Goal: Task Accomplishment & Management: Manage account settings

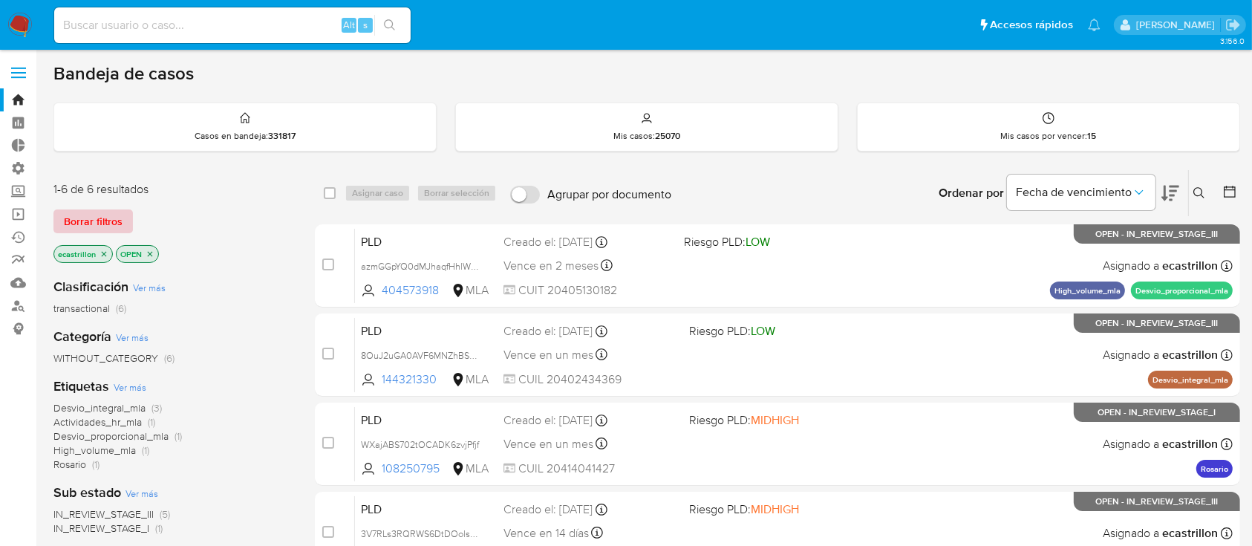
click at [106, 223] on span "Borrar filtros" at bounding box center [93, 221] width 59 height 21
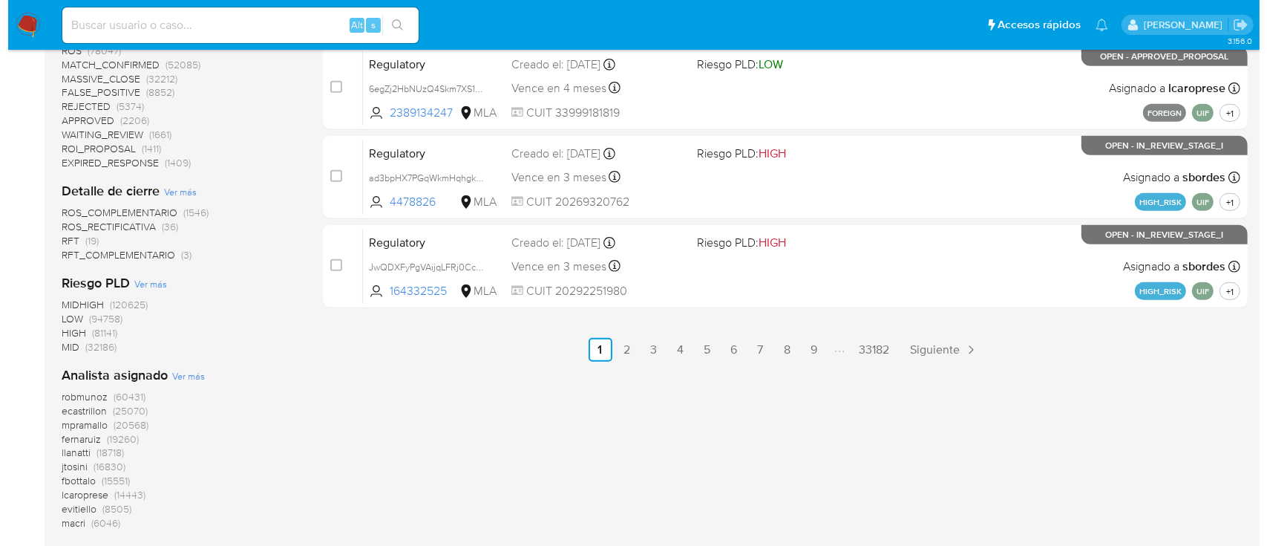
scroll to position [802, 0]
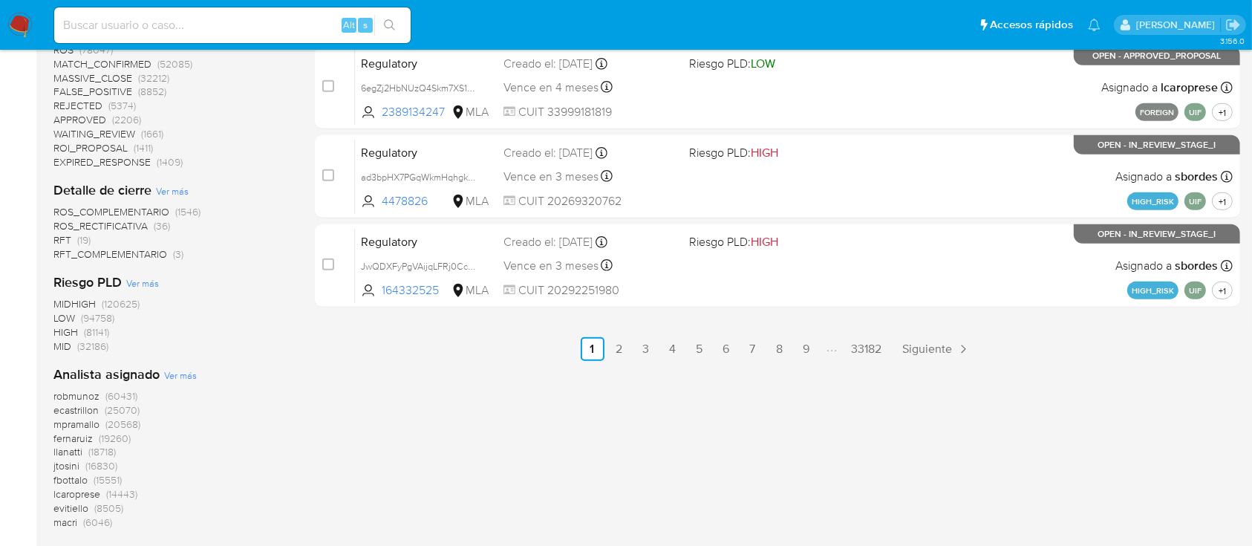
click at [176, 378] on span "Ver más" at bounding box center [180, 374] width 33 height 13
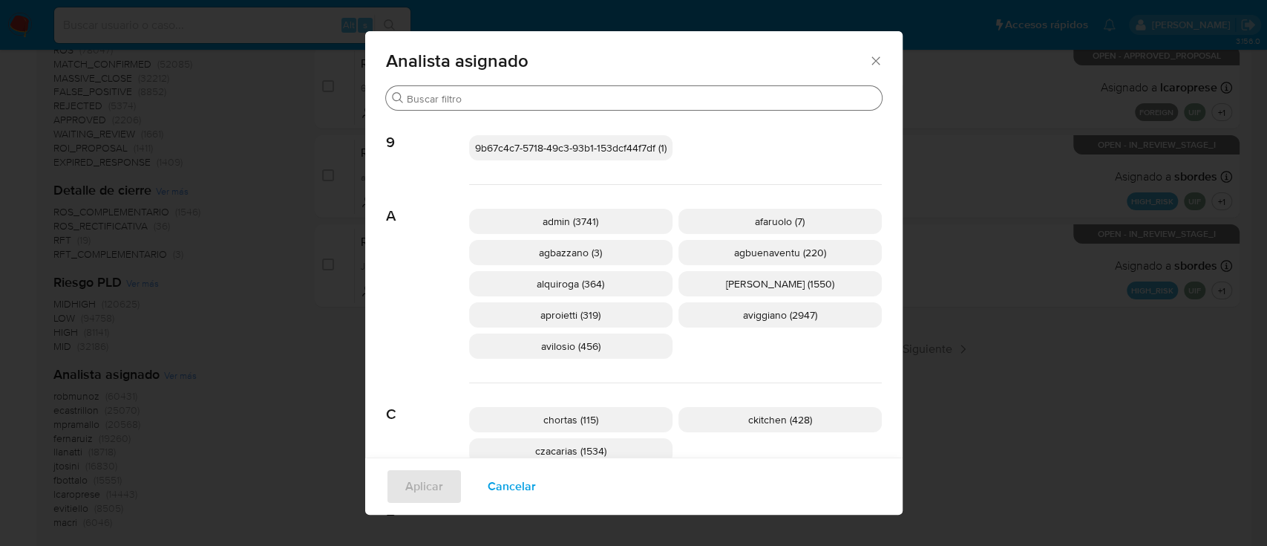
click at [475, 92] on input "Buscar" at bounding box center [641, 98] width 469 height 13
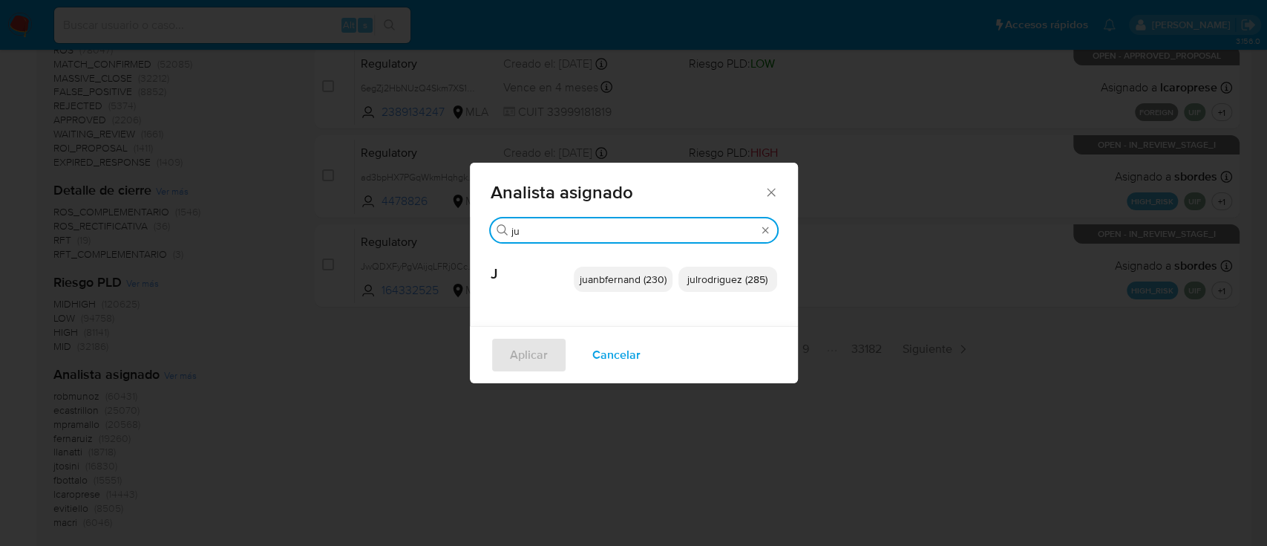
type input "ju"
click at [596, 279] on span "juanbfernand (230)" at bounding box center [623, 279] width 87 height 15
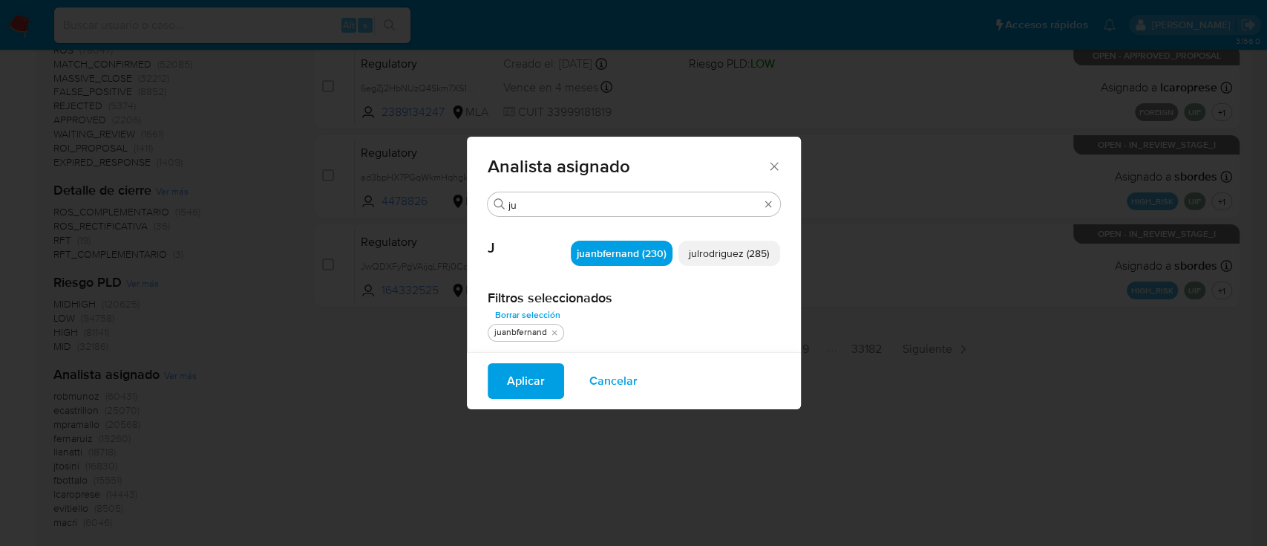
click at [518, 382] on span "Aplicar" at bounding box center [526, 381] width 38 height 33
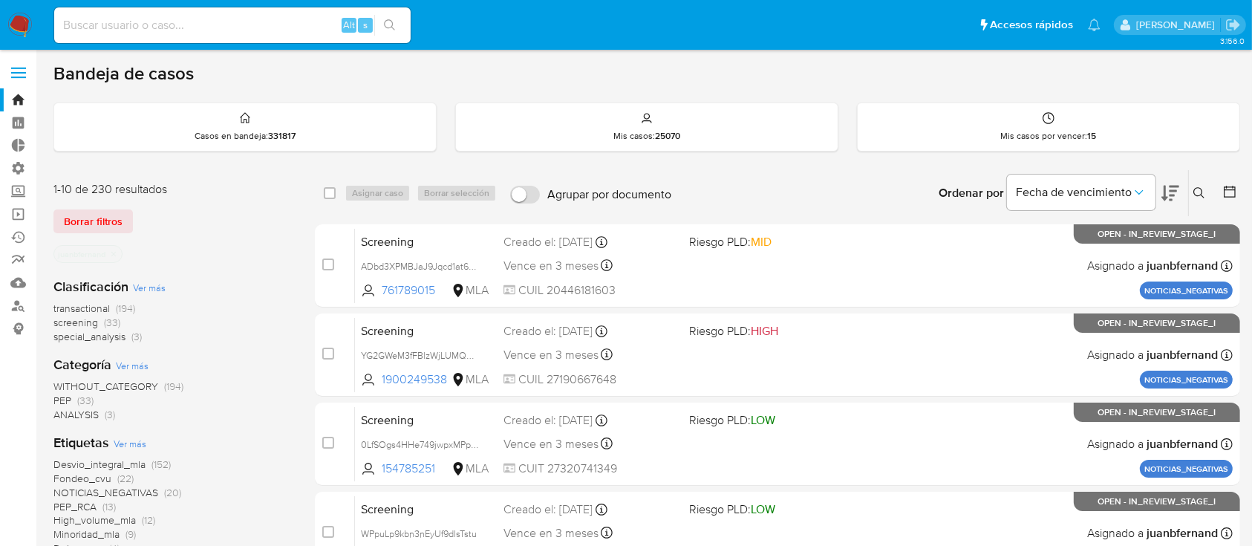
click at [81, 306] on span "transactional" at bounding box center [81, 308] width 56 height 15
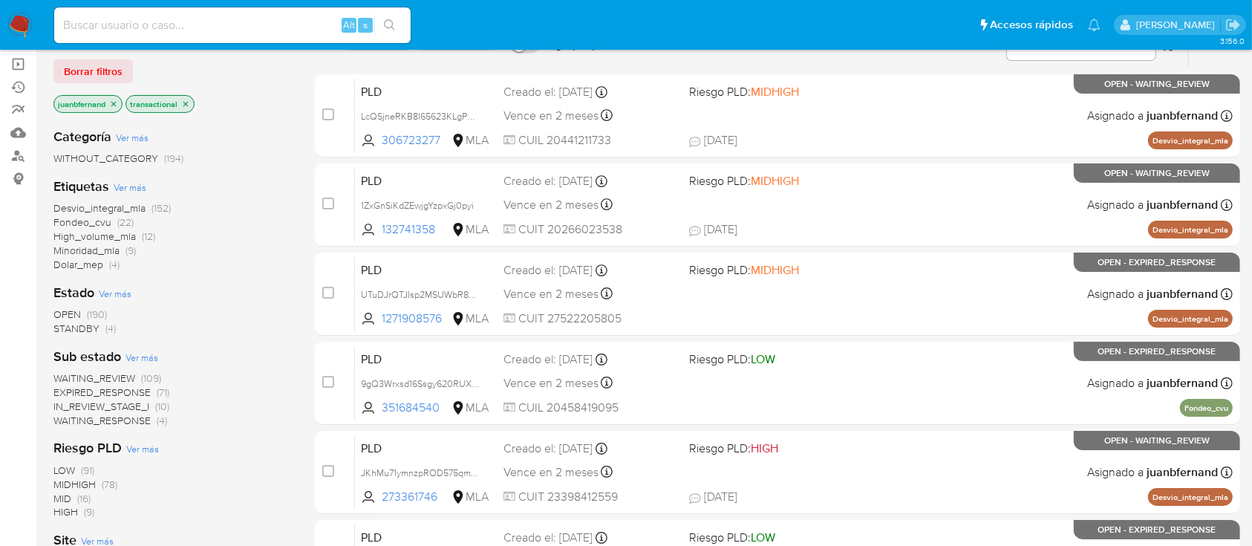
scroll to position [174, 0]
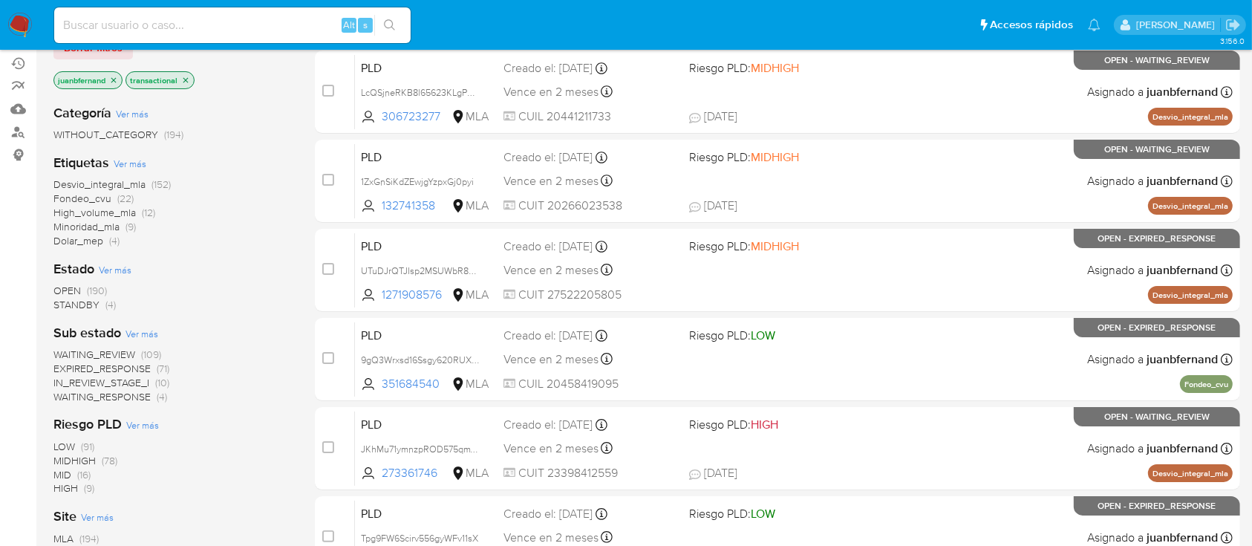
click at [188, 80] on icon "close-filter" at bounding box center [185, 79] width 5 height 5
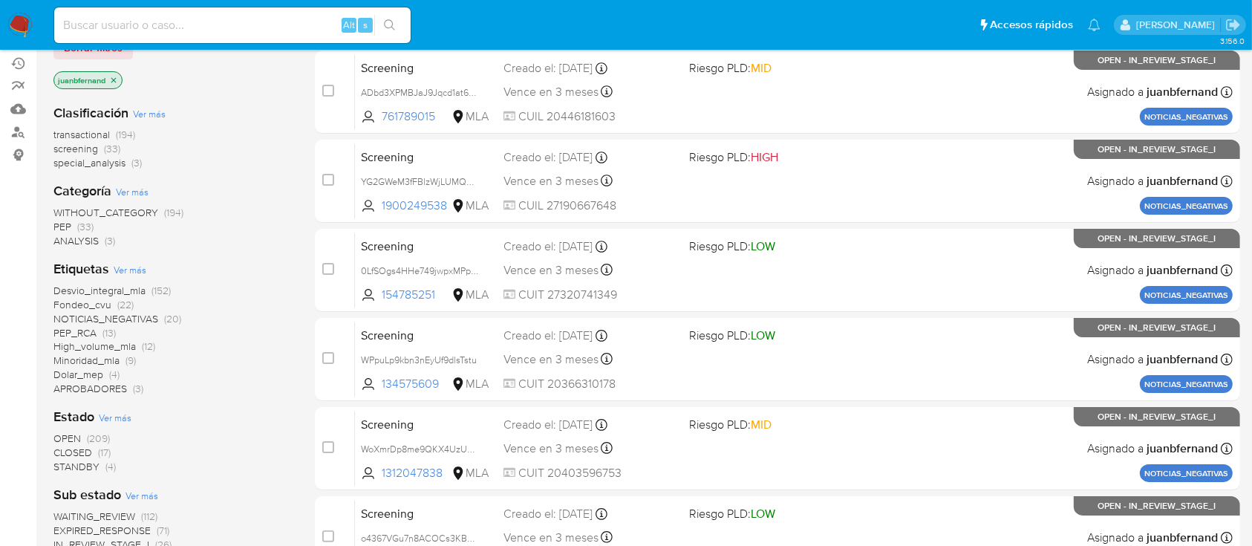
click at [117, 76] on icon "close-filter" at bounding box center [113, 80] width 9 height 9
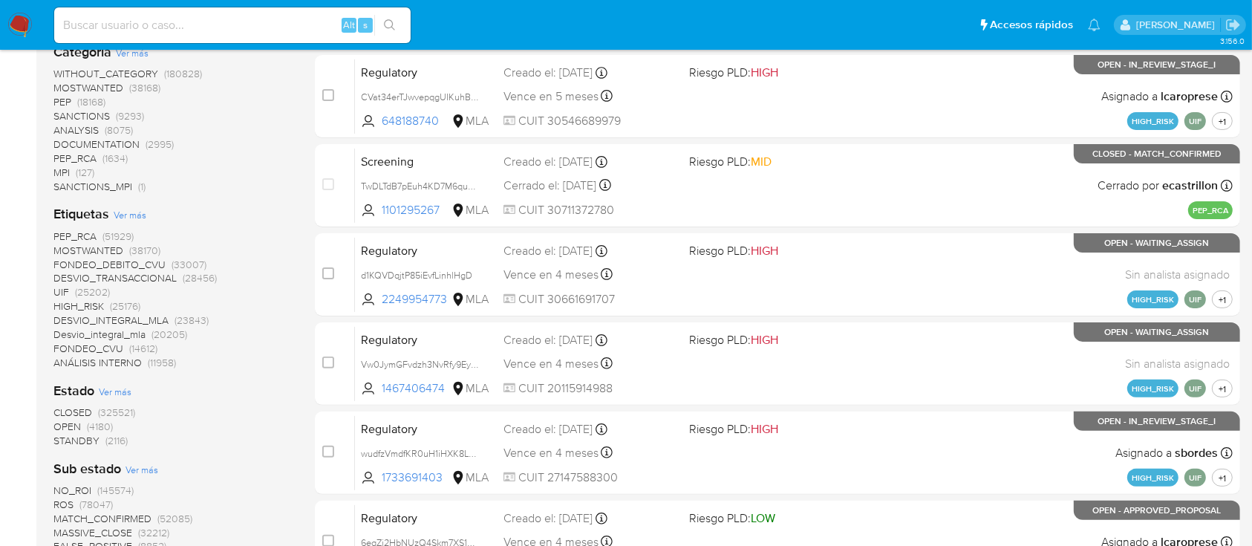
scroll to position [321, 0]
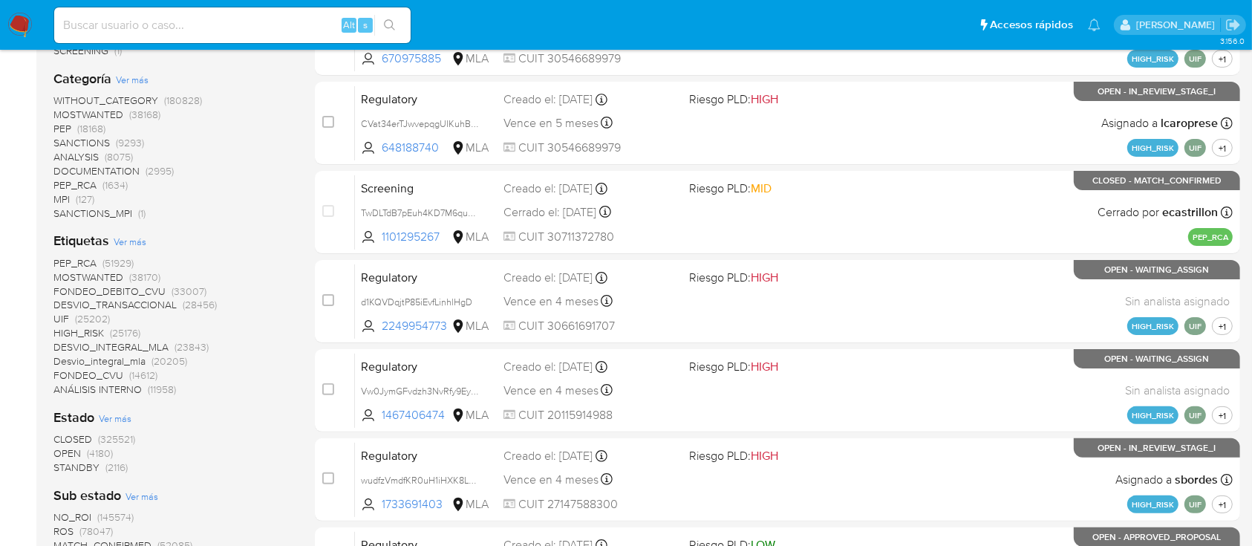
click at [59, 186] on span "PEP_RCA" at bounding box center [74, 184] width 43 height 15
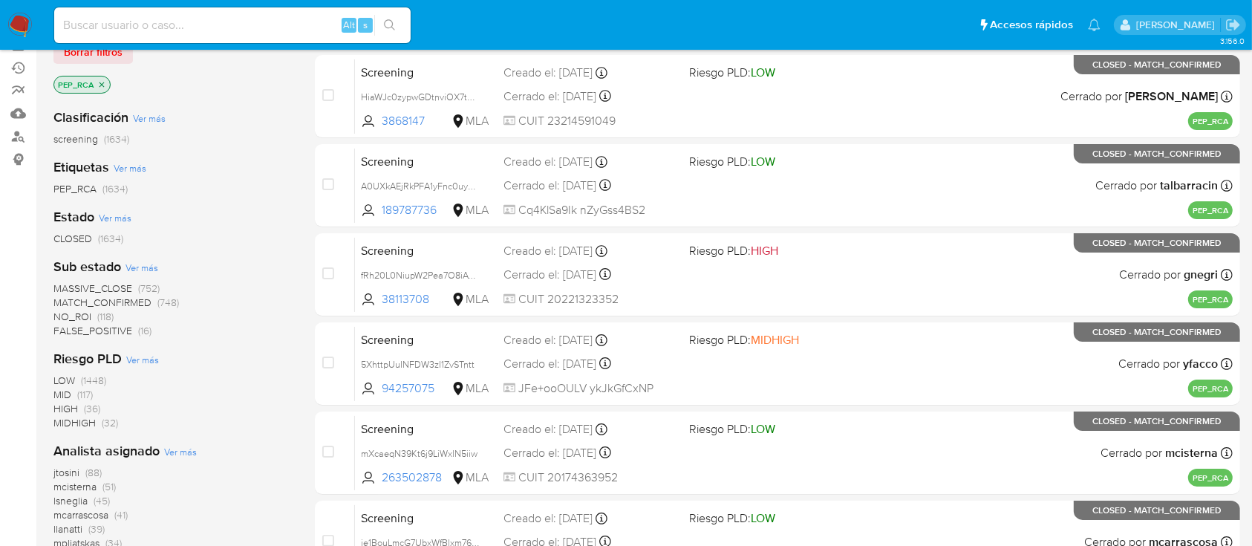
scroll to position [167, 0]
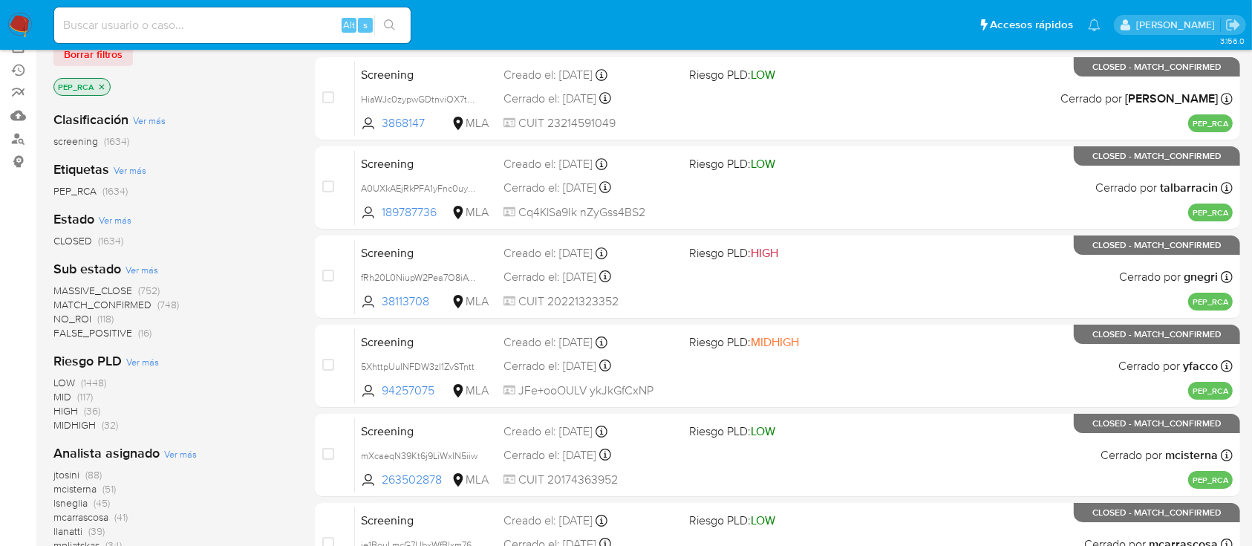
click at [105, 92] on p "PEP_RCA" at bounding box center [82, 87] width 56 height 16
click at [103, 88] on icon "close-filter" at bounding box center [101, 86] width 9 height 9
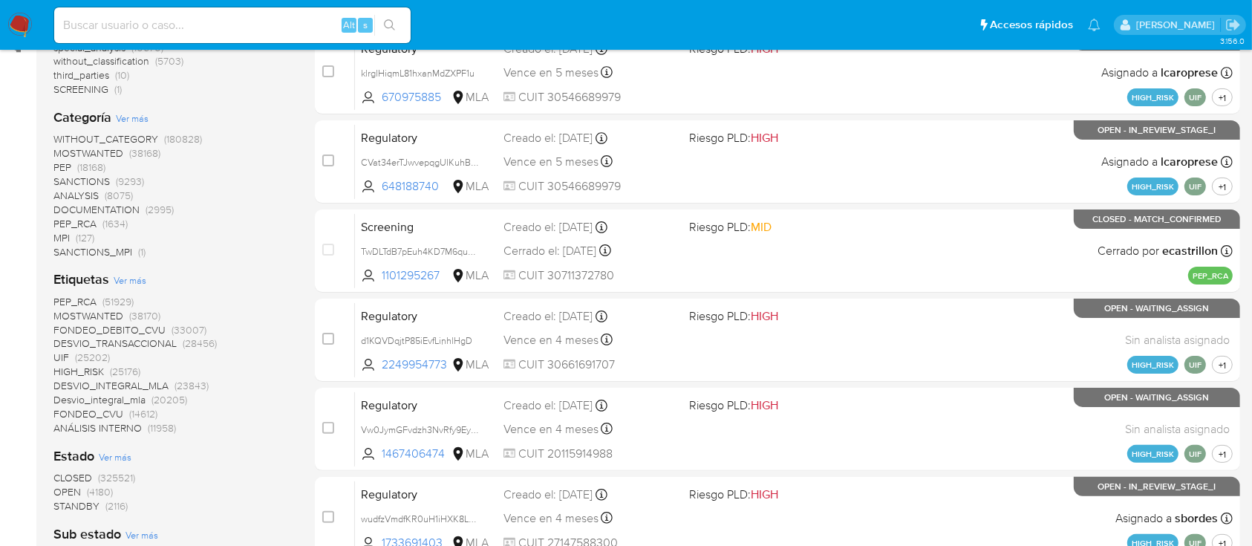
scroll to position [275, 0]
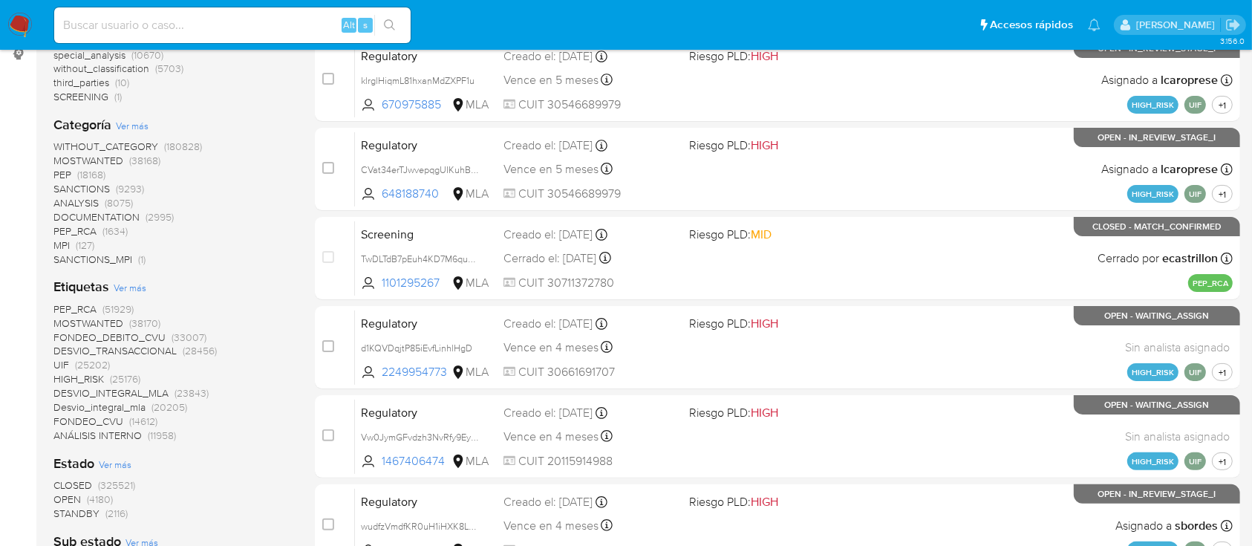
click at [68, 173] on span "PEP" at bounding box center [62, 174] width 18 height 15
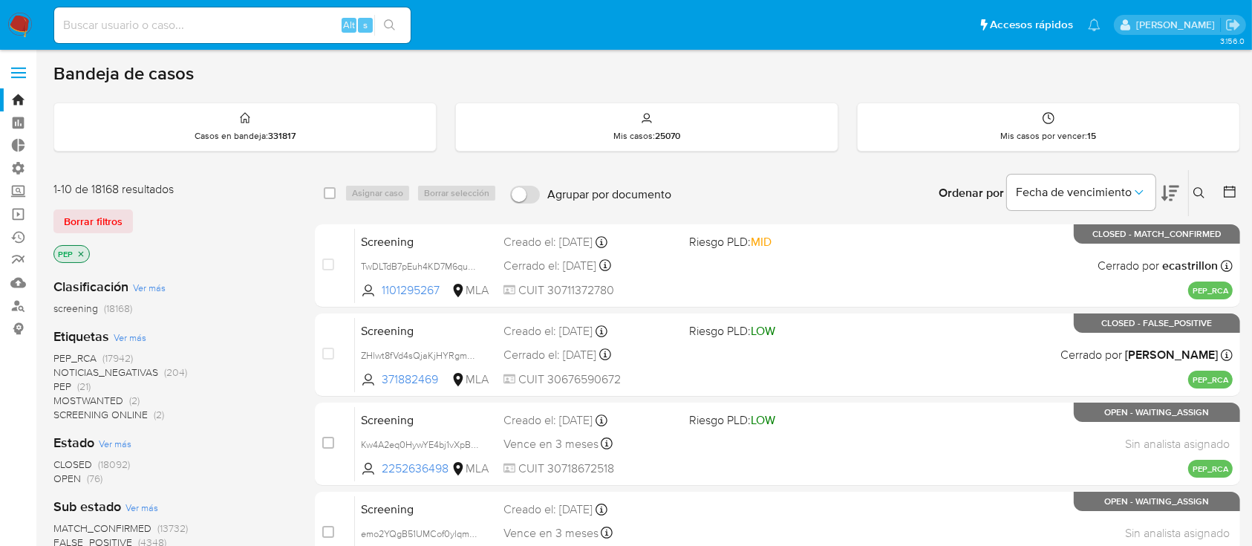
click at [138, 27] on input at bounding box center [232, 25] width 356 height 19
paste input "70577402"
type input "70577402"
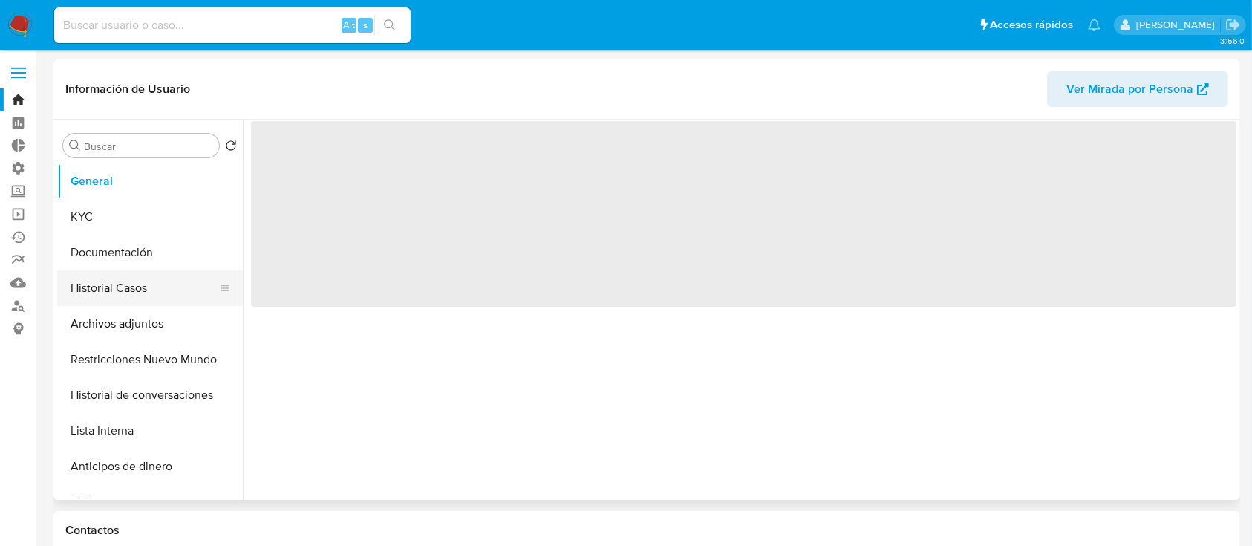
click at [71, 295] on button "Historial Casos" at bounding box center [144, 288] width 174 height 36
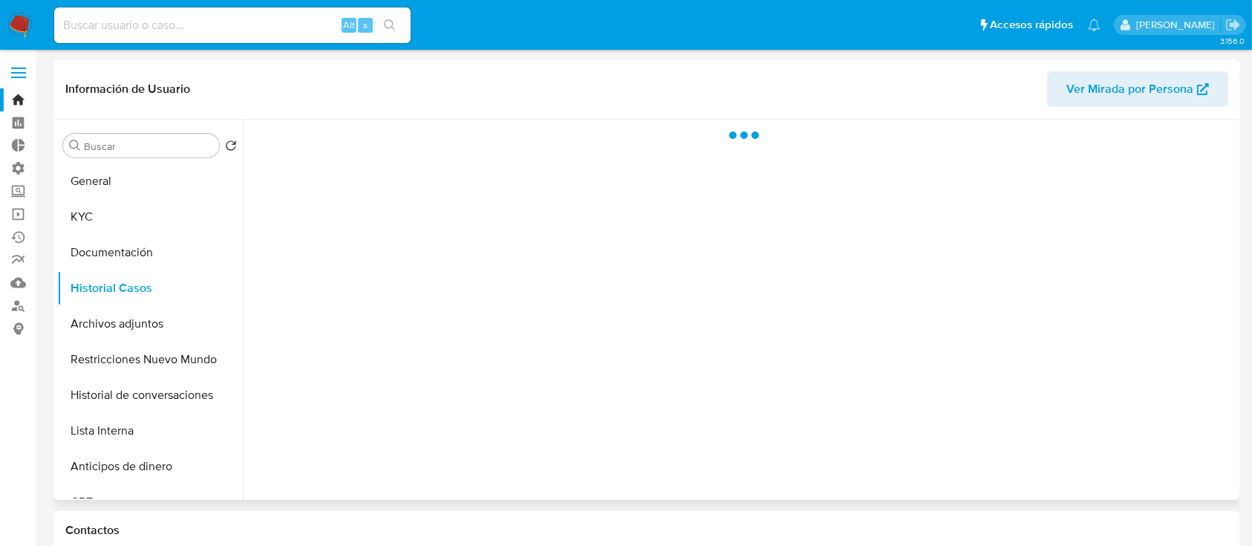
select select "10"
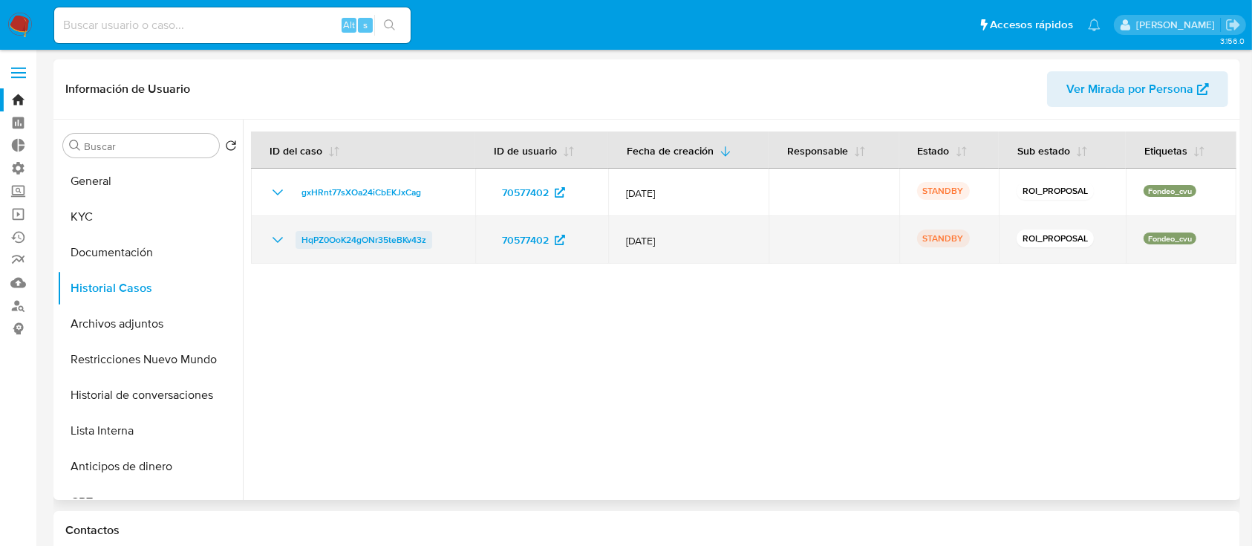
click at [392, 233] on span "HqPZ0OoK24gONr35teBKv43z" at bounding box center [363, 240] width 125 height 18
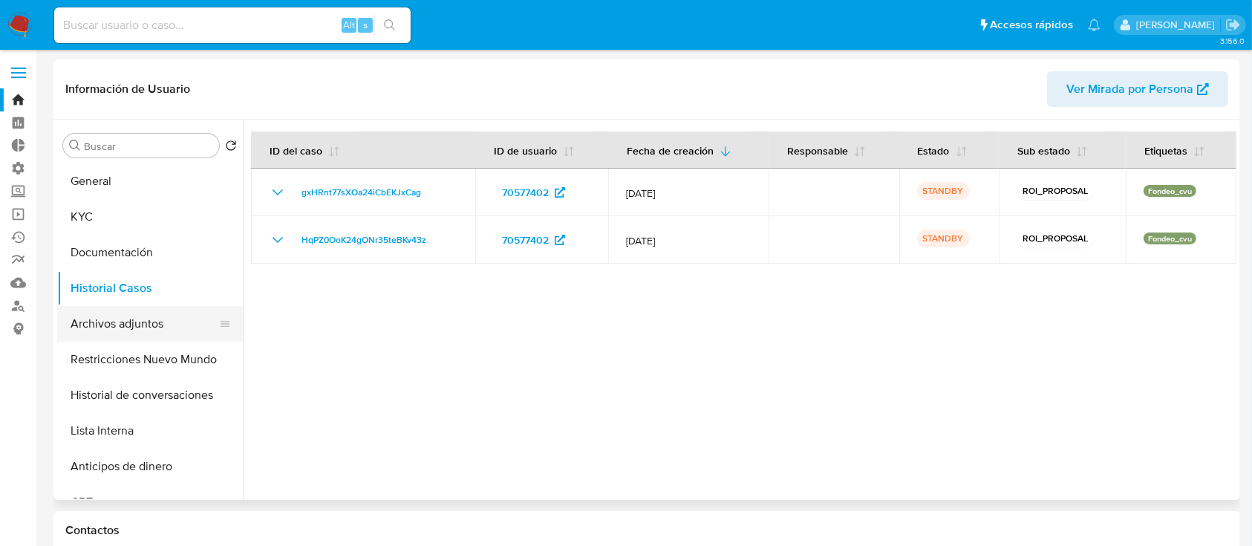
click at [129, 318] on button "Archivos adjuntos" at bounding box center [144, 324] width 174 height 36
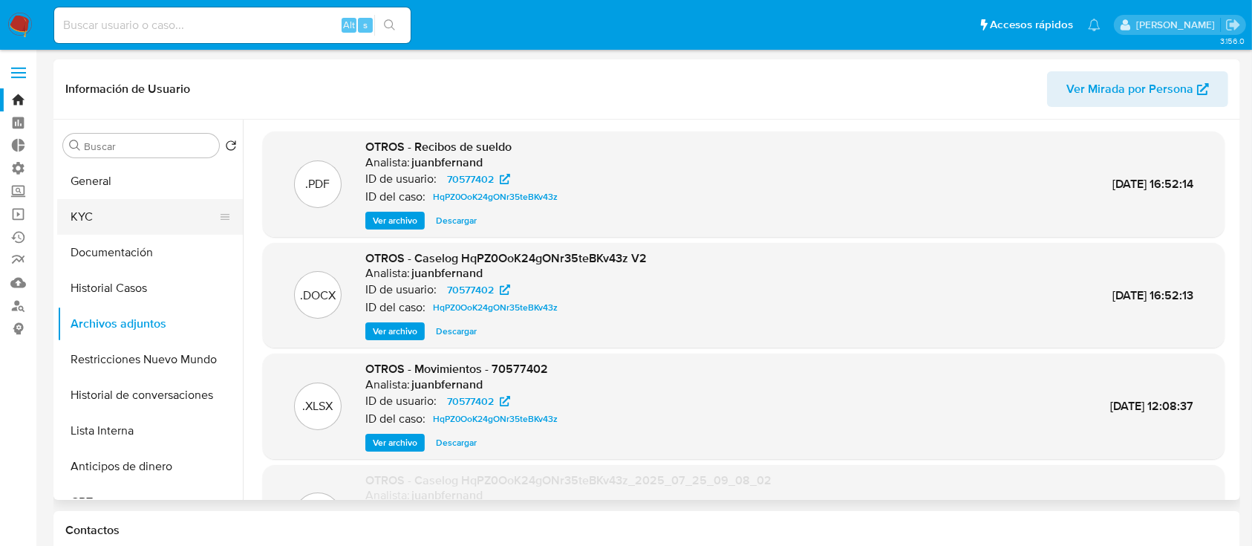
click at [122, 199] on button "KYC" at bounding box center [144, 217] width 174 height 36
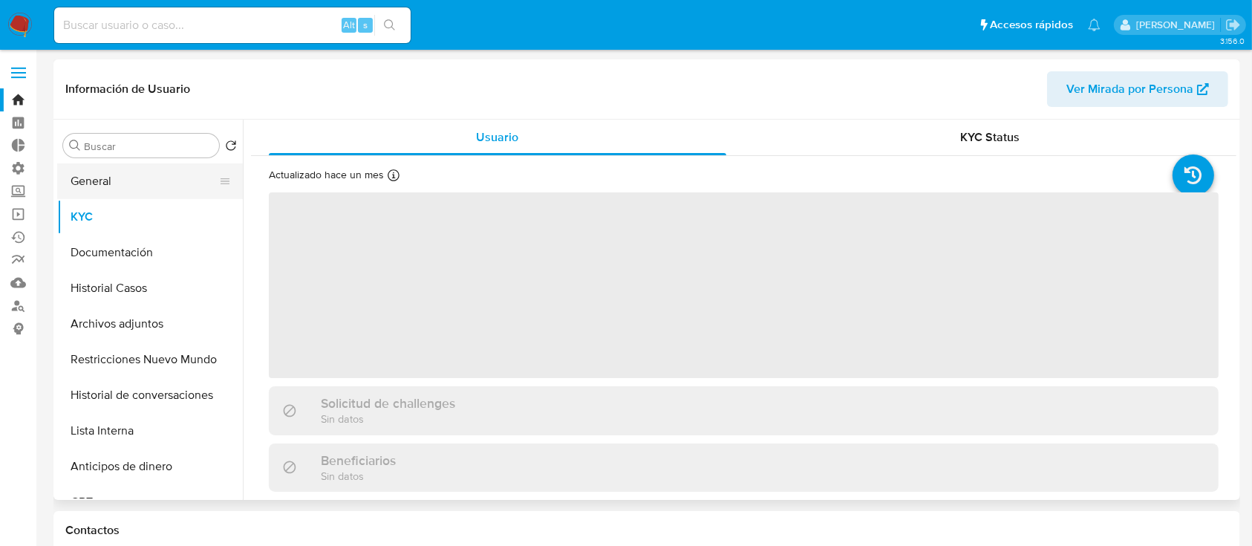
click at [108, 179] on button "General" at bounding box center [144, 181] width 174 height 36
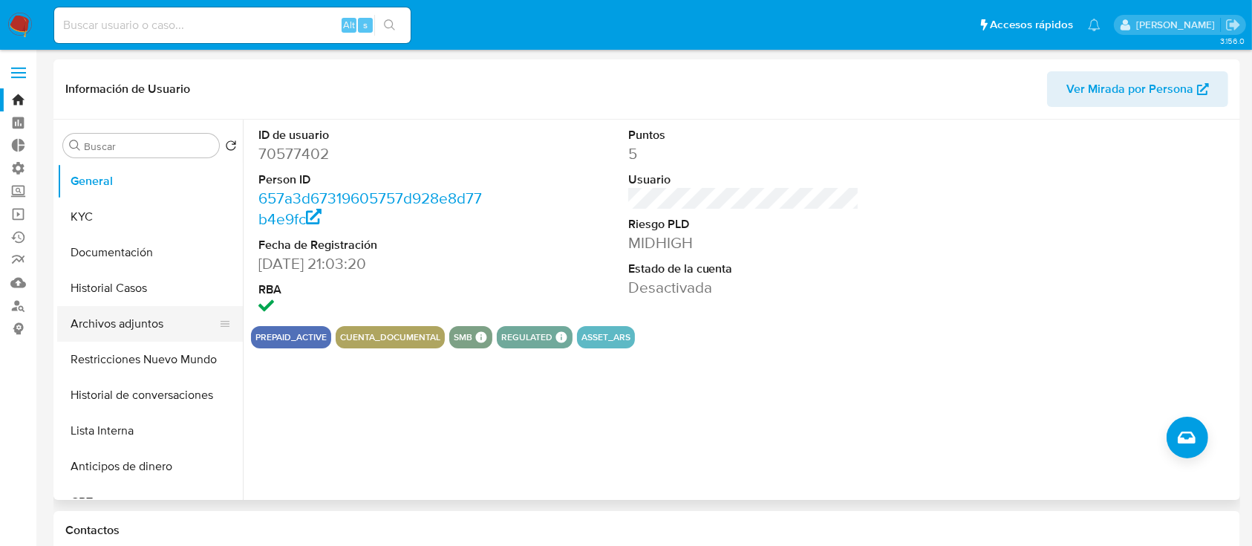
click at [161, 319] on button "Archivos adjuntos" at bounding box center [144, 324] width 174 height 36
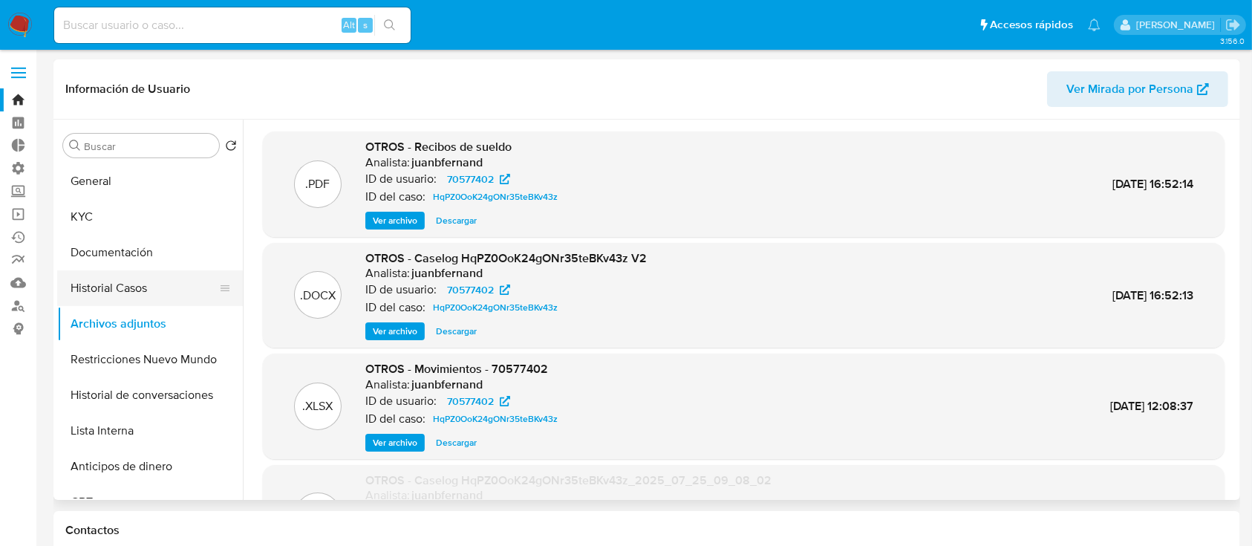
click at [129, 284] on button "Historial Casos" at bounding box center [144, 288] width 174 height 36
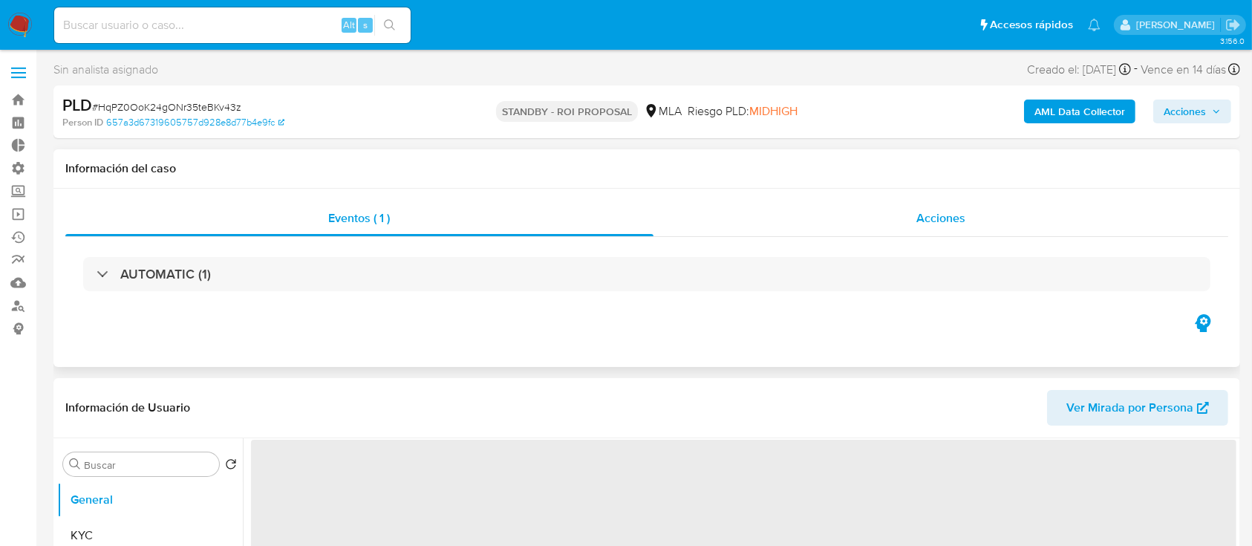
click at [927, 214] on span "Acciones" at bounding box center [940, 217] width 49 height 17
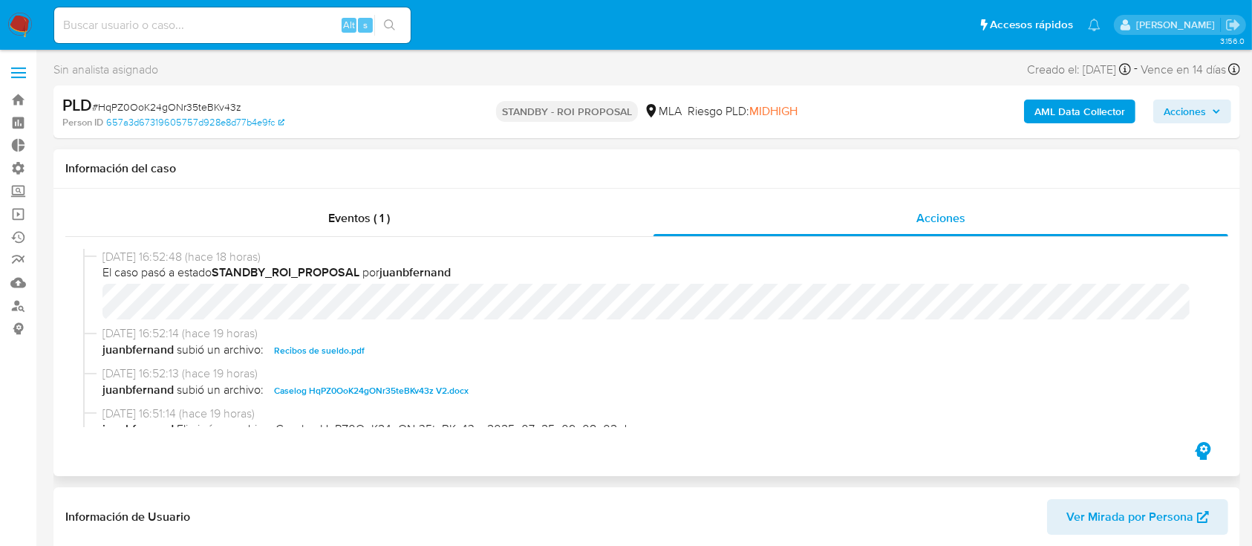
select select "10"
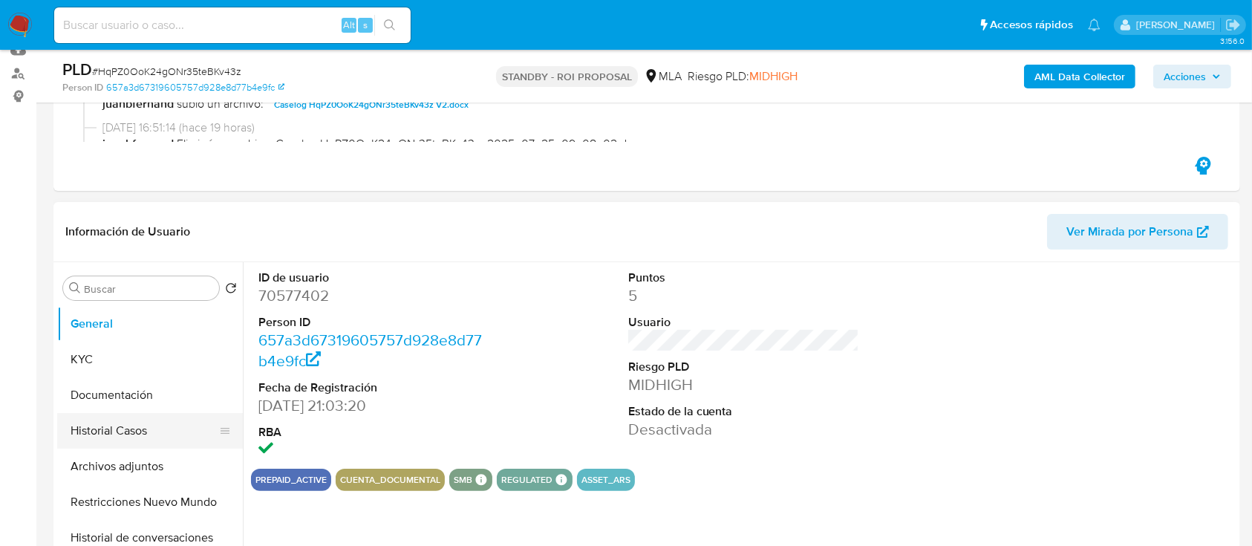
scroll to position [233, 0]
click at [81, 435] on button "Historial Casos" at bounding box center [144, 430] width 174 height 36
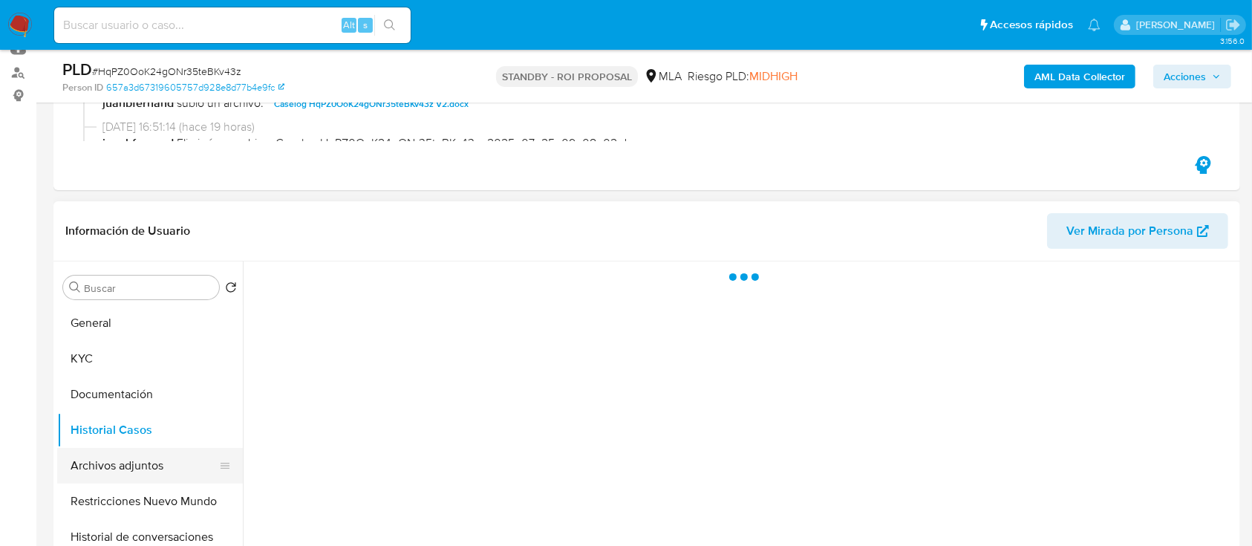
click at [106, 460] on button "Archivos adjuntos" at bounding box center [144, 466] width 174 height 36
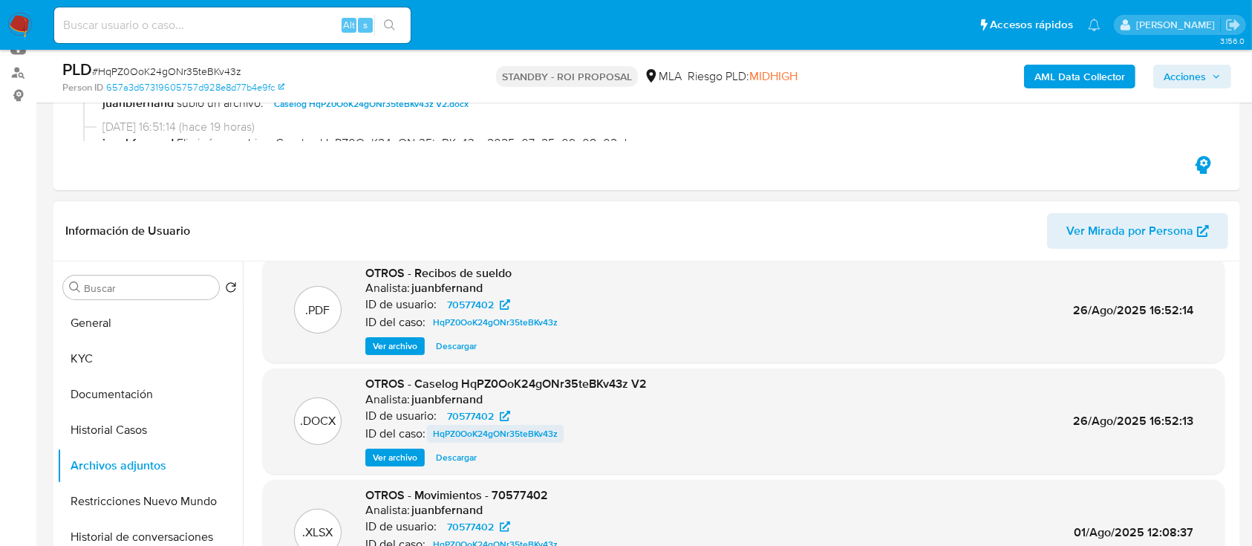
scroll to position [17, 0]
click at [448, 450] on span "Descargar" at bounding box center [456, 455] width 41 height 15
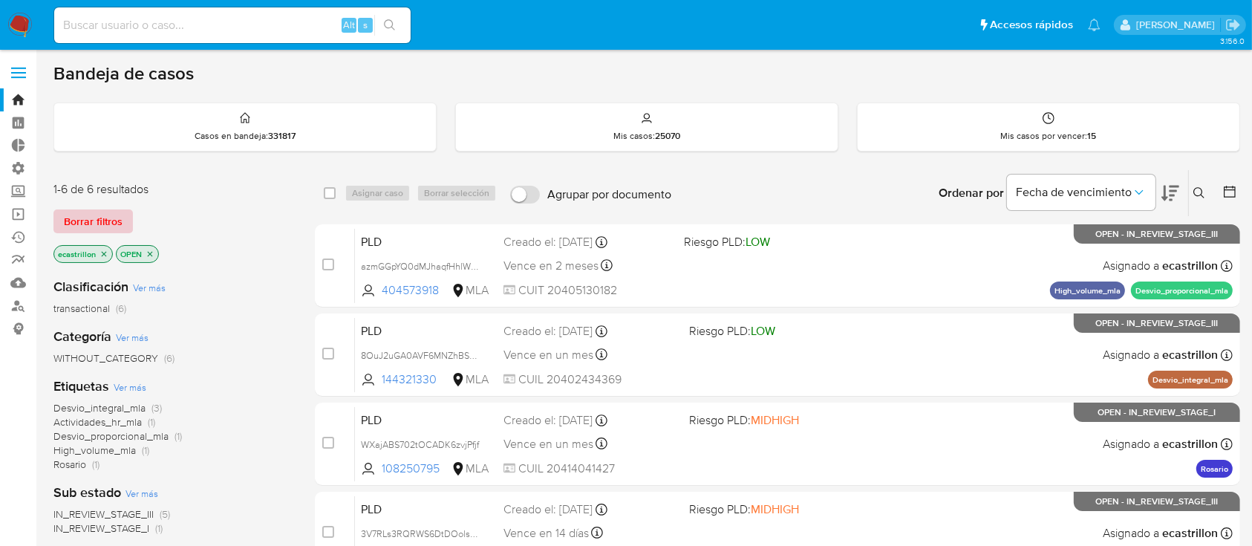
click at [117, 215] on span "Borrar filtros" at bounding box center [93, 221] width 59 height 21
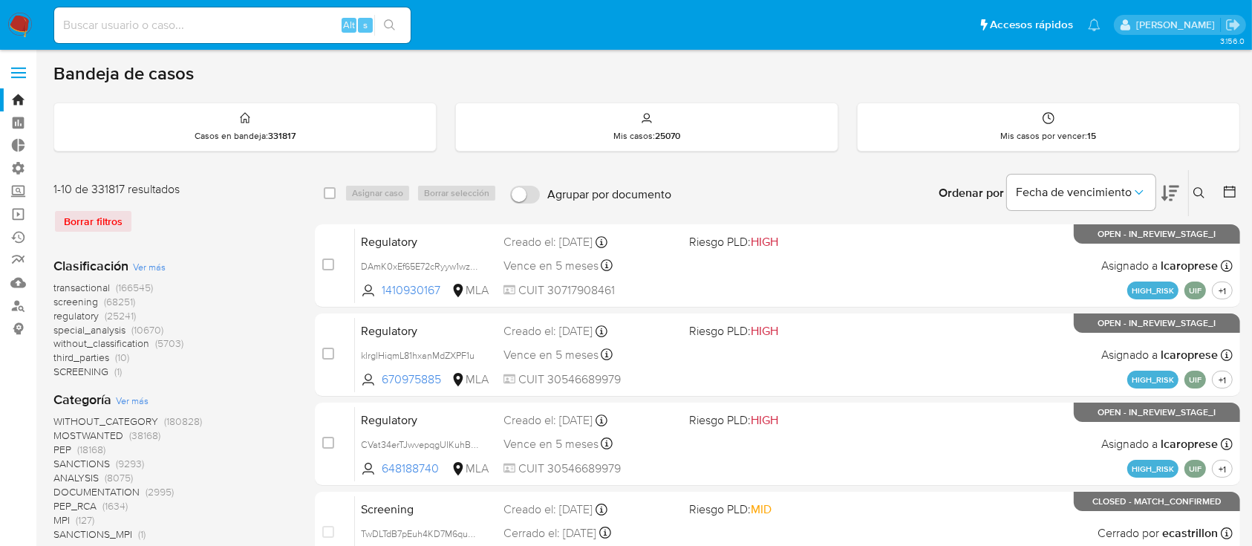
click at [1197, 193] on icon at bounding box center [1199, 193] width 12 height 12
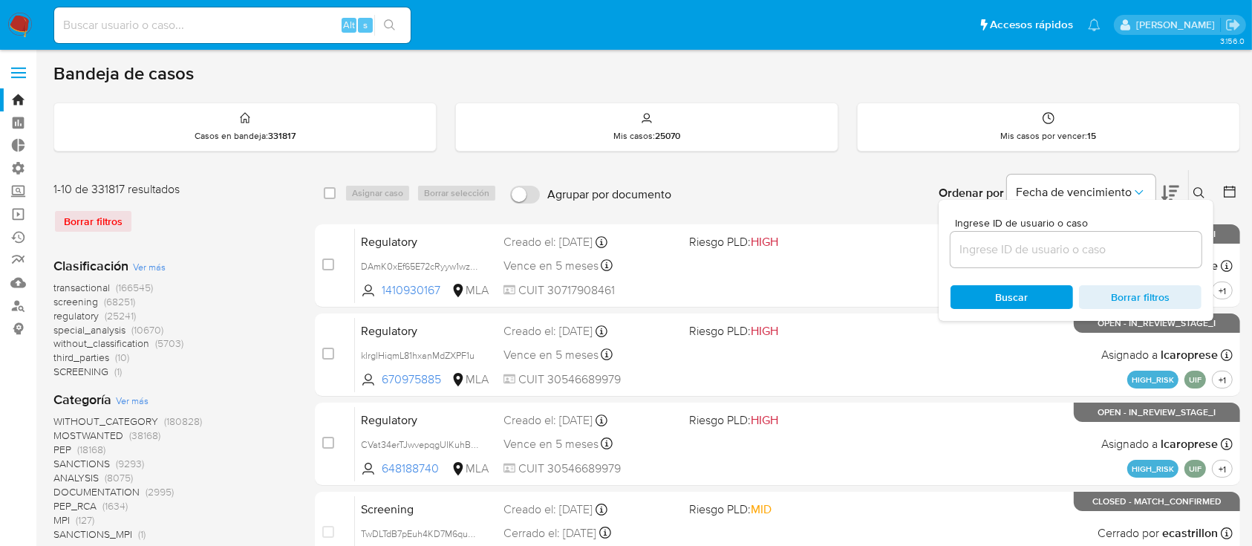
click at [1115, 241] on input at bounding box center [1075, 249] width 251 height 19
type input "95338951"
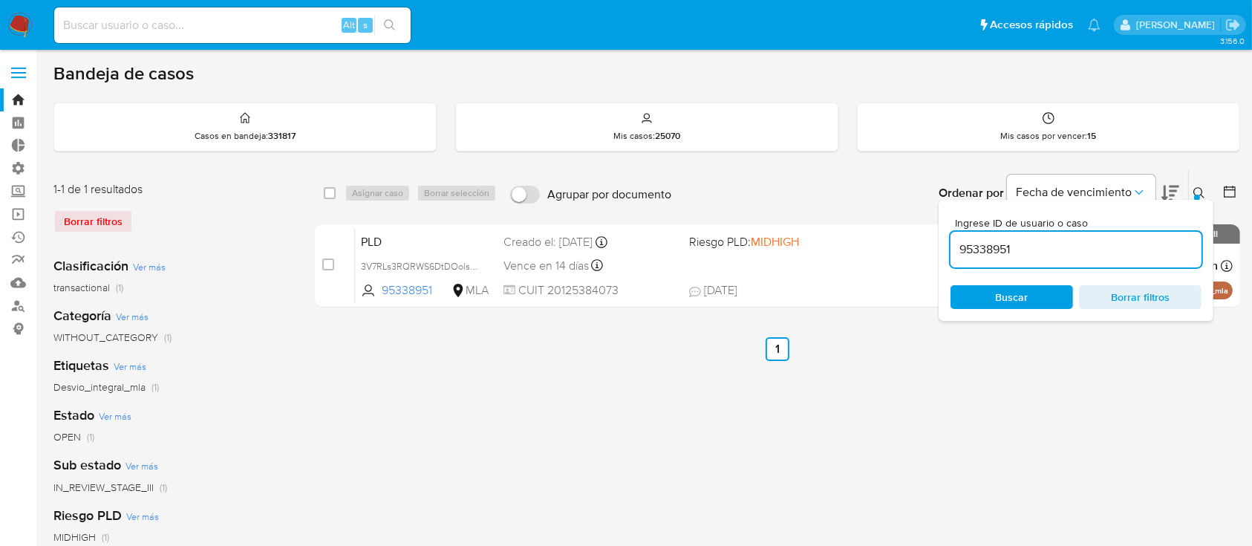
click at [1194, 189] on icon at bounding box center [1198, 192] width 11 height 11
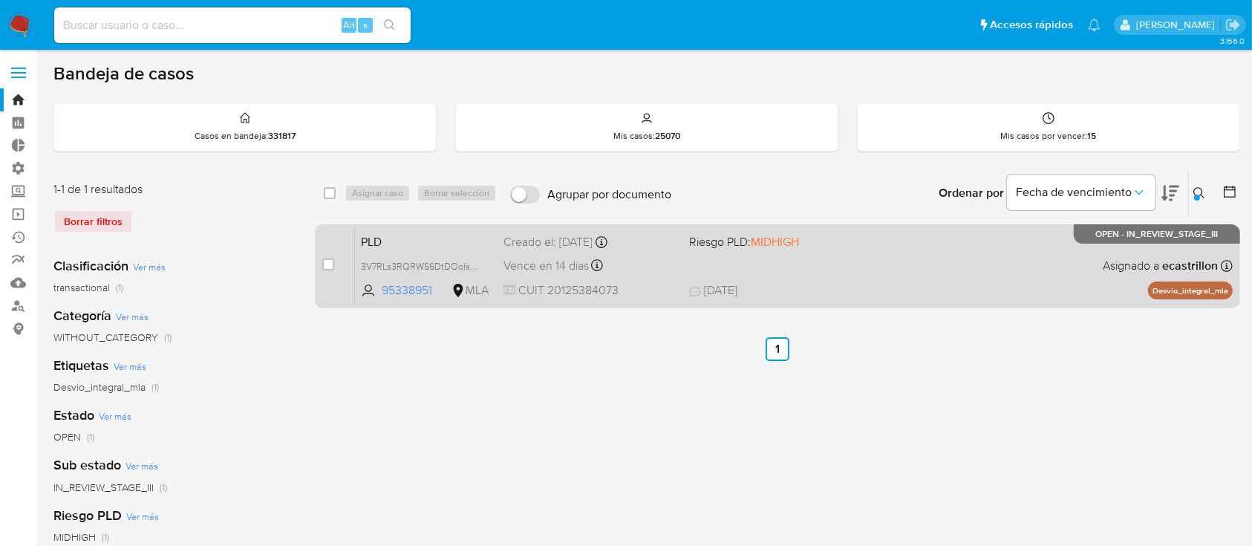
click at [884, 278] on div "PLD 3V7RLs3RQRWS6DtDOolsum7p 95338951 MLA Riesgo PLD: MIDHIGH Creado el: 12/06/…" at bounding box center [794, 265] width 878 height 75
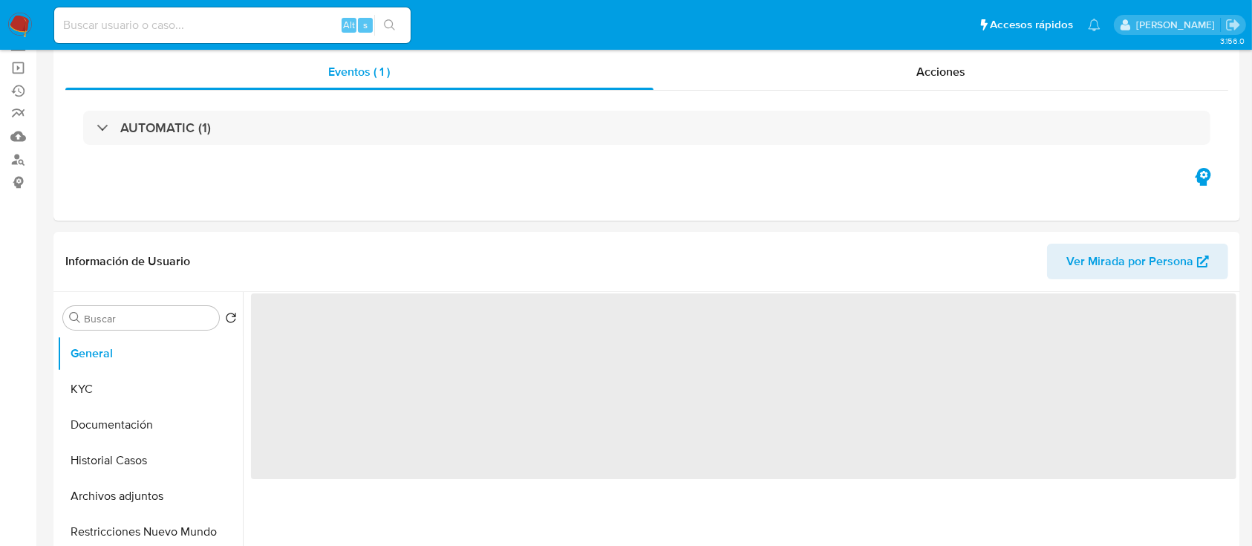
scroll to position [171, 0]
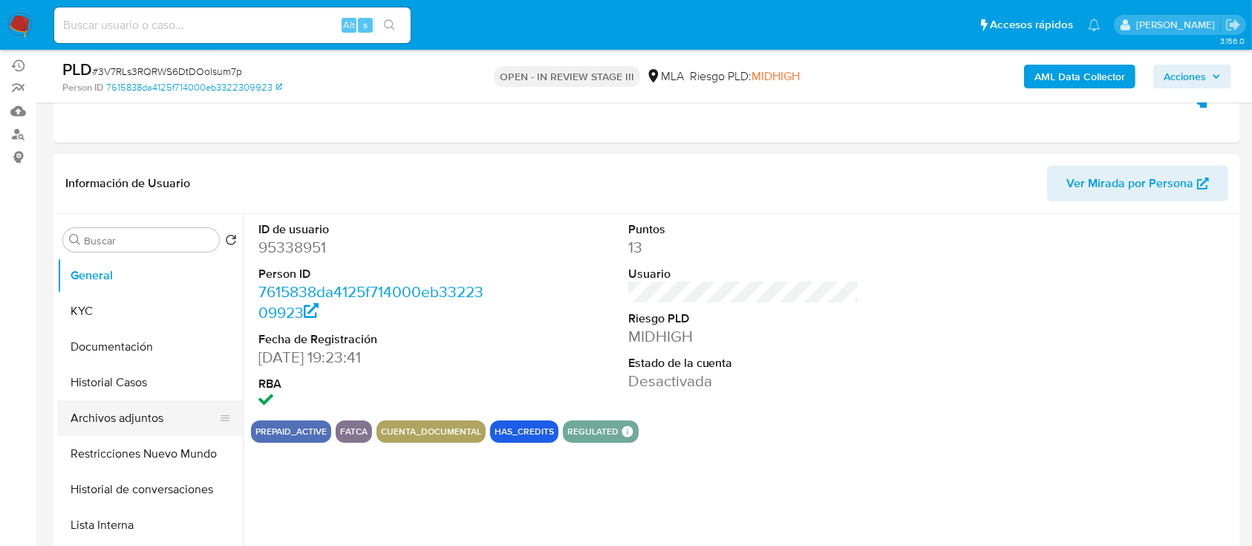
click at [120, 420] on button "Archivos adjuntos" at bounding box center [144, 418] width 174 height 36
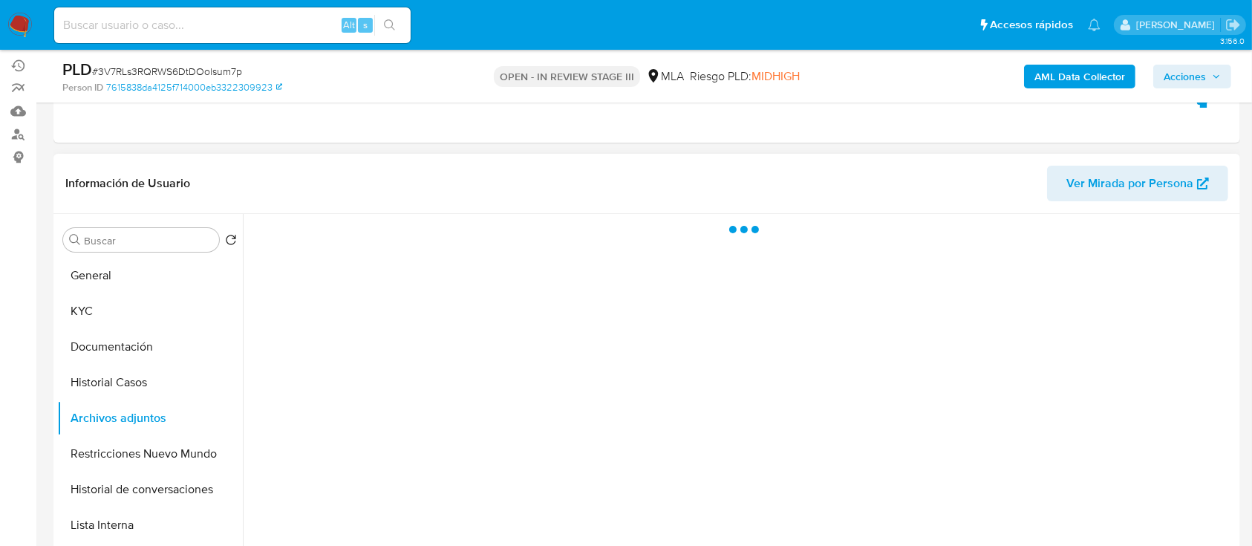
select select "10"
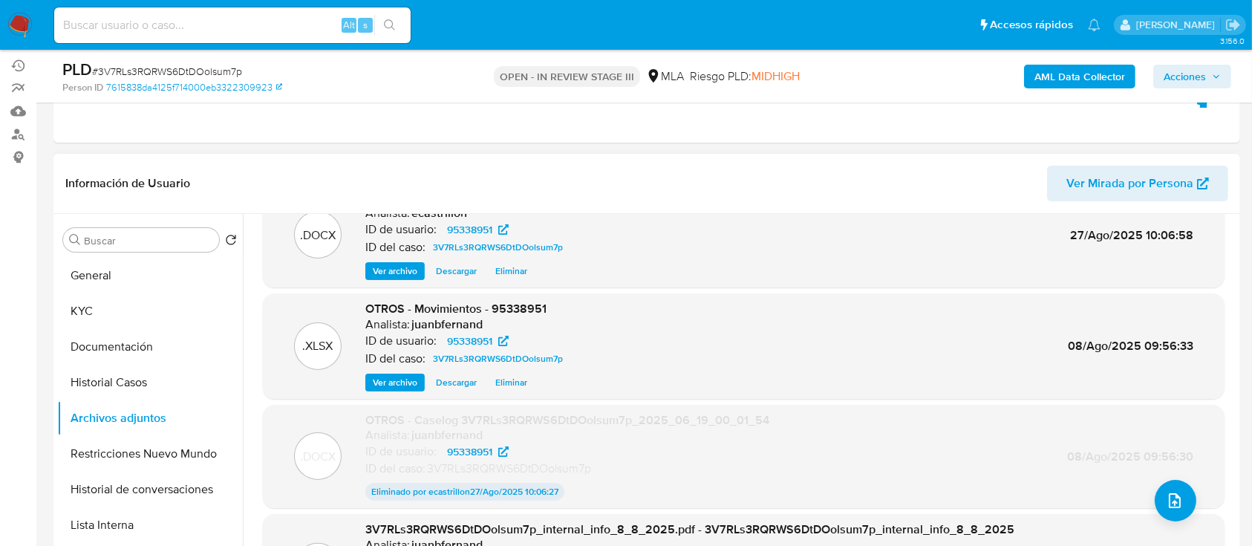
scroll to position [0, 0]
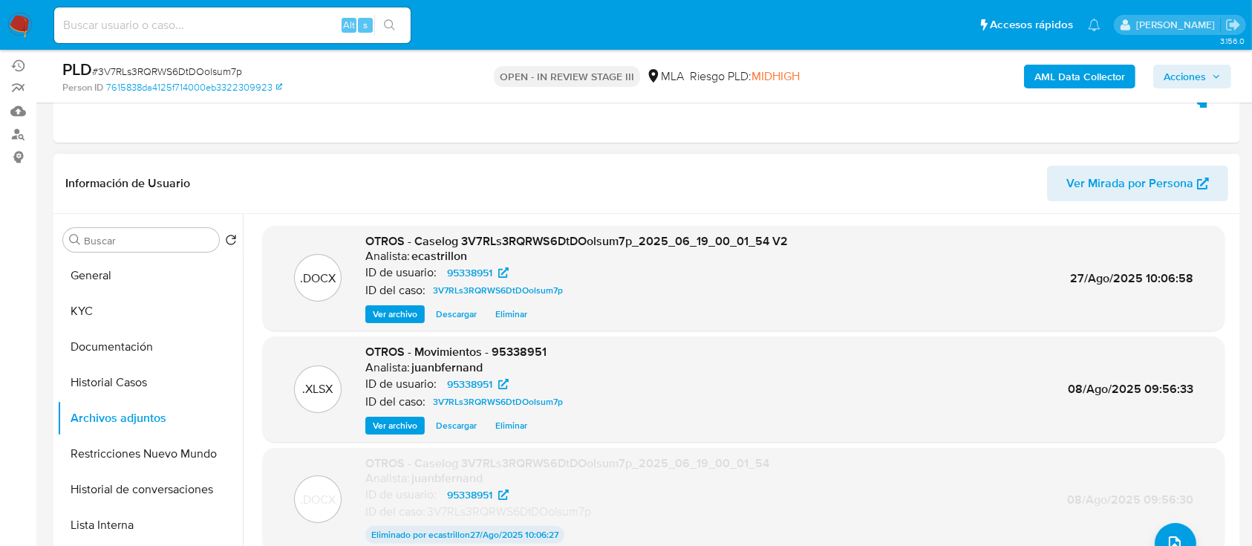
click at [517, 310] on span "Eliminar" at bounding box center [511, 314] width 32 height 15
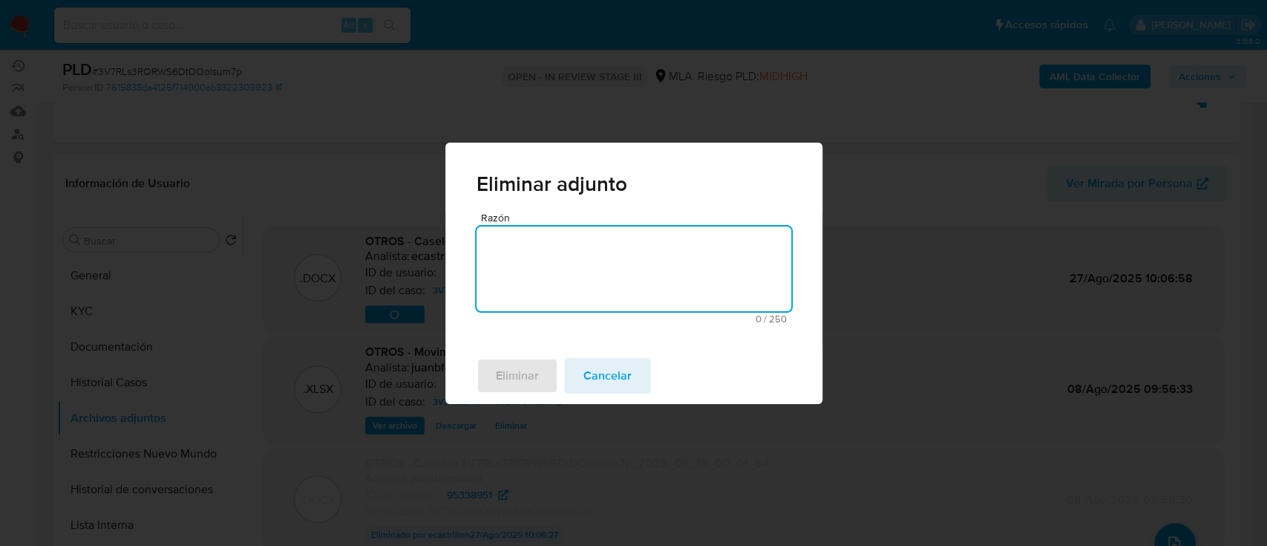
click at [486, 282] on textarea "Razón" at bounding box center [634, 268] width 315 height 85
type textarea "Se adjunta v3"
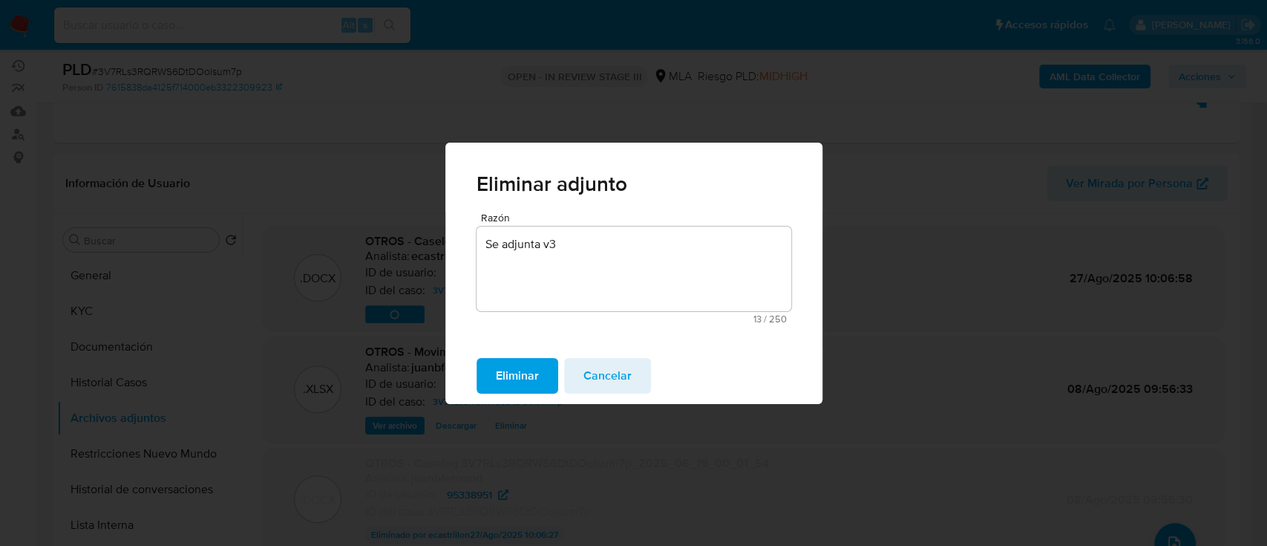
click at [517, 371] on span "Eliminar" at bounding box center [517, 375] width 43 height 33
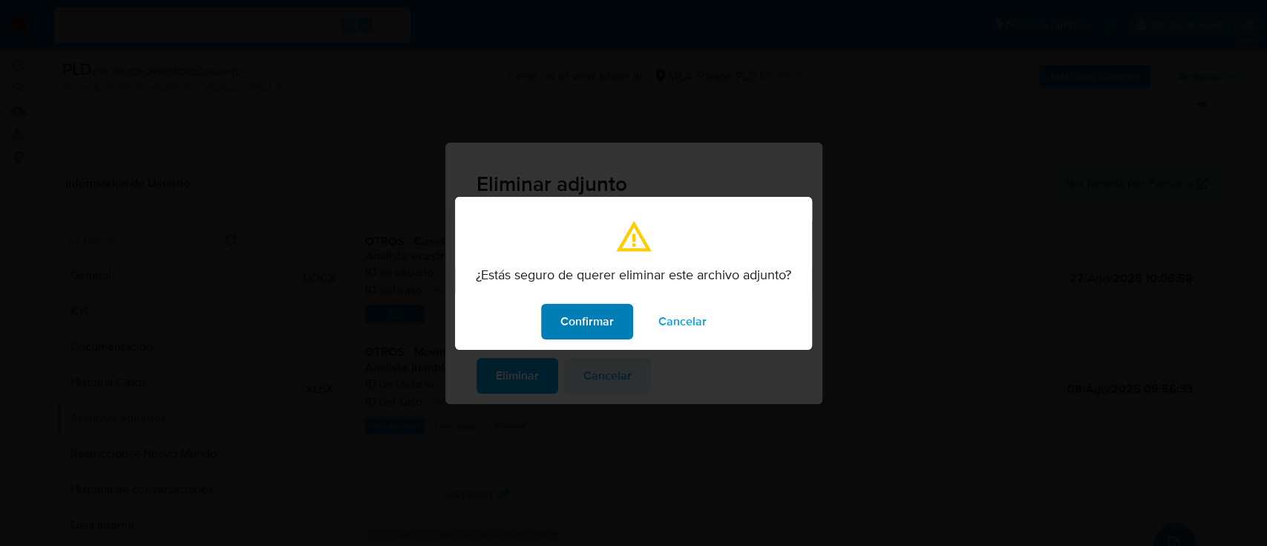
click at [587, 323] on span "Confirmar" at bounding box center [587, 321] width 53 height 33
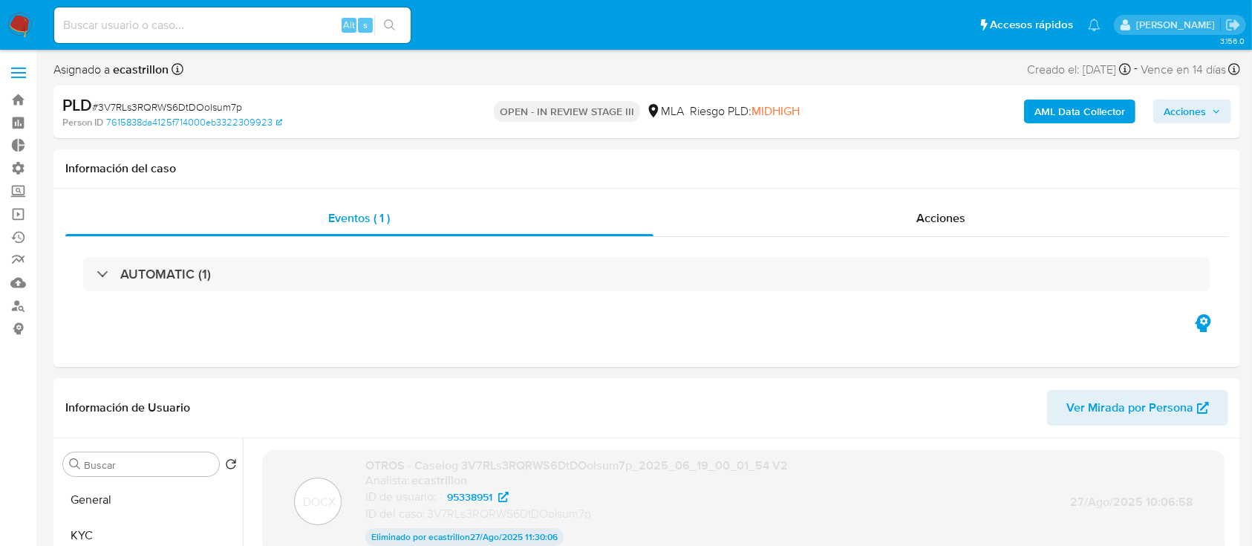
click at [1181, 116] on span "Acciones" at bounding box center [1184, 111] width 42 height 24
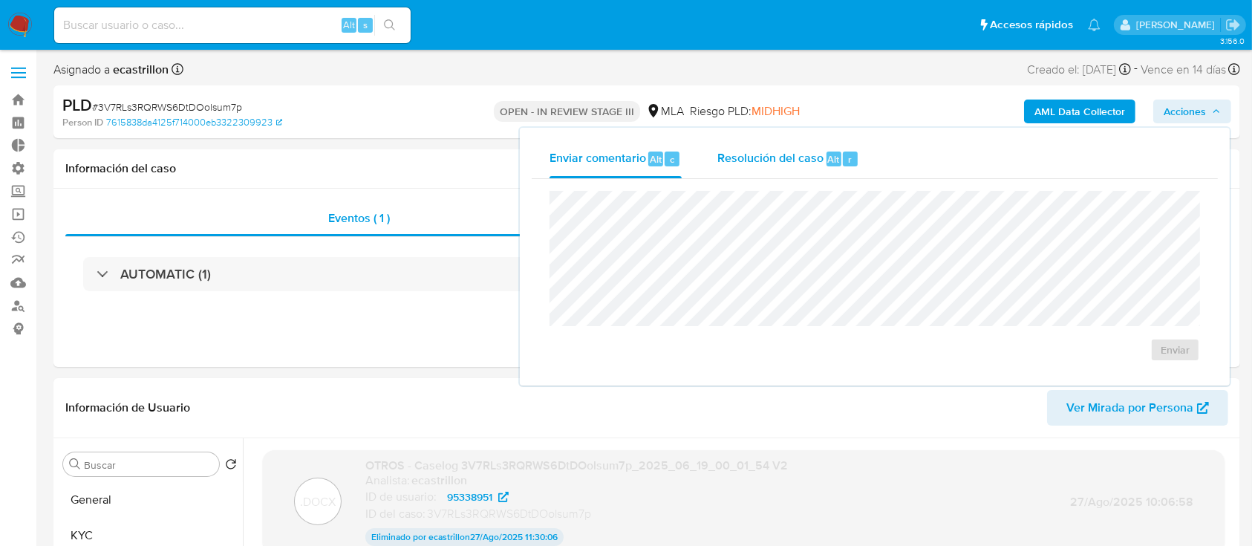
click at [777, 174] on div "Resolución del caso Alt r" at bounding box center [788, 159] width 142 height 39
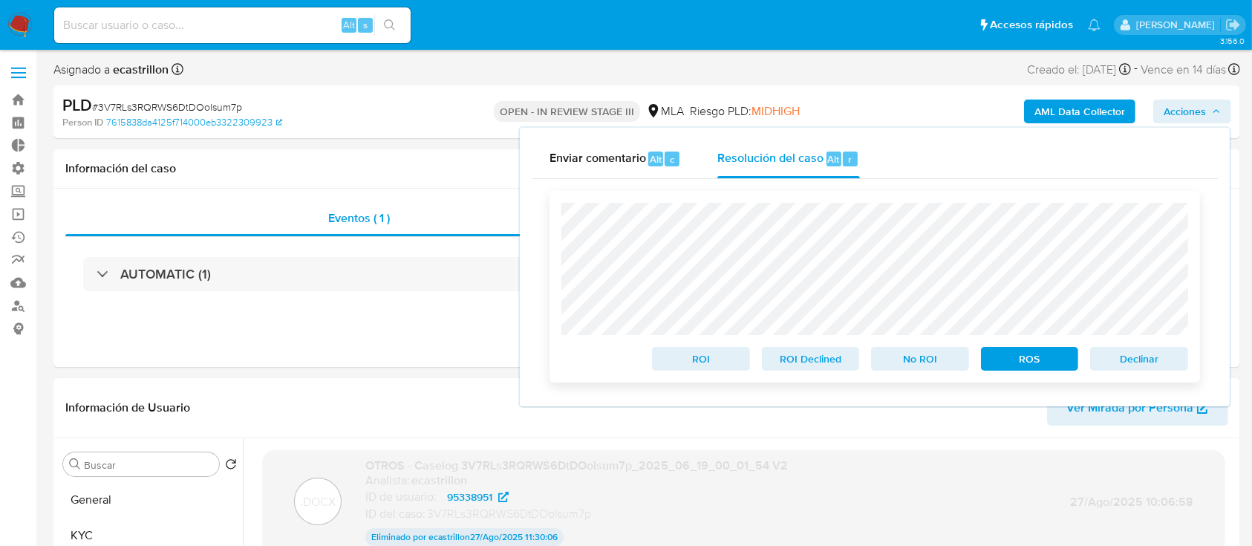
click at [1130, 356] on span "Declinar" at bounding box center [1138, 358] width 77 height 21
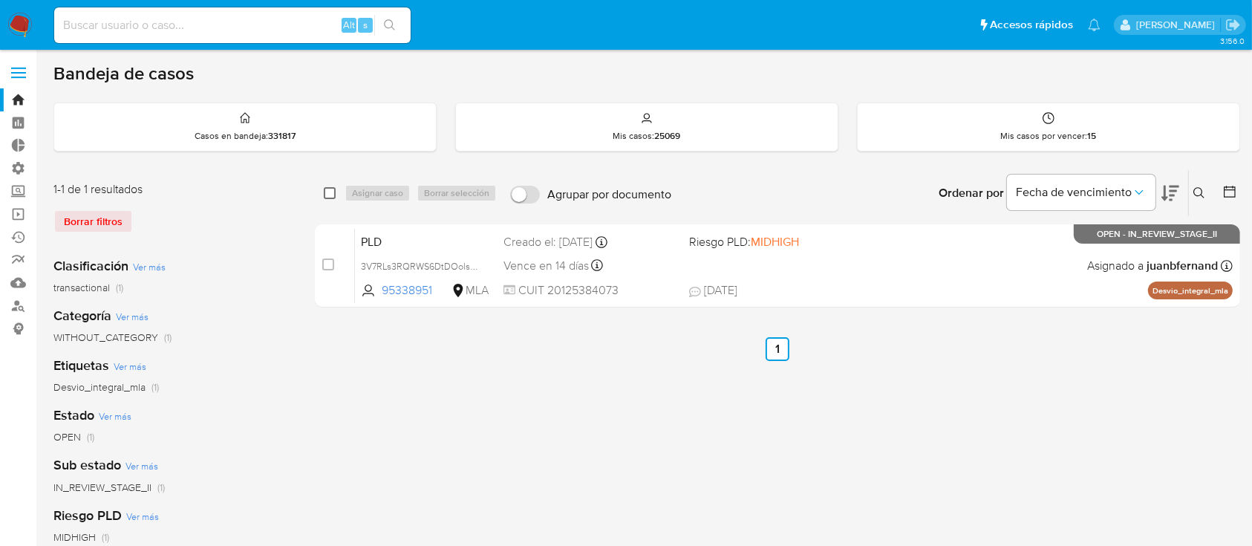
click at [335, 191] on input "checkbox" at bounding box center [330, 193] width 12 height 12
checkbox input "true"
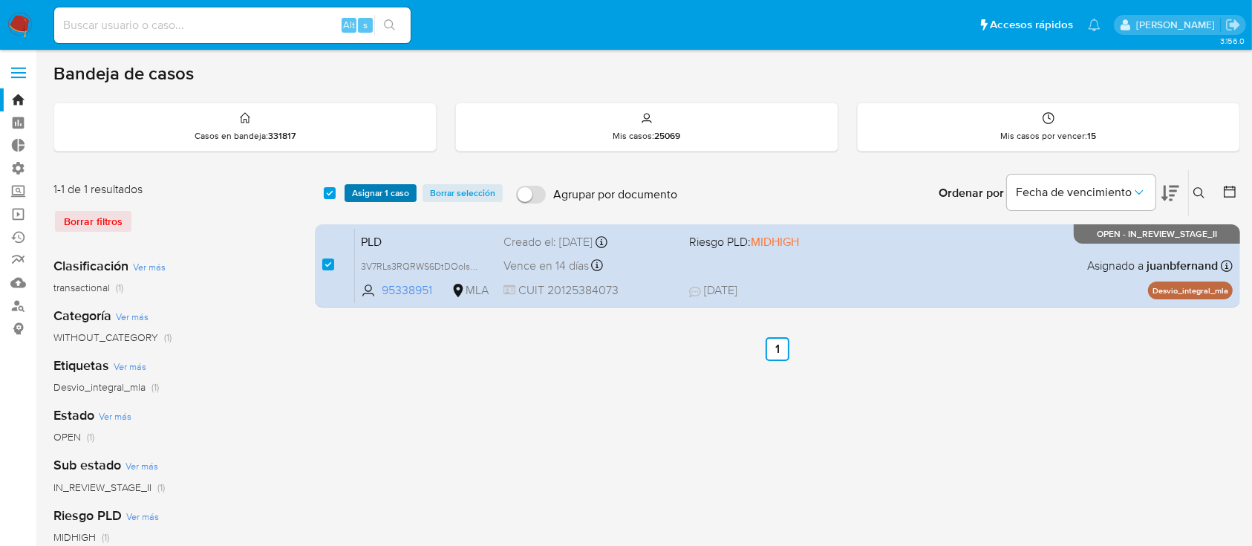
click at [380, 186] on span "Asignar 1 caso" at bounding box center [380, 193] width 57 height 15
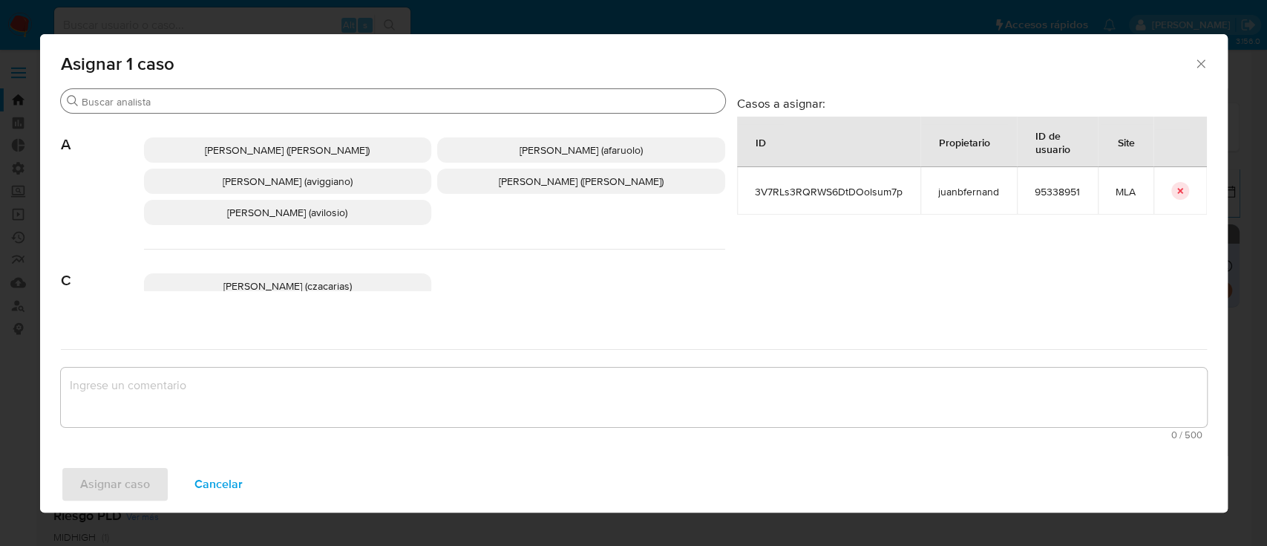
click at [417, 102] on input "Buscar" at bounding box center [401, 101] width 638 height 13
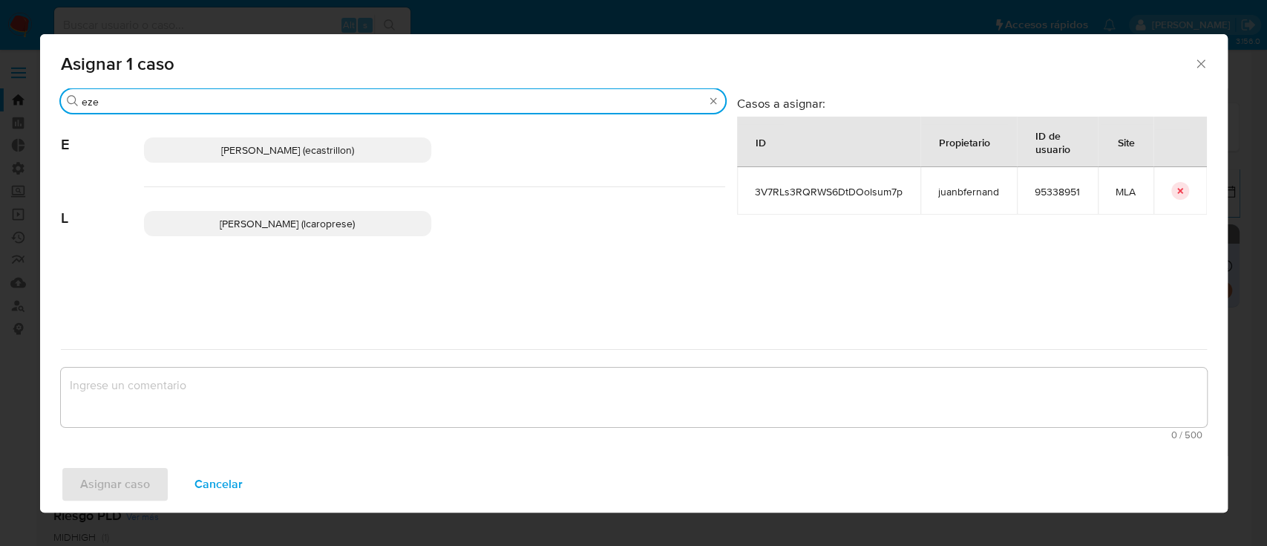
type input "eze"
click at [399, 140] on p "Ezequiel Gonzalo Castrillon (ecastrillon)" at bounding box center [288, 149] width 288 height 25
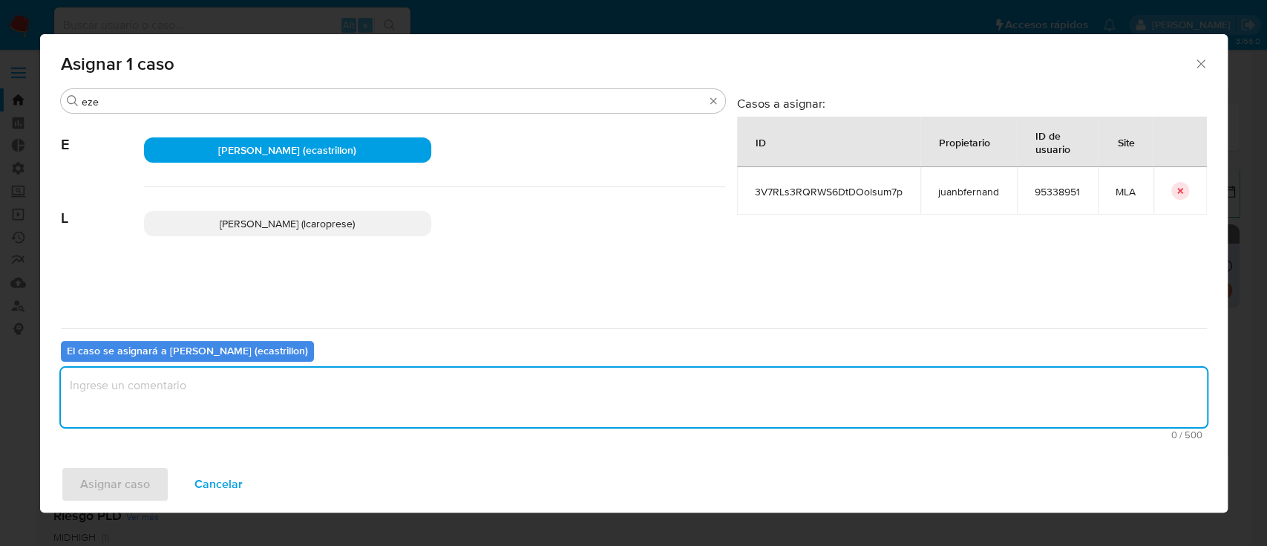
click at [356, 390] on textarea "assign-modal" at bounding box center [634, 396] width 1146 height 59
type textarea "."
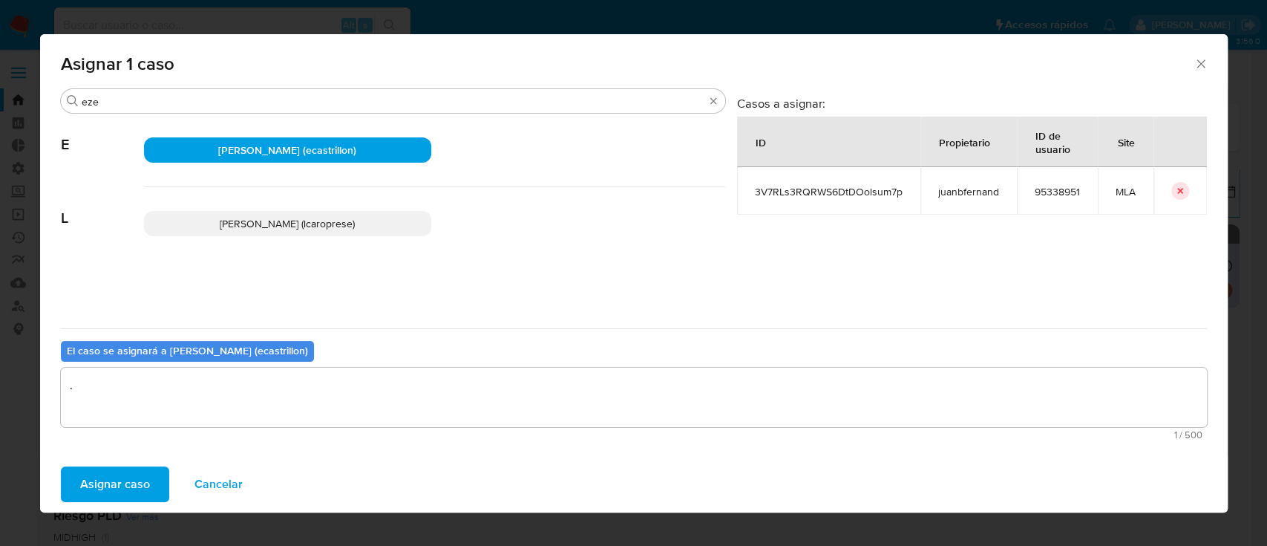
click at [119, 480] on span "Asignar caso" at bounding box center [115, 484] width 70 height 33
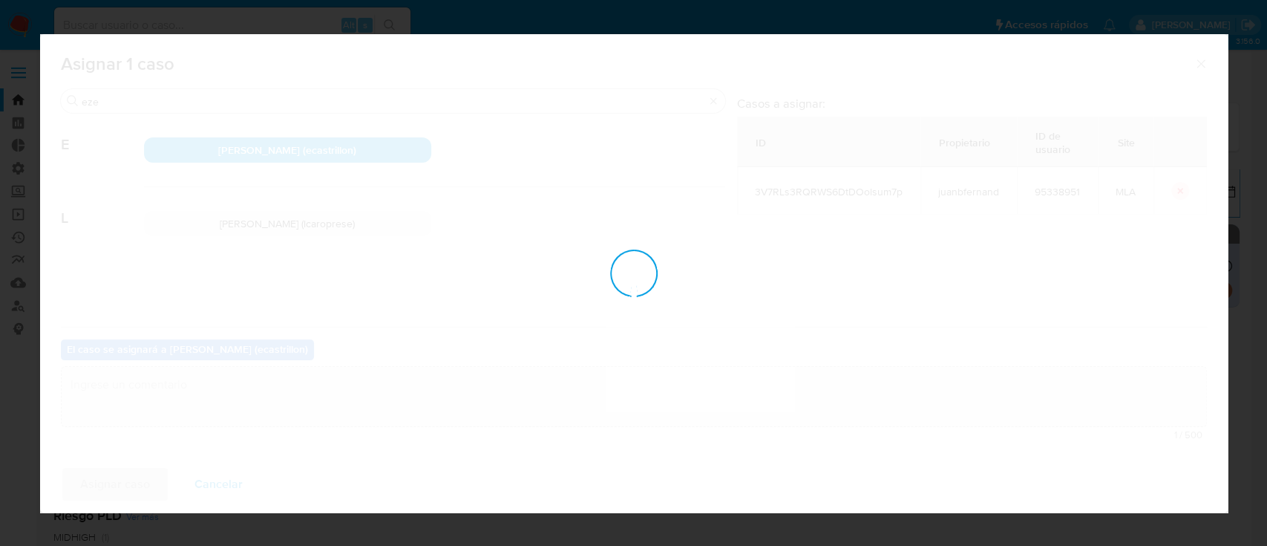
checkbox input "false"
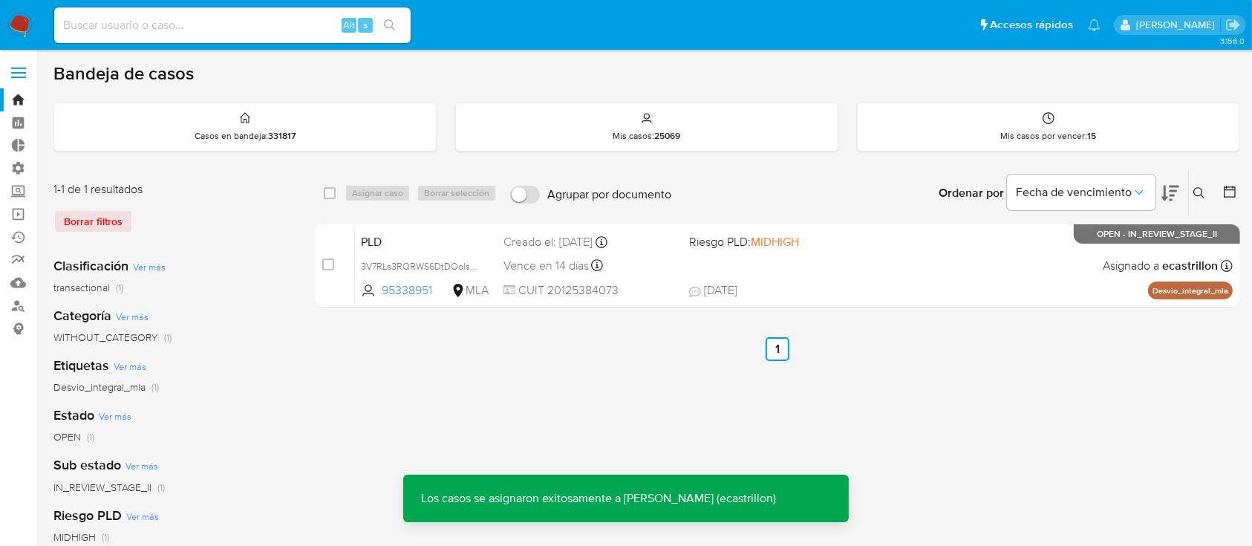
click at [1019, 270] on div "PLD 3V7RLs3RQRWS6DtDOolsum7p 95338951 MLA Riesgo PLD: MIDHIGH Creado el: 12/06/…" at bounding box center [794, 265] width 878 height 75
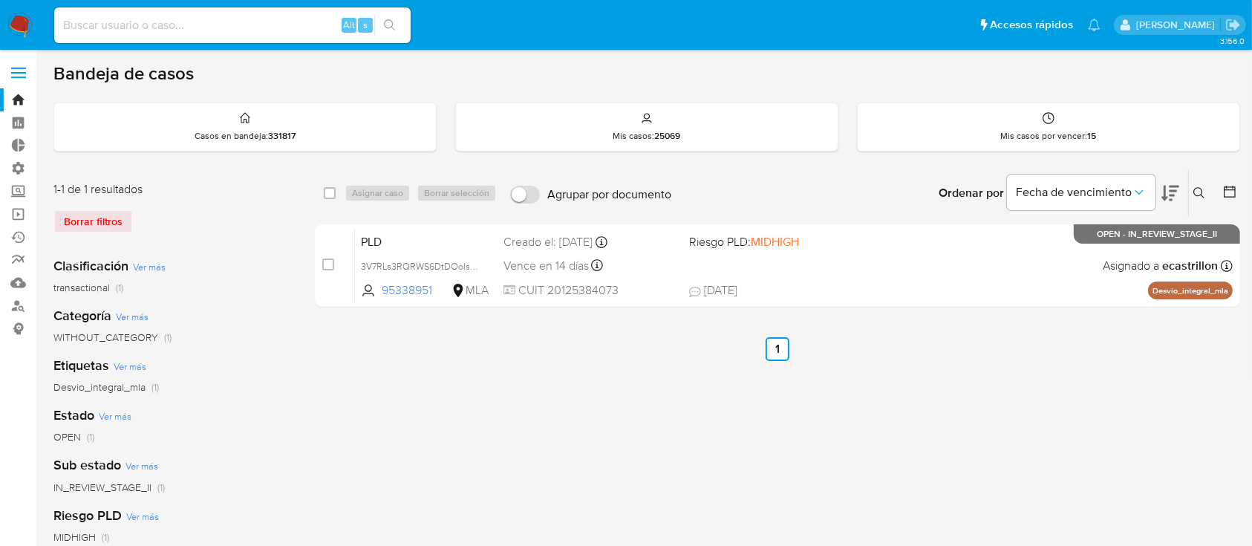
click at [1191, 191] on button at bounding box center [1201, 193] width 24 height 18
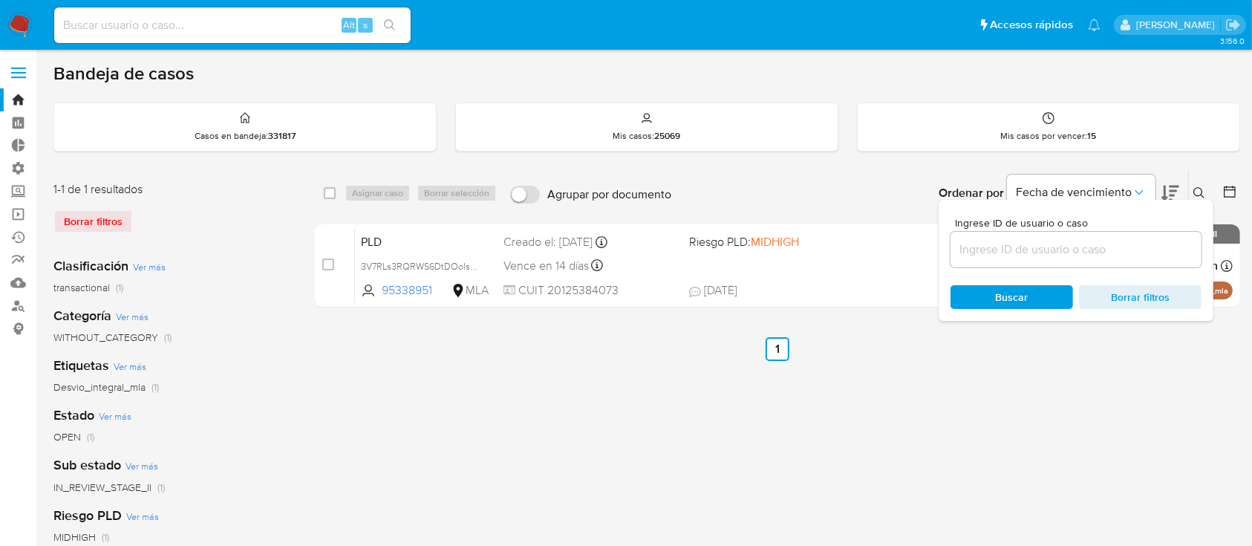
click at [1116, 242] on input at bounding box center [1075, 249] width 251 height 19
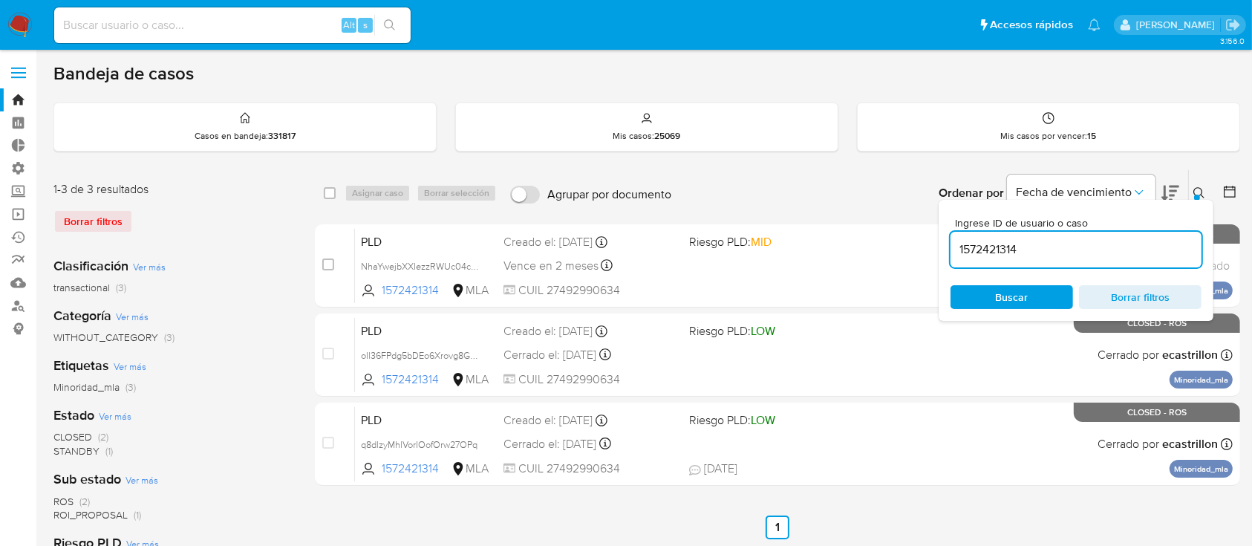
click at [1200, 190] on icon at bounding box center [1199, 193] width 12 height 12
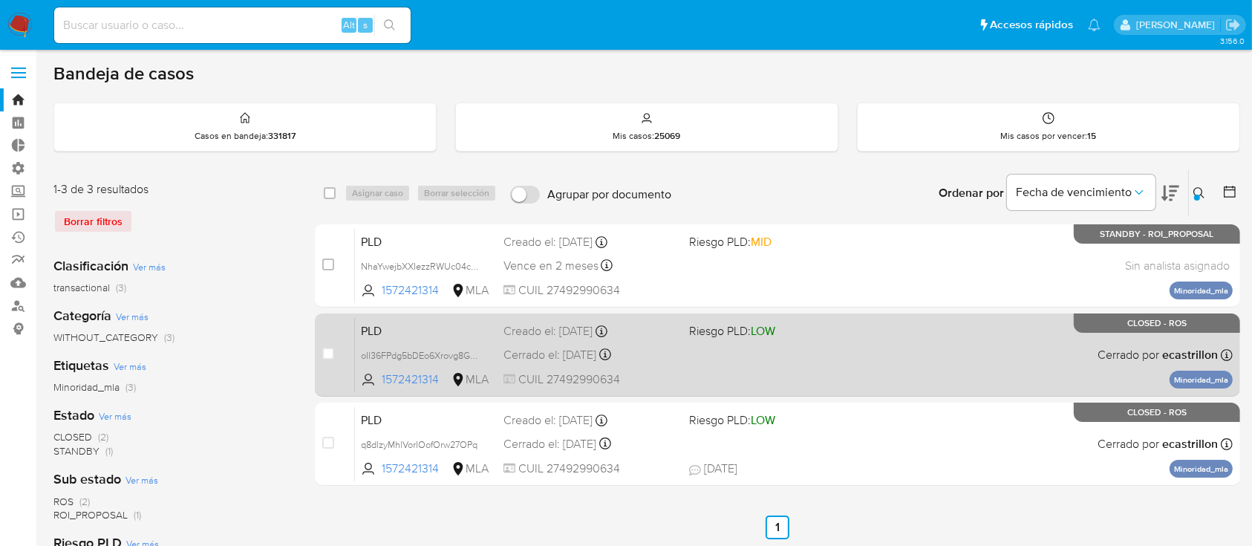
click at [863, 356] on div "PLD oIl36FPdg5bDEo6Xrovg8GUN 1572421314 MLA Riesgo PLD: LOW Creado el: 12/07/20…" at bounding box center [794, 354] width 878 height 75
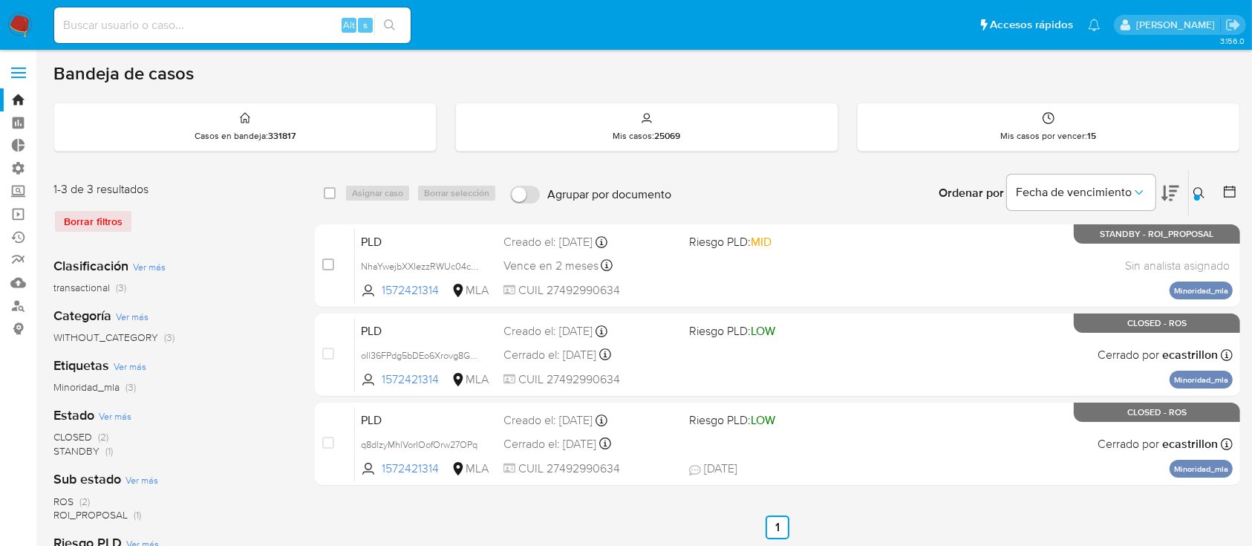
click at [1199, 187] on icon at bounding box center [1198, 192] width 11 height 11
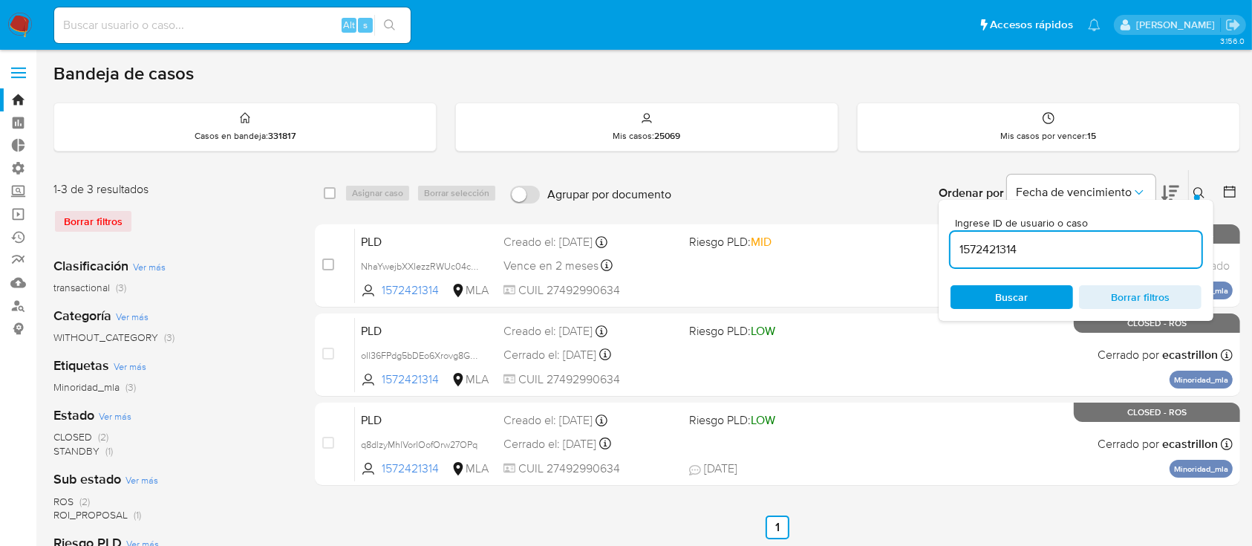
click at [1086, 249] on input "1572421314" at bounding box center [1075, 249] width 251 height 19
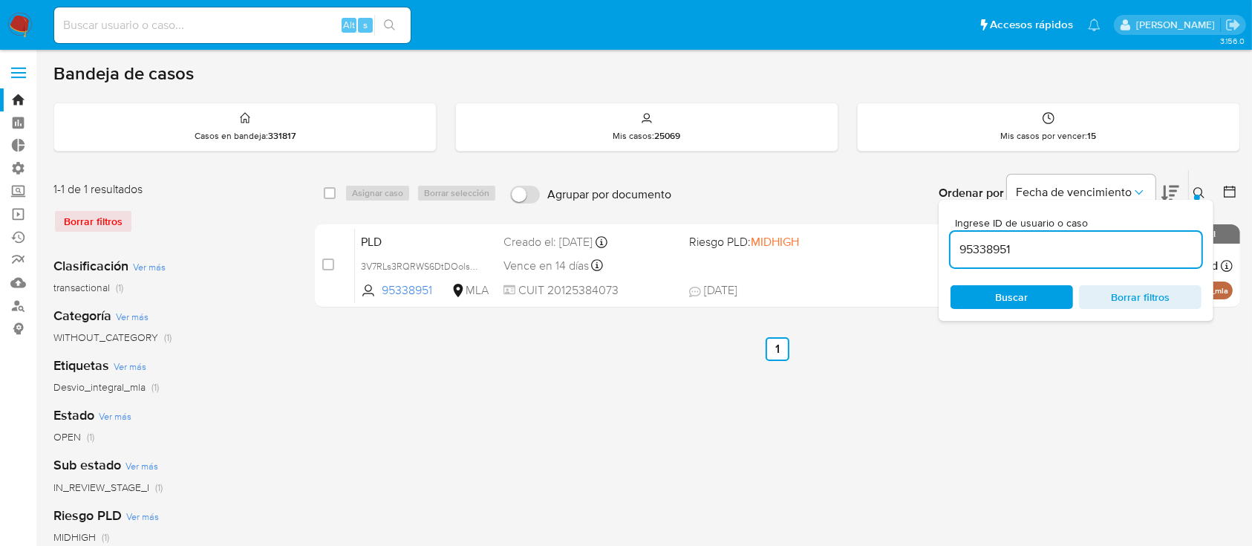
click at [1202, 187] on icon at bounding box center [1199, 193] width 12 height 12
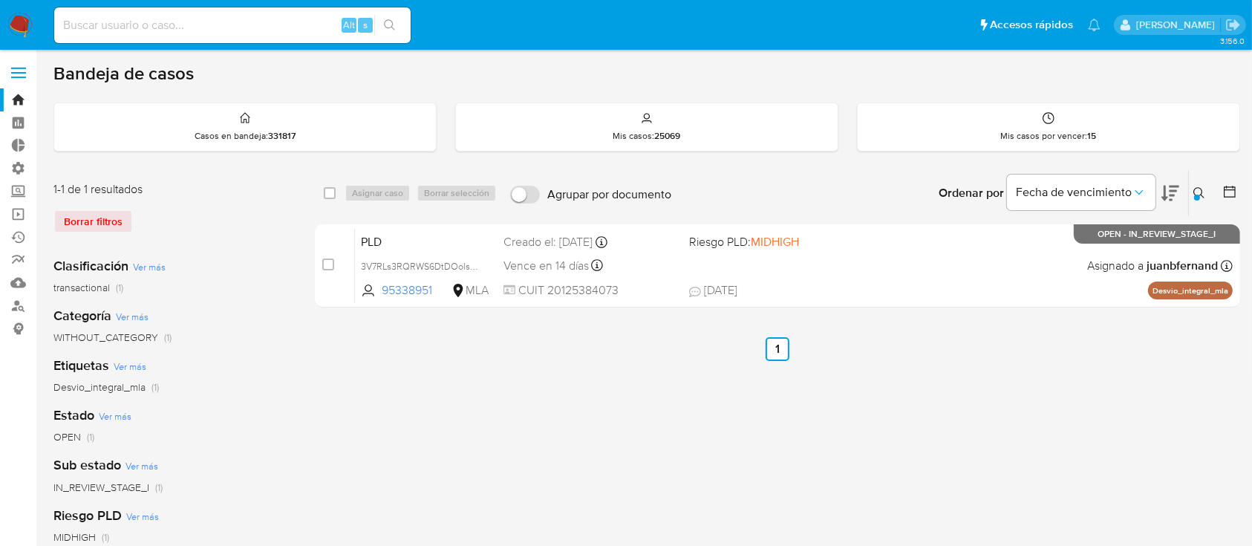
click at [1208, 200] on button at bounding box center [1201, 193] width 24 height 18
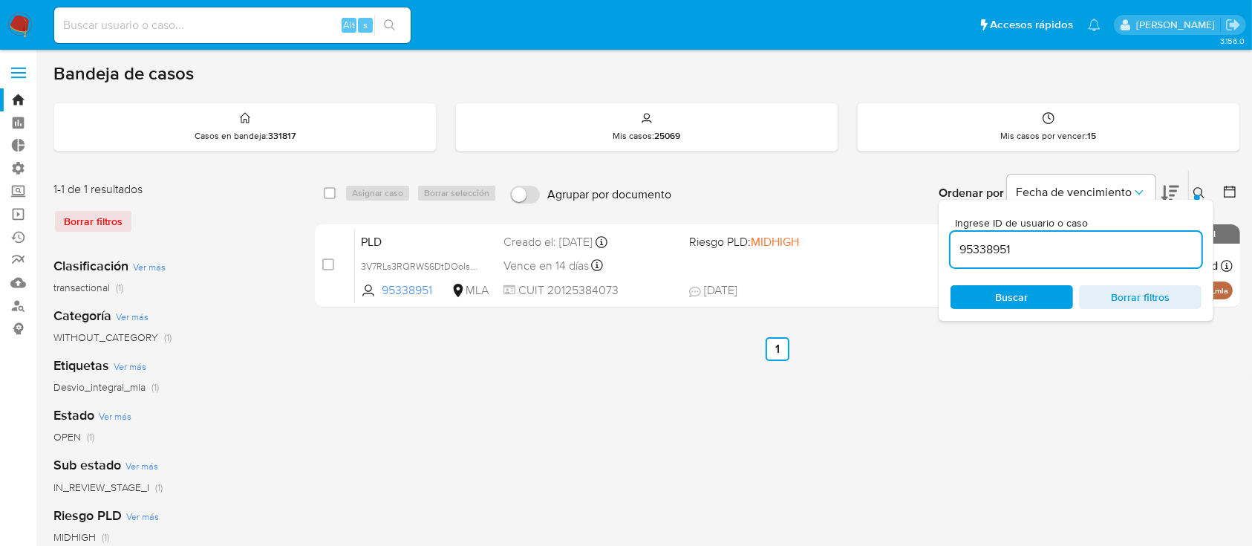
click at [1134, 253] on input "95338951" at bounding box center [1075, 249] width 251 height 19
type input "719313549"
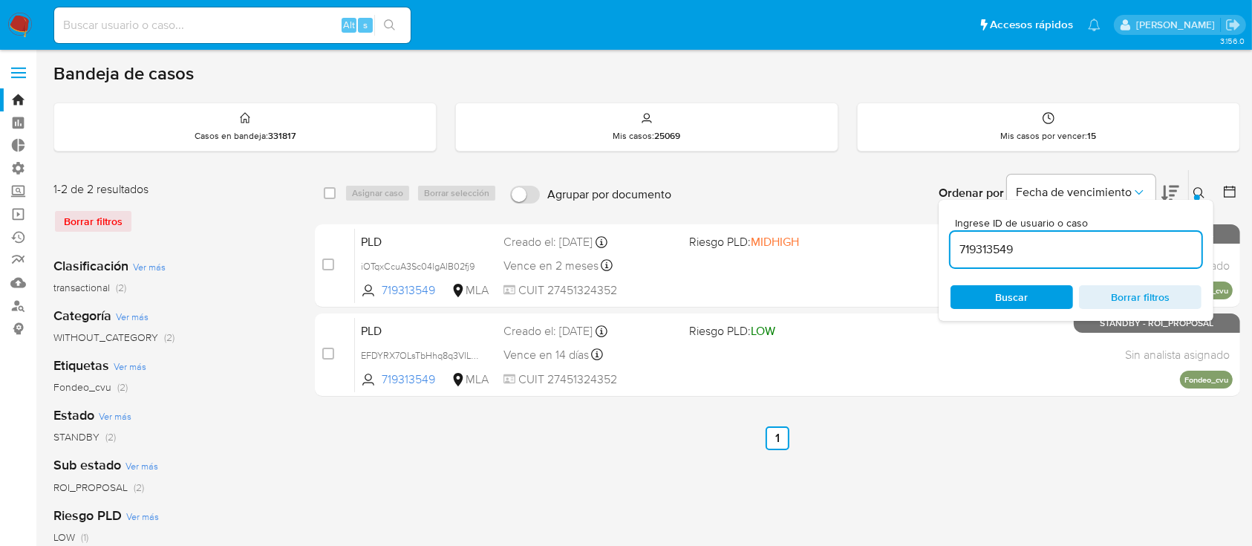
click at [1195, 195] on div at bounding box center [1197, 198] width 6 height 6
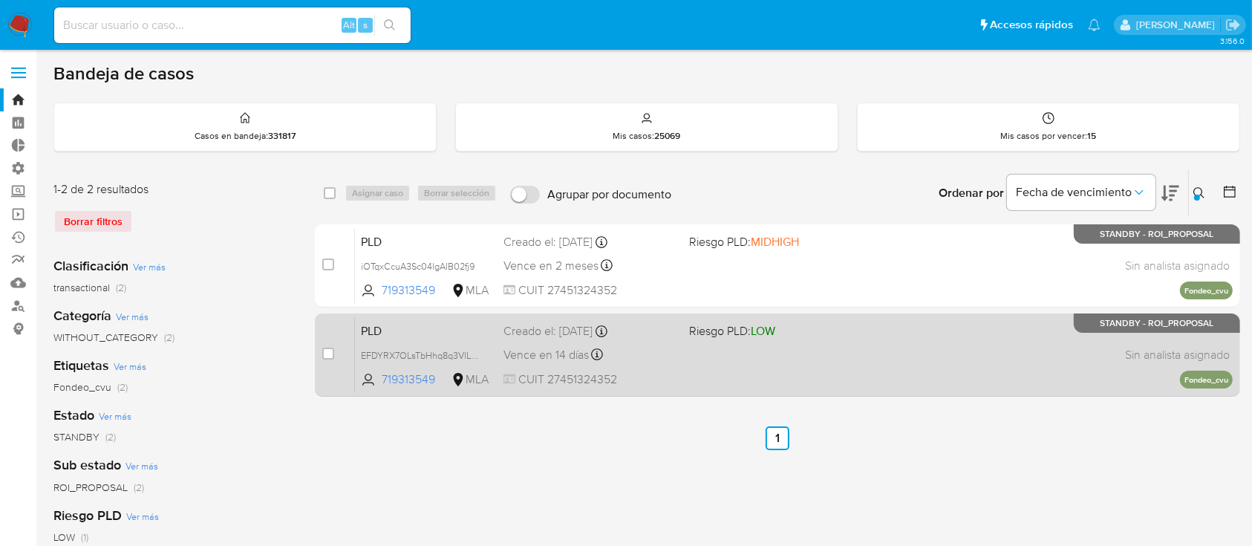
click at [863, 328] on div "PLD EFDYRX7OLsTbHhq8q3VlLHvO 719313549 MLA Riesgo PLD: LOW Creado el: 12/06/202…" at bounding box center [794, 354] width 878 height 75
click at [324, 353] on input "checkbox" at bounding box center [328, 353] width 12 height 12
checkbox input "true"
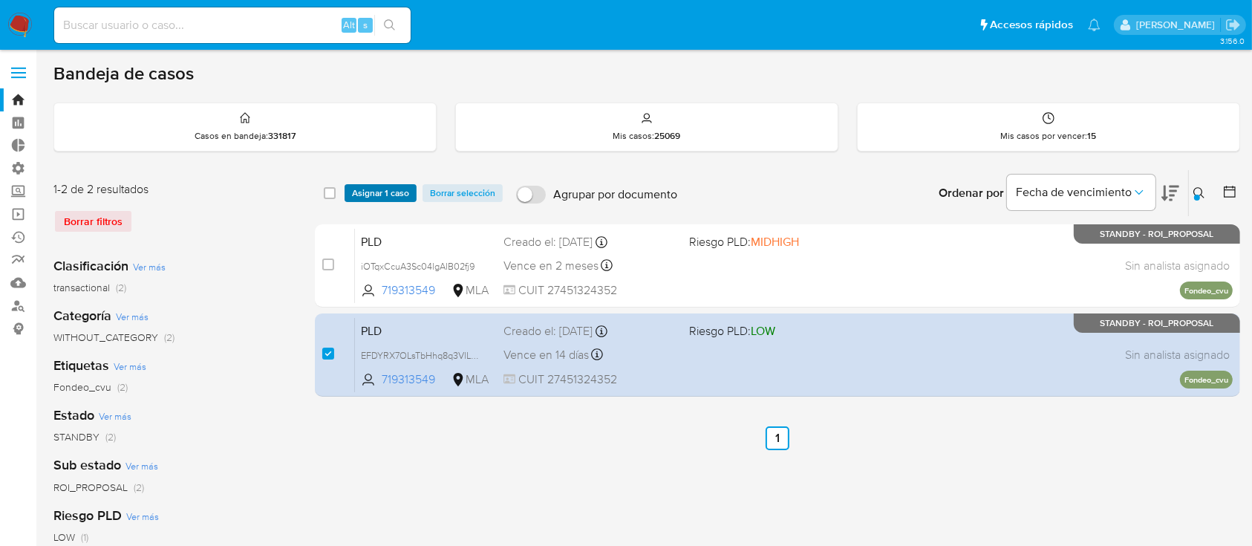
click at [385, 186] on span "Asignar 1 caso" at bounding box center [380, 193] width 57 height 15
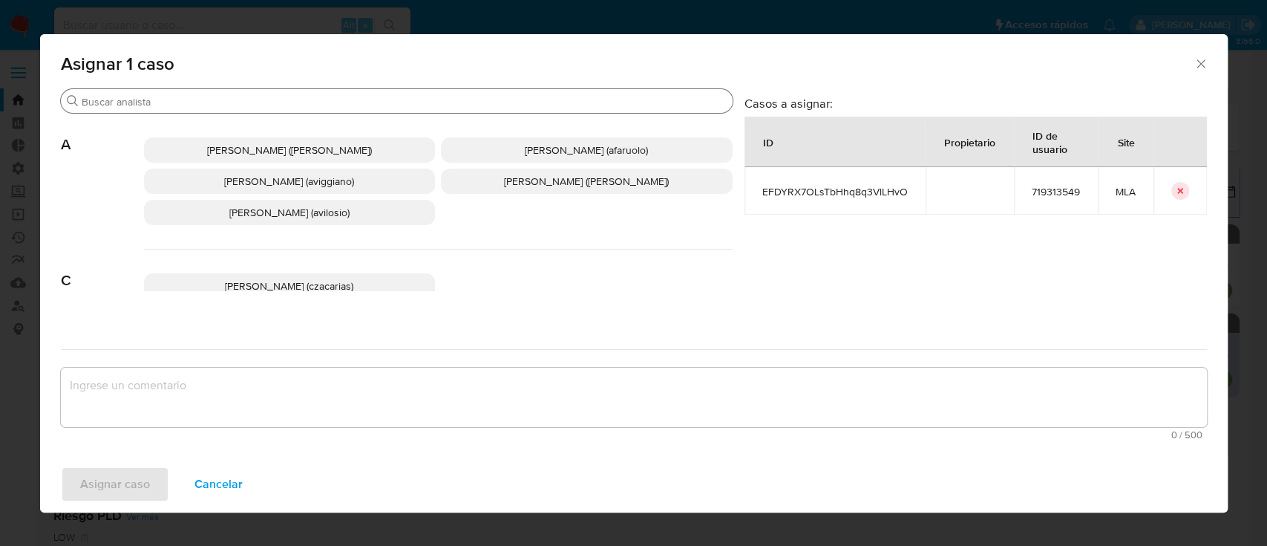
click at [266, 104] on input "Buscar" at bounding box center [404, 101] width 645 height 13
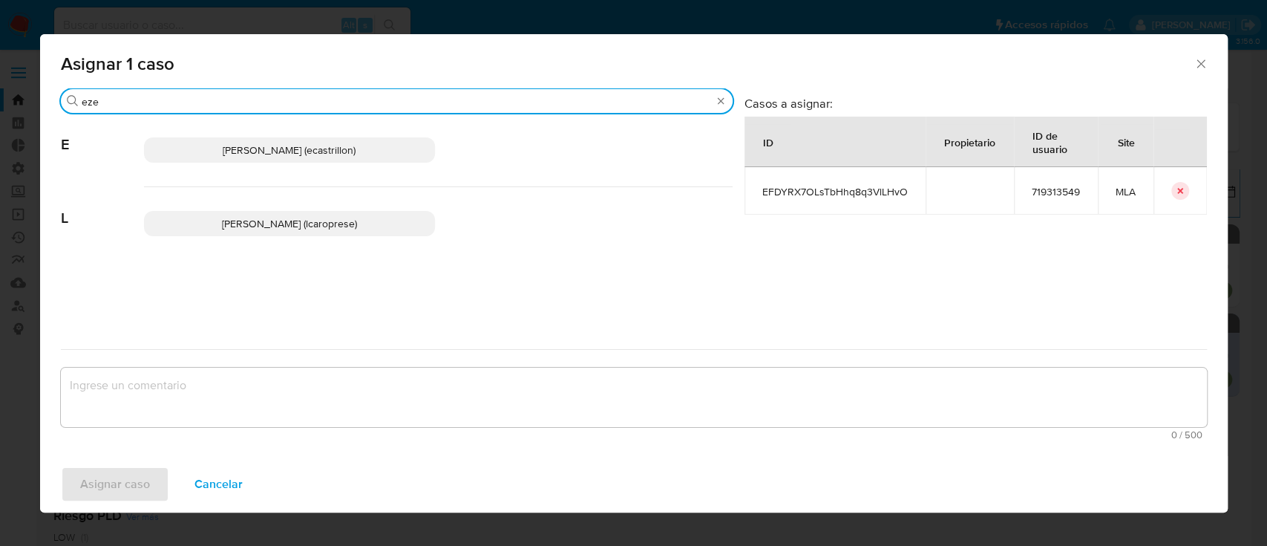
type input "eze"
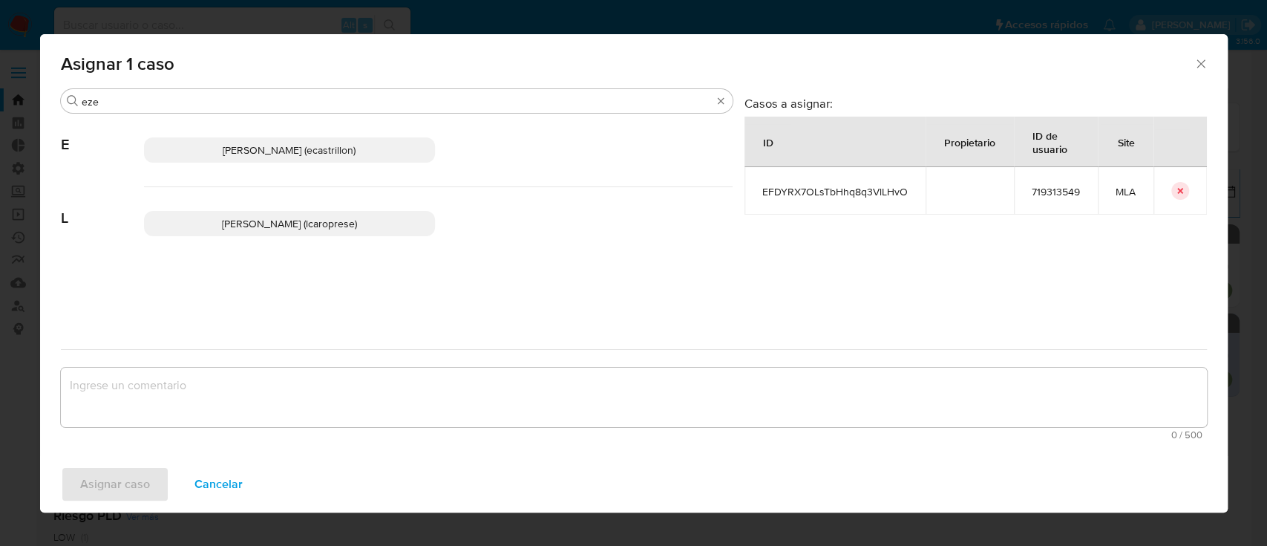
click at [284, 151] on span "Ezequiel Gonzalo Castrillon (ecastrillon)" at bounding box center [289, 150] width 133 height 15
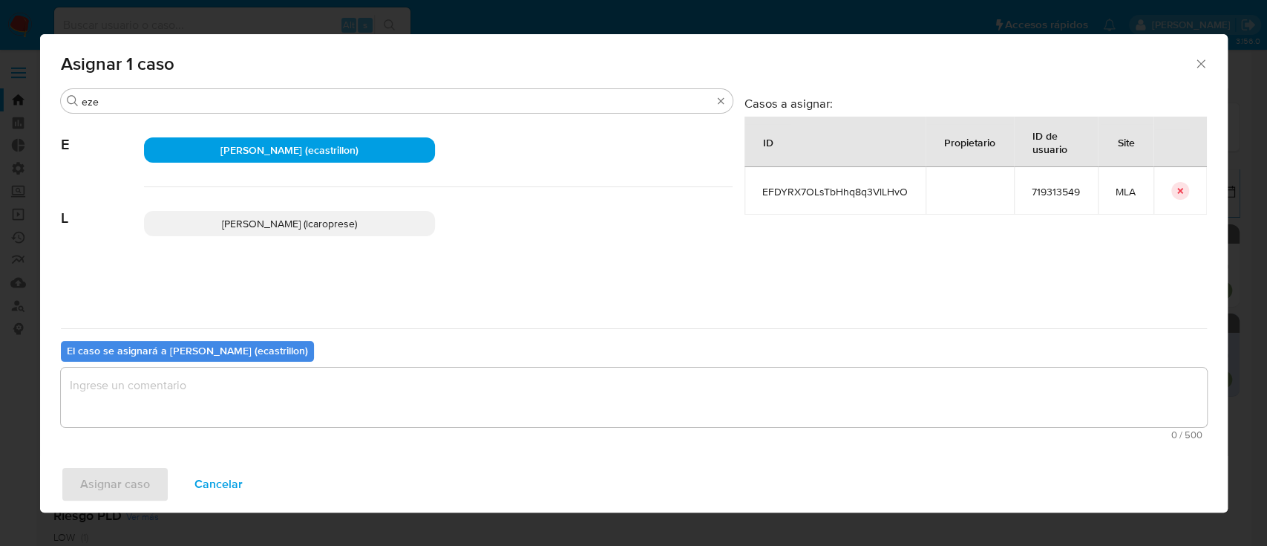
click at [244, 388] on textarea "assign-modal" at bounding box center [634, 396] width 1146 height 59
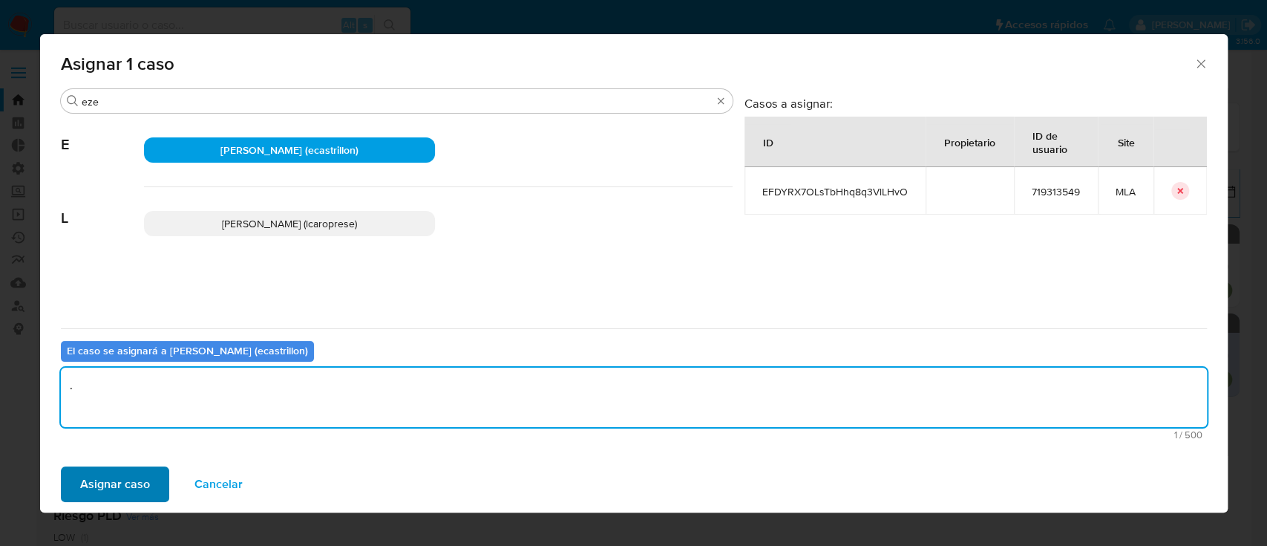
type textarea "."
click at [134, 484] on span "Asignar caso" at bounding box center [115, 484] width 70 height 33
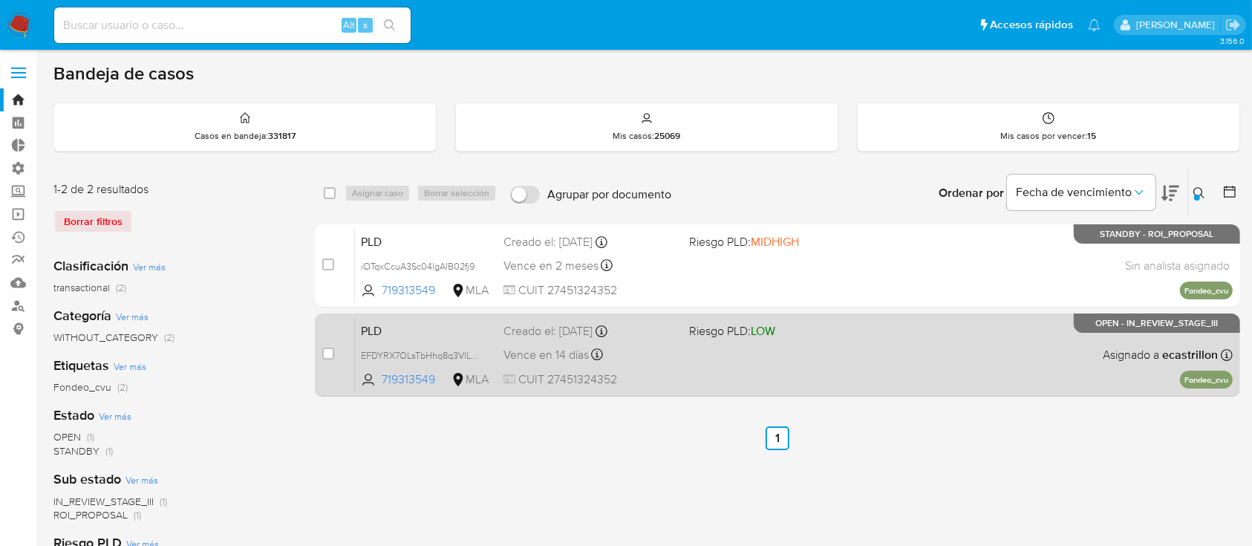
click at [695, 345] on div "PLD EFDYRX7OLsTbHhq8q3VlLHvO 719313549 MLA Riesgo PLD: LOW Creado el: 12/06/202…" at bounding box center [794, 354] width 878 height 75
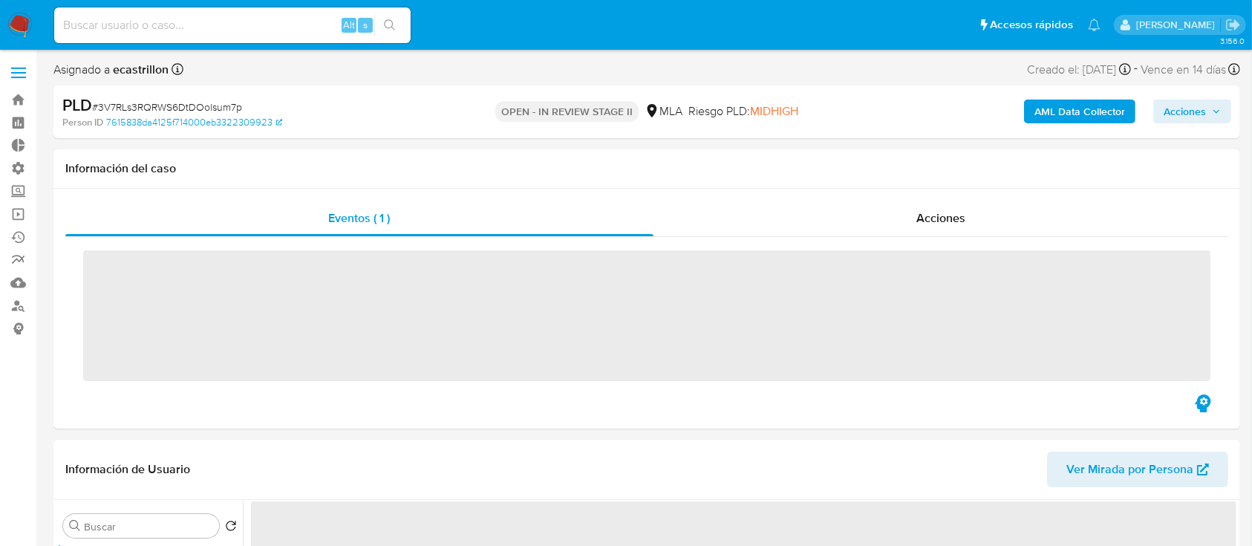
click at [1189, 108] on span "Acciones" at bounding box center [1184, 111] width 42 height 24
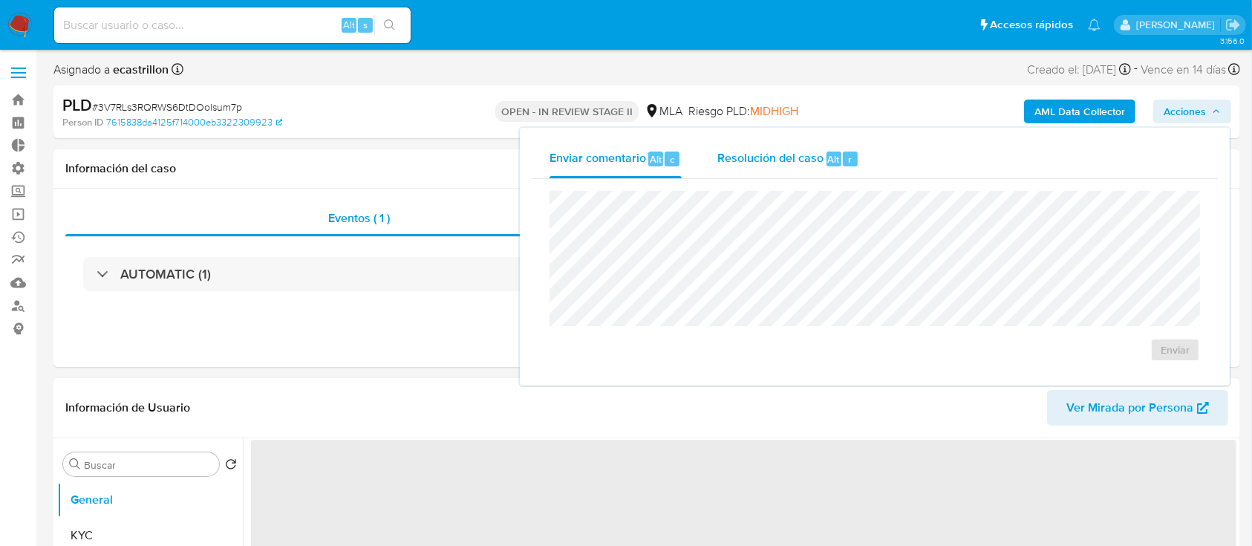
click at [795, 163] on span "Resolución del caso" at bounding box center [770, 158] width 106 height 17
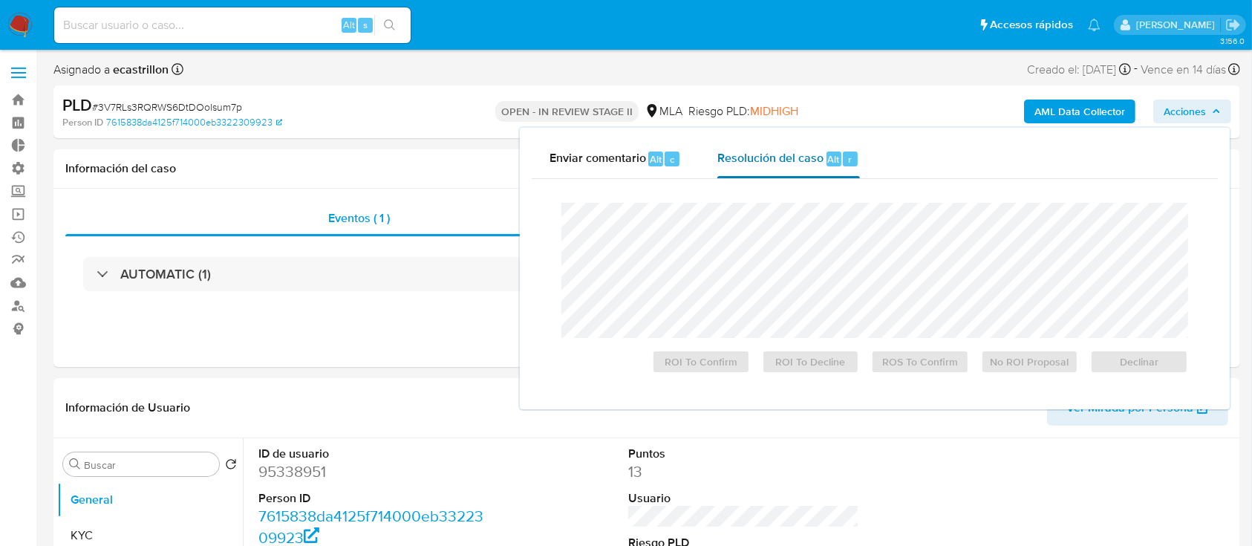
select select "10"
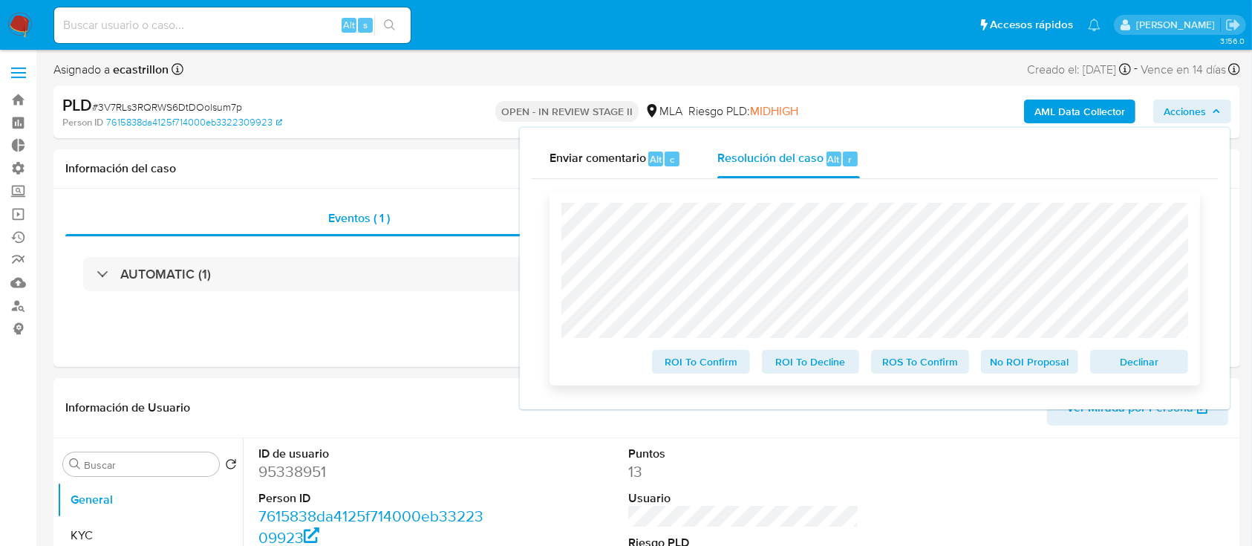
click at [1132, 353] on span "Declinar" at bounding box center [1138, 361] width 77 height 21
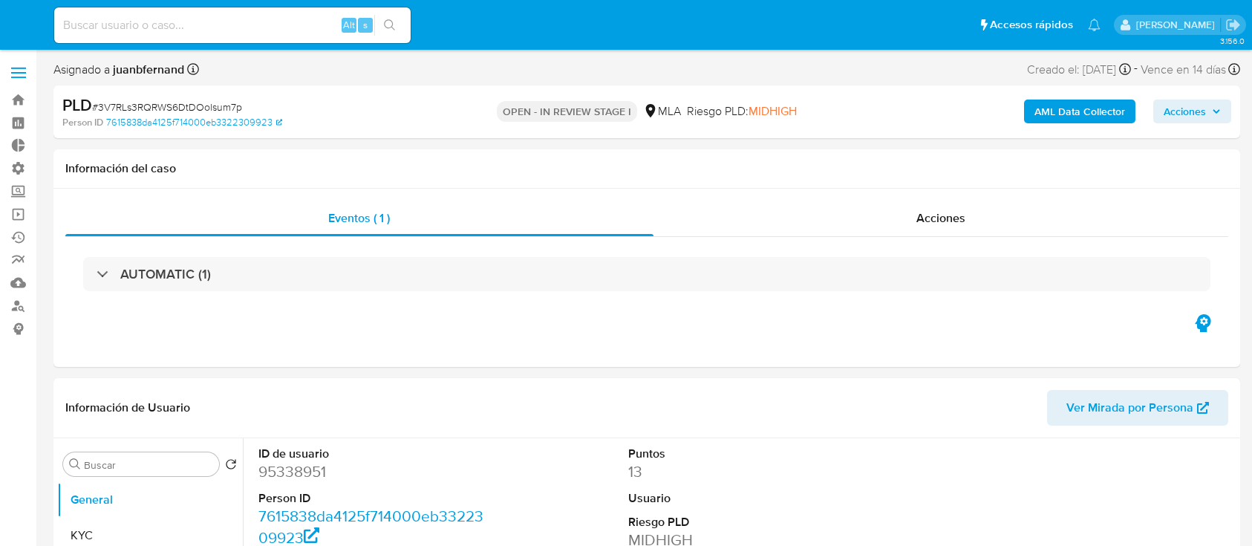
select select "10"
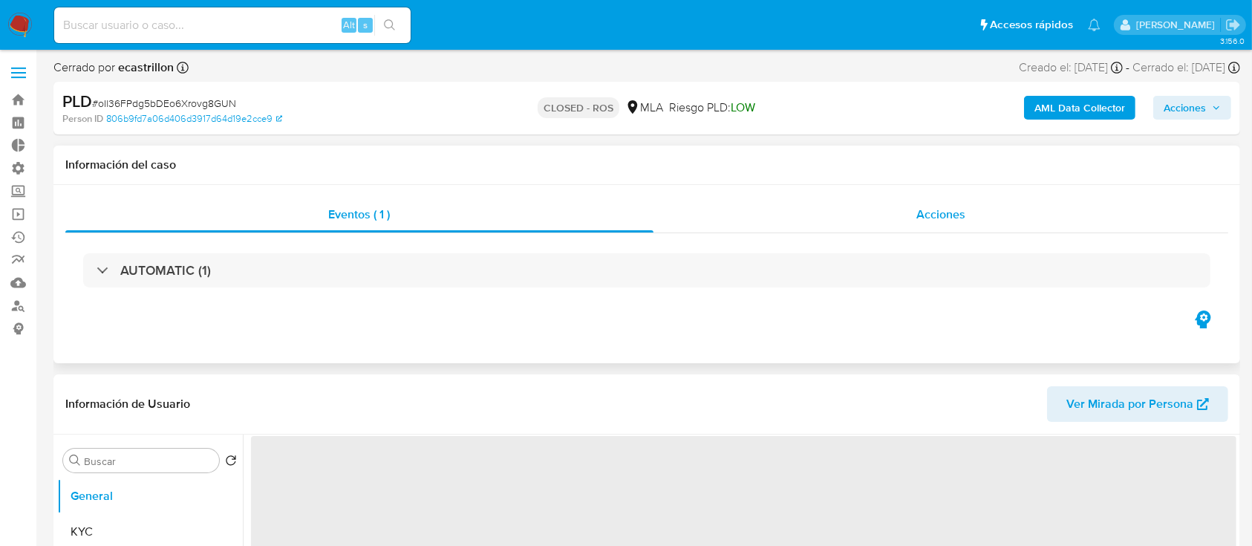
click at [958, 226] on div "Acciones" at bounding box center [940, 215] width 575 height 36
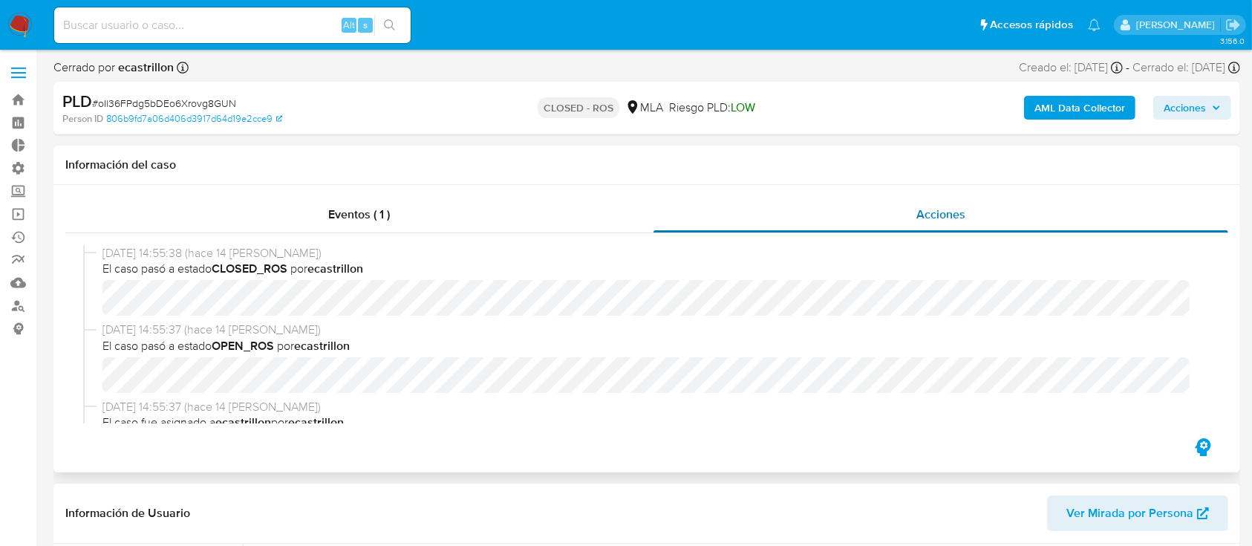
select select "10"
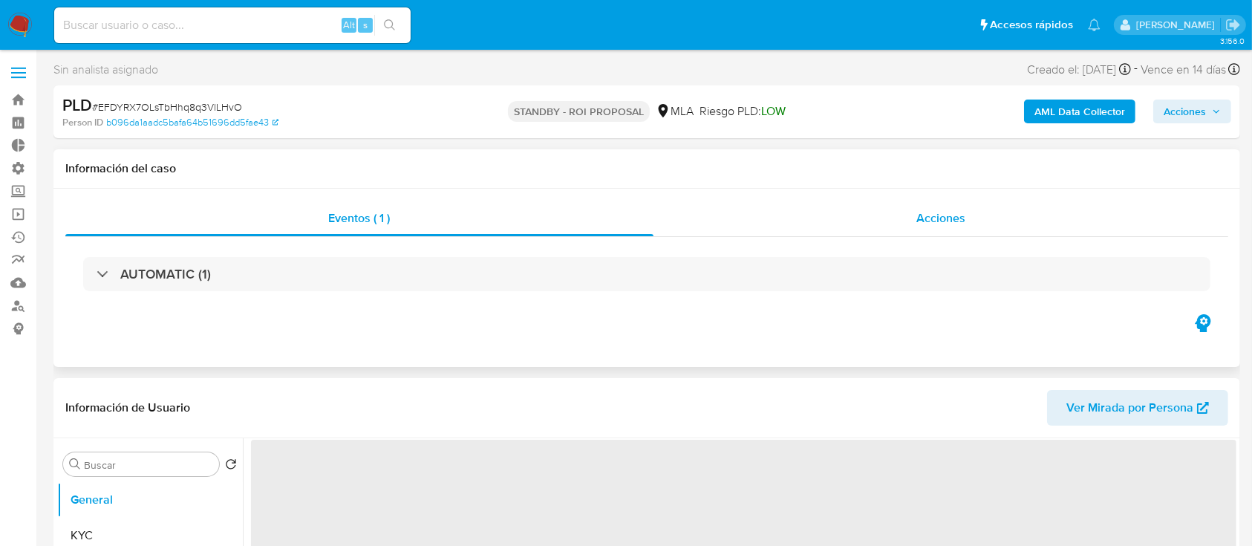
click at [873, 222] on div "Acciones" at bounding box center [940, 218] width 575 height 36
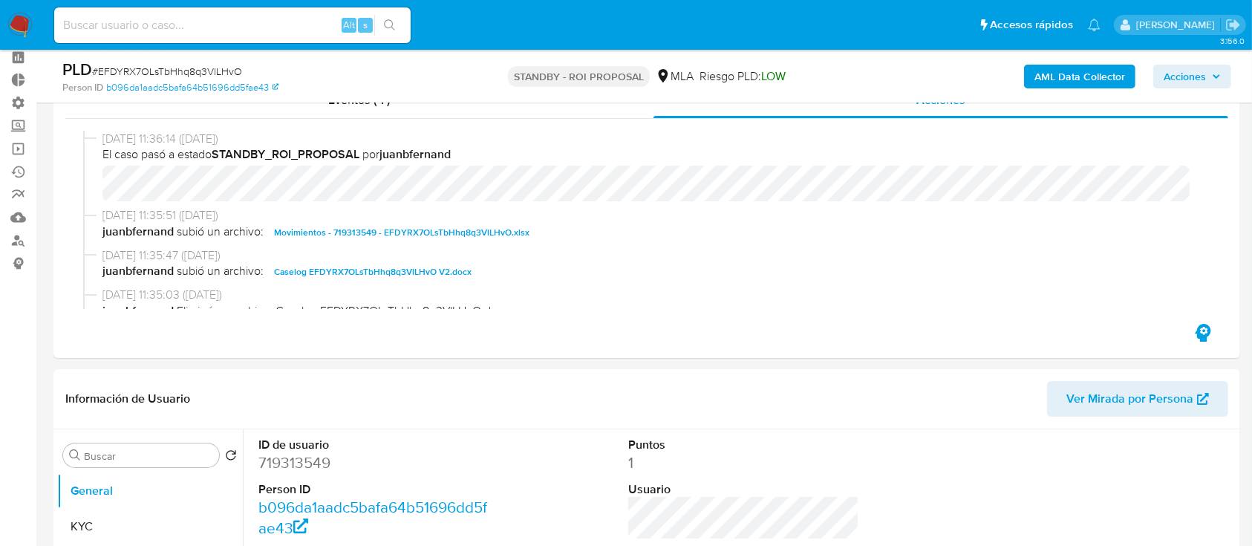
select select "10"
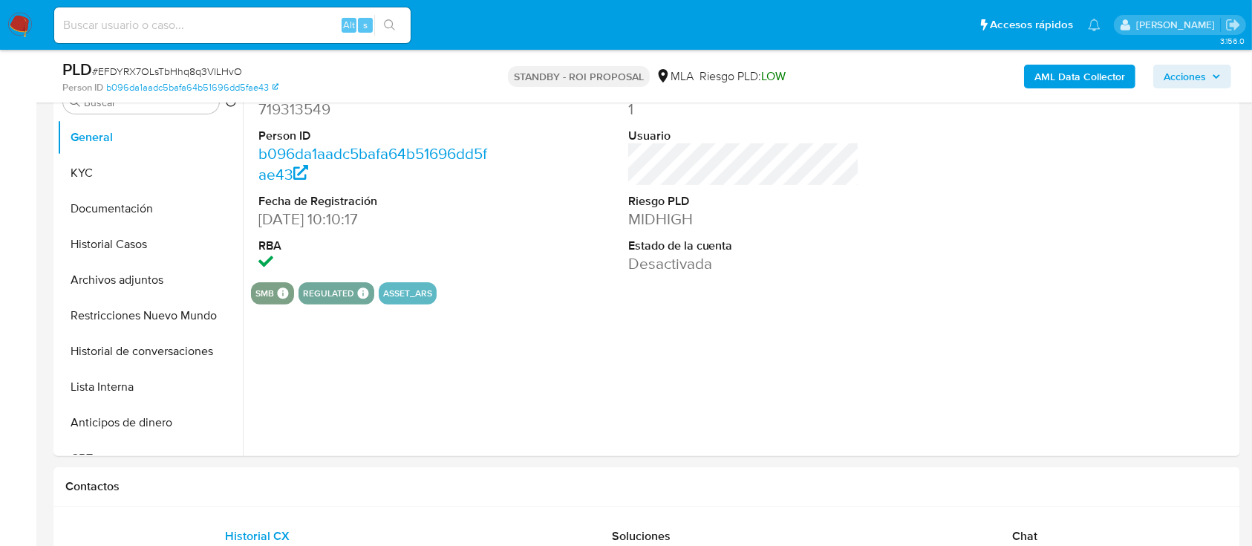
scroll to position [427, 0]
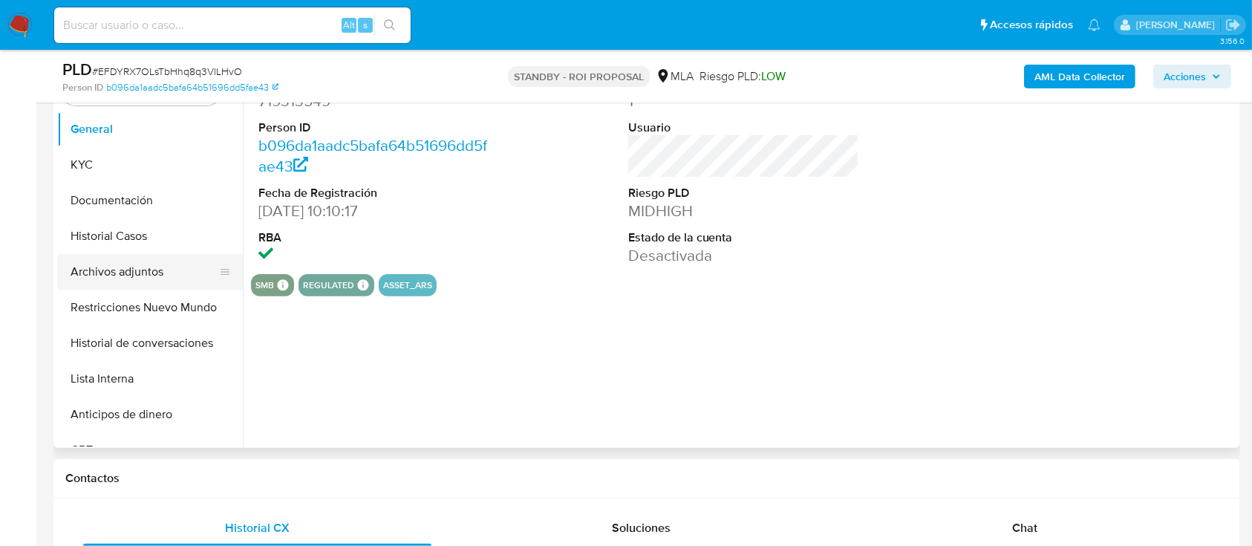
click at [102, 281] on button "Archivos adjuntos" at bounding box center [144, 272] width 174 height 36
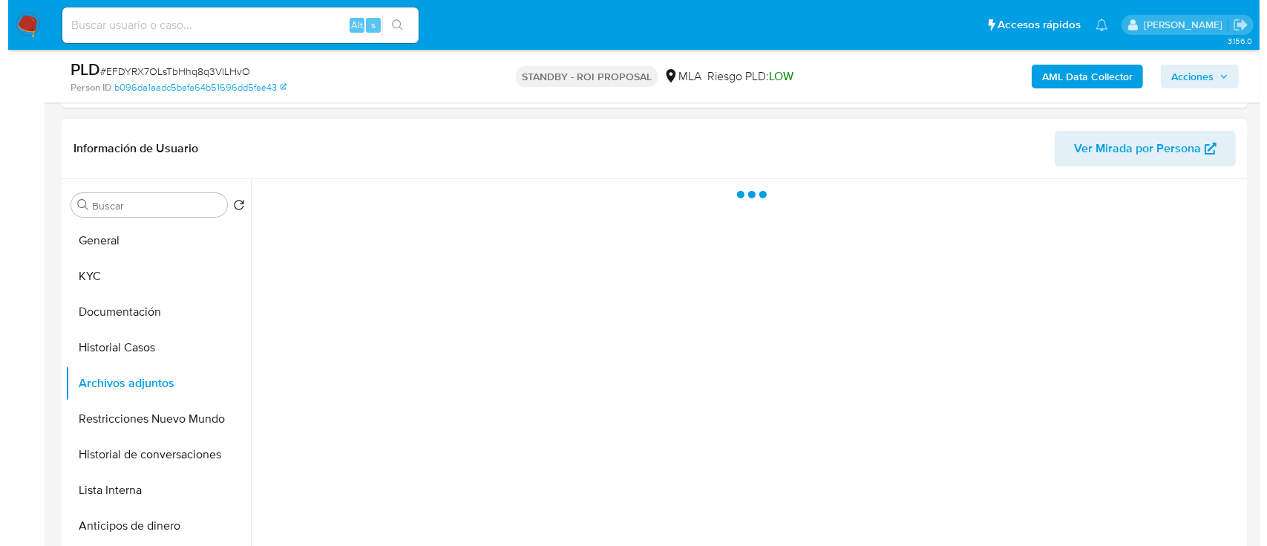
scroll to position [315, 0]
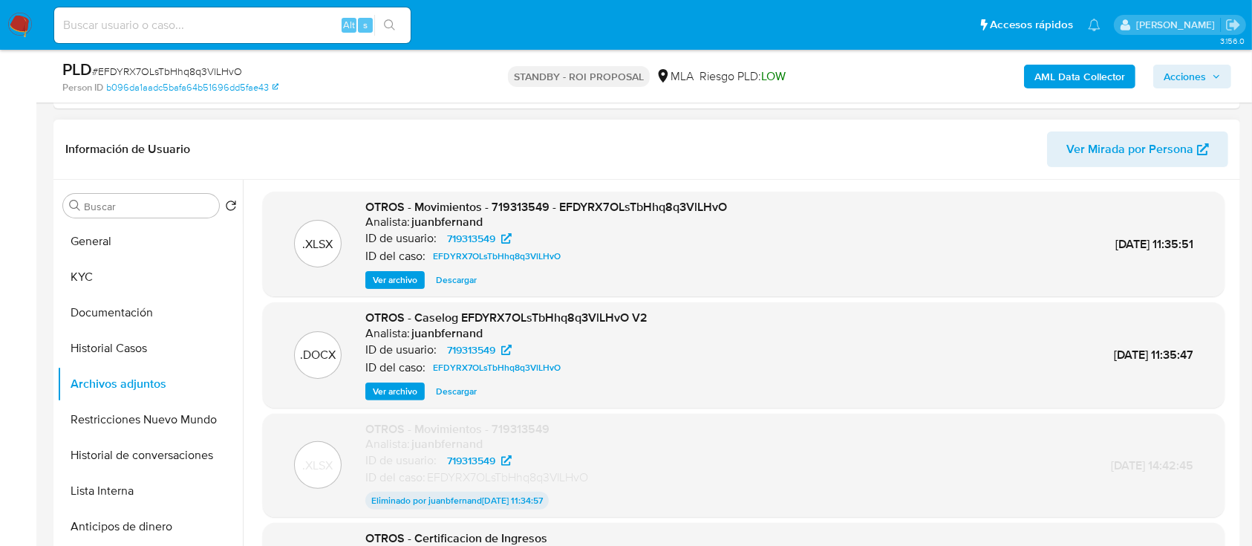
click at [390, 390] on span "Ver archivo" at bounding box center [395, 391] width 45 height 15
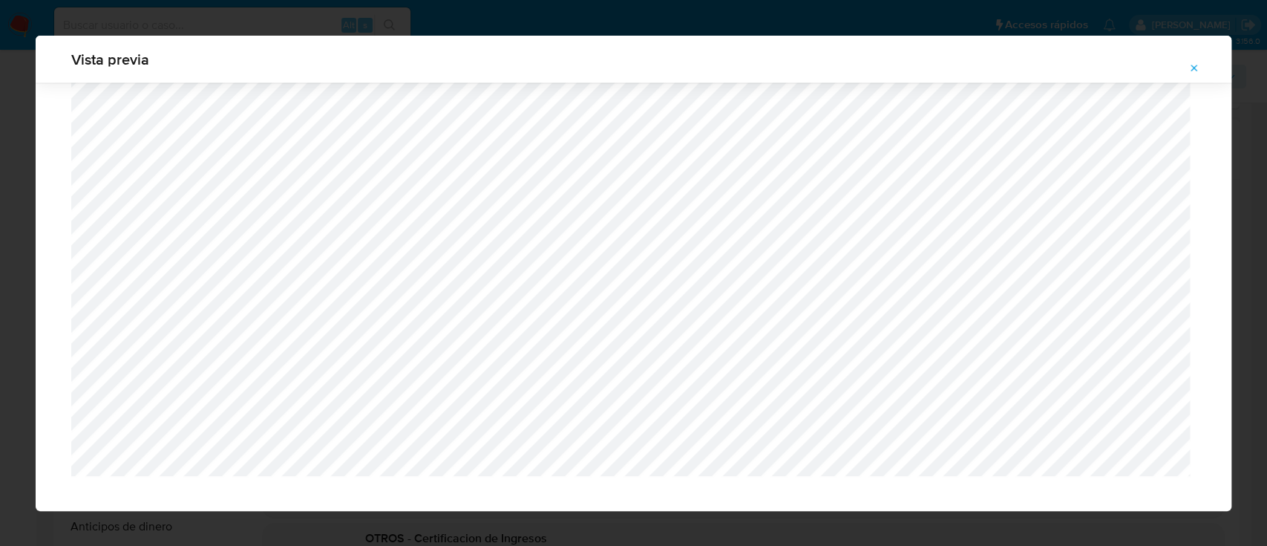
scroll to position [1899, 0]
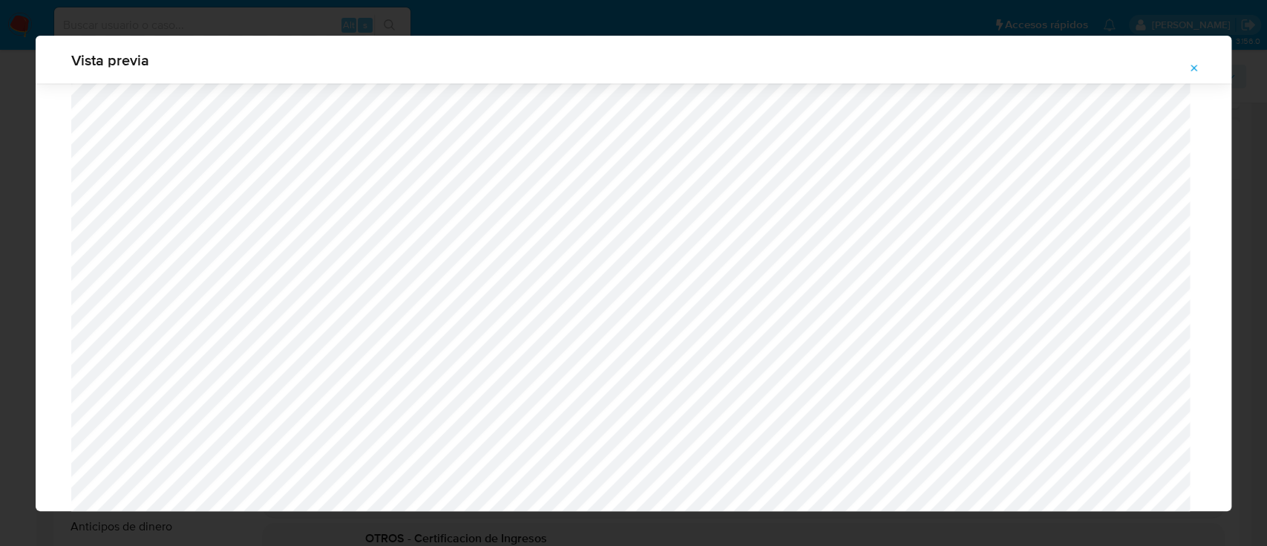
click at [1196, 73] on icon "Attachment preview" at bounding box center [1195, 68] width 12 height 12
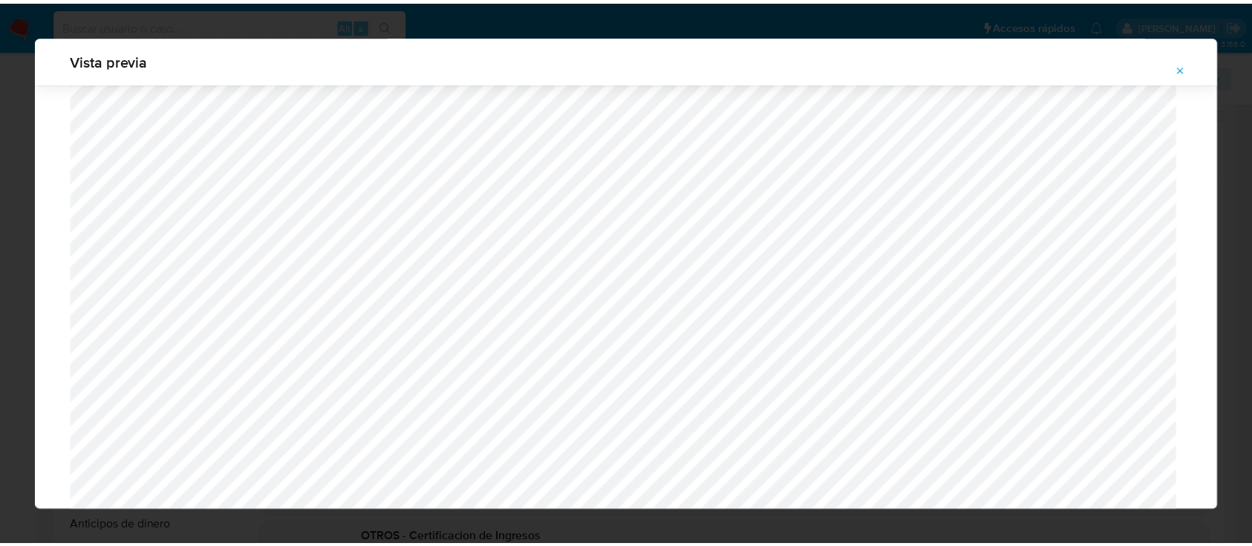
scroll to position [48, 0]
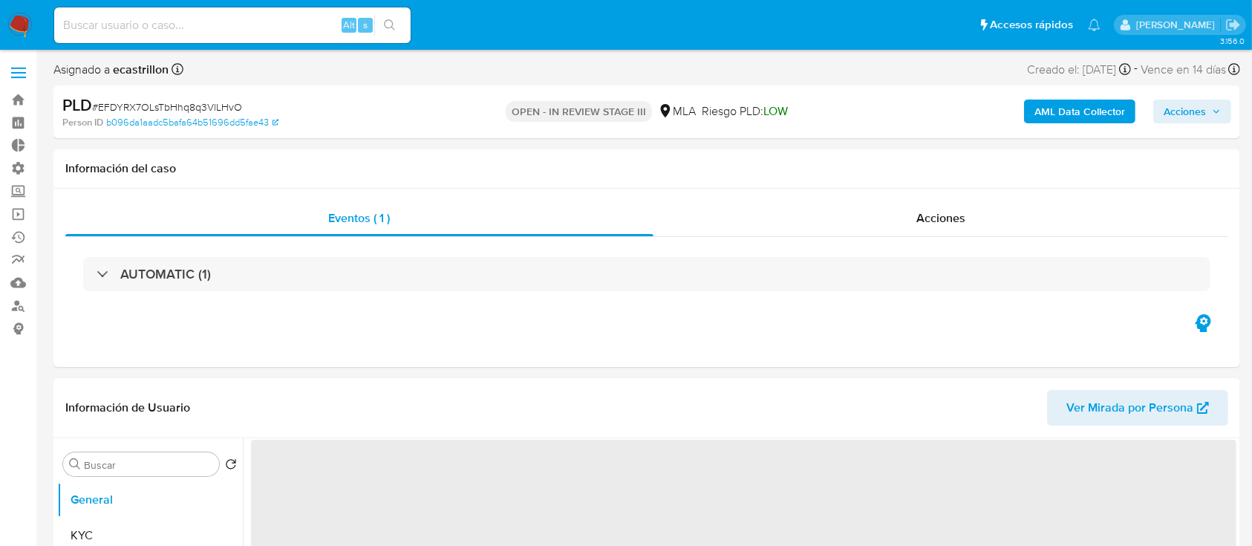
click at [1186, 112] on span "Acciones" at bounding box center [1184, 111] width 42 height 24
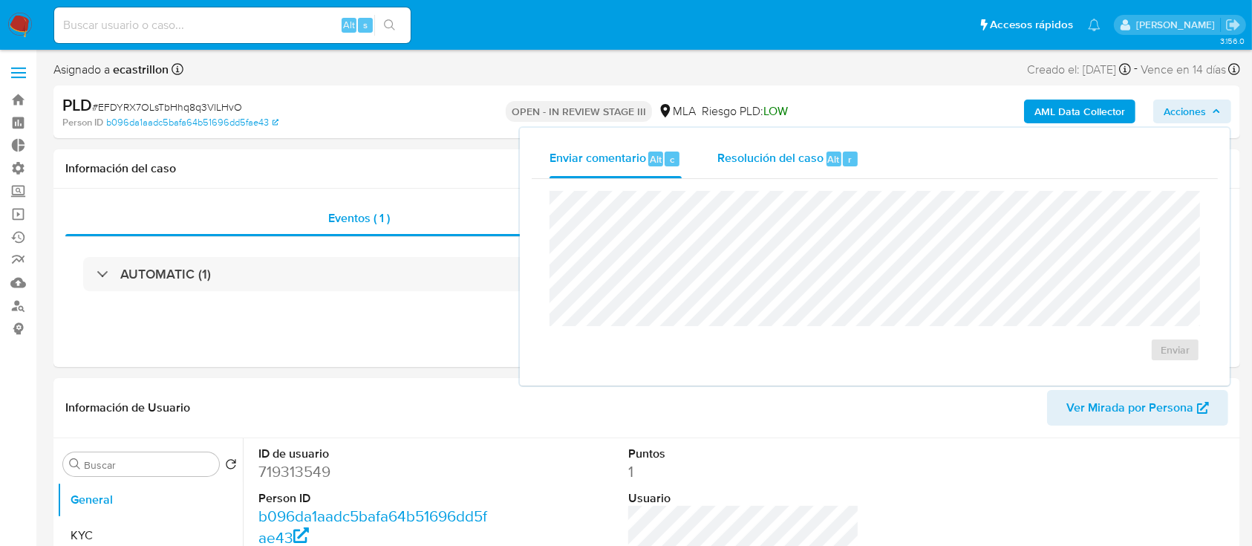
click at [739, 163] on span "Resolución del caso" at bounding box center [770, 158] width 106 height 17
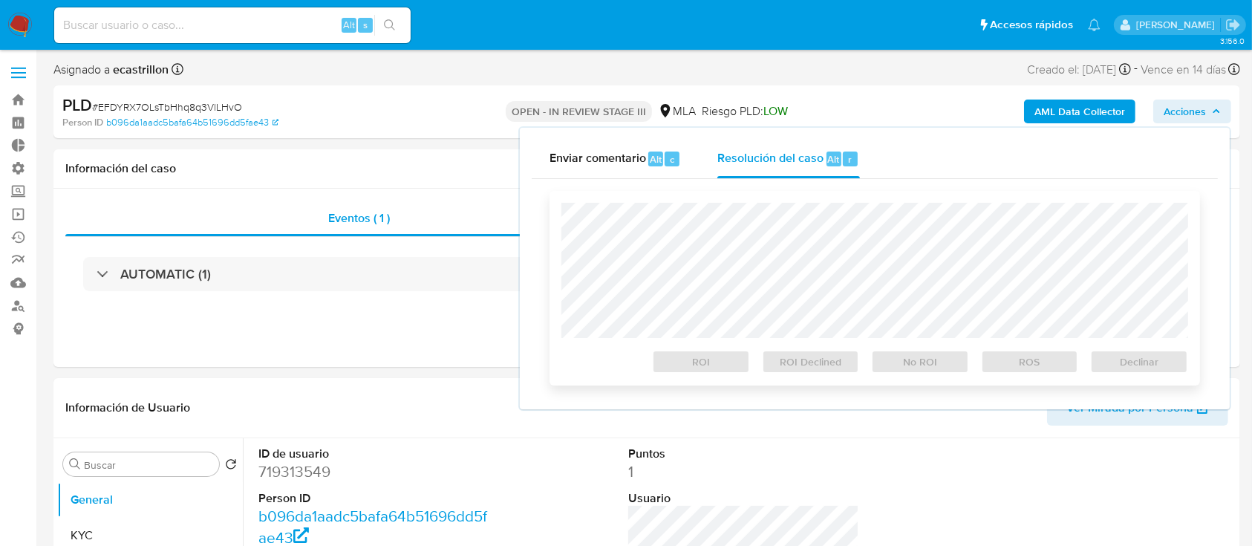
select select "10"
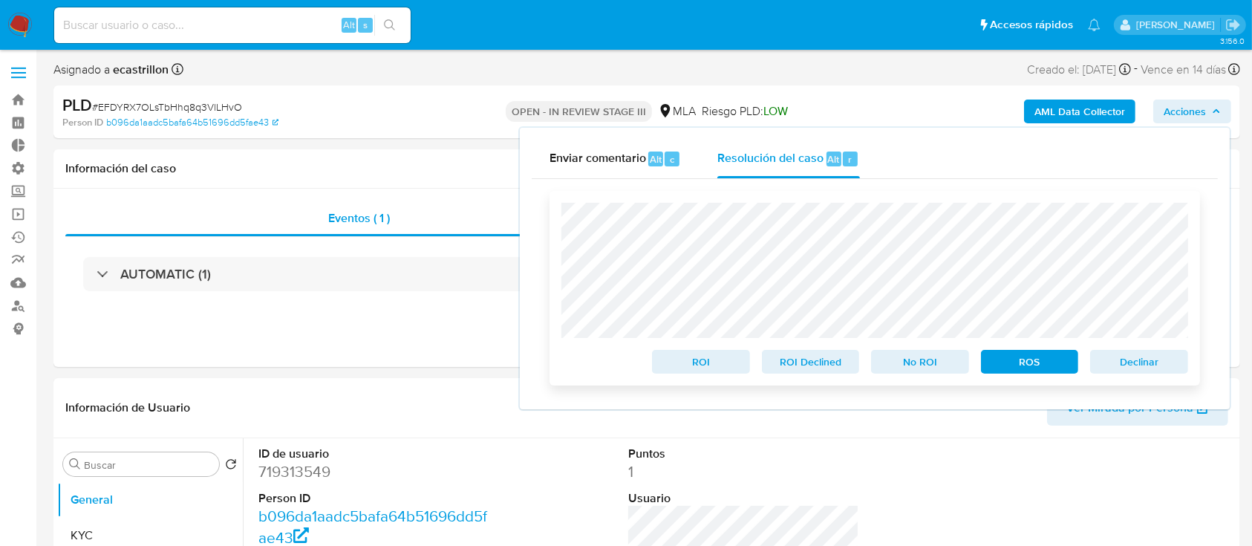
click at [1125, 359] on span "Declinar" at bounding box center [1138, 361] width 77 height 21
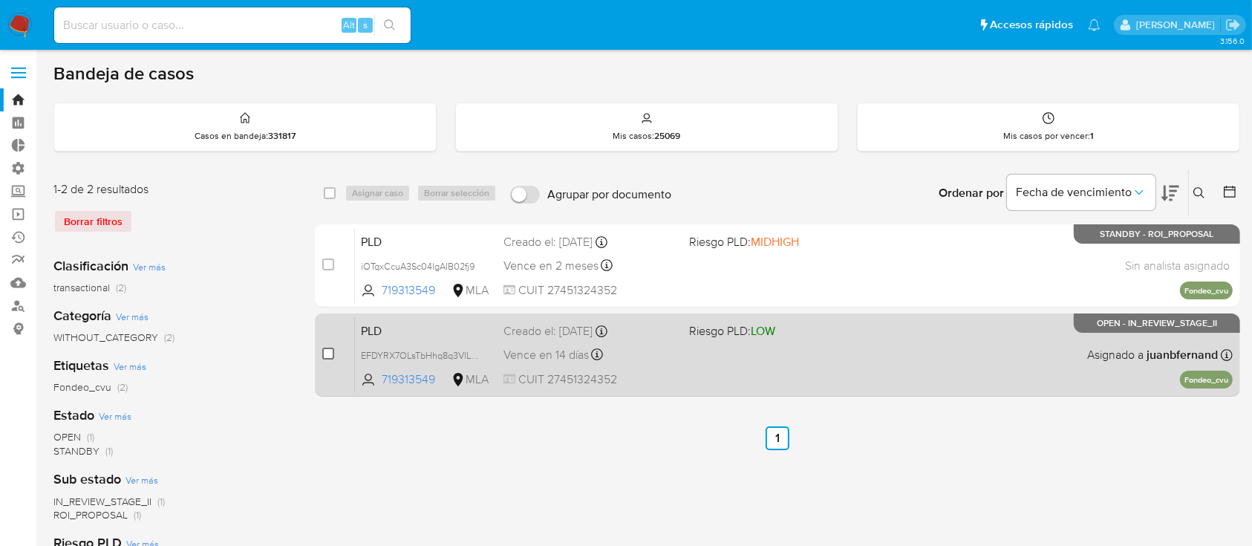
click at [322, 351] on input "checkbox" at bounding box center [328, 353] width 12 height 12
checkbox input "true"
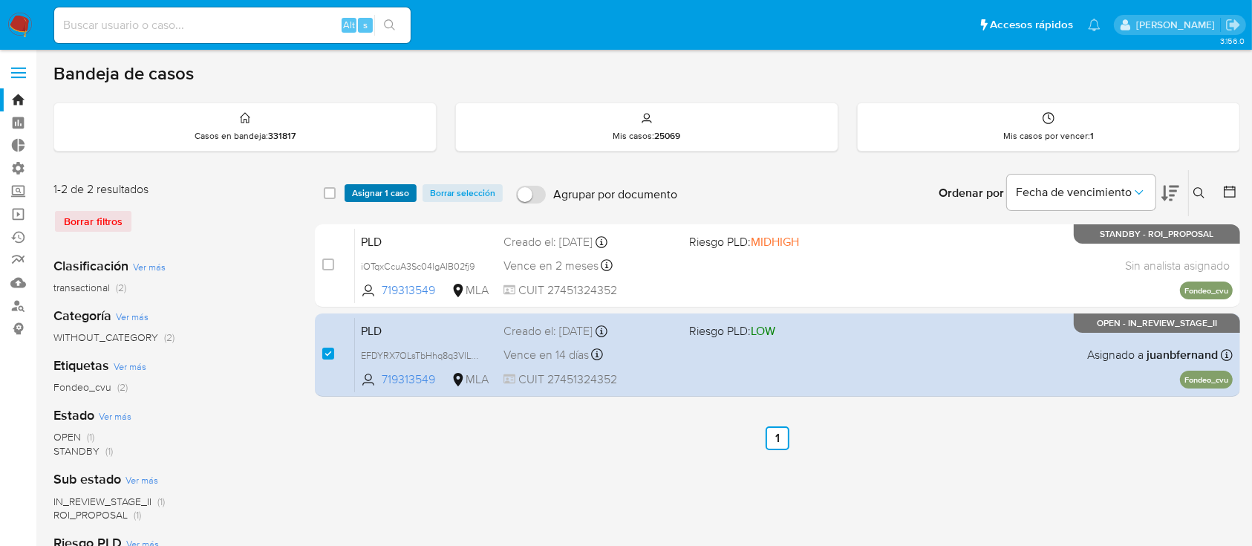
click at [359, 192] on span "Asignar 1 caso" at bounding box center [380, 193] width 57 height 15
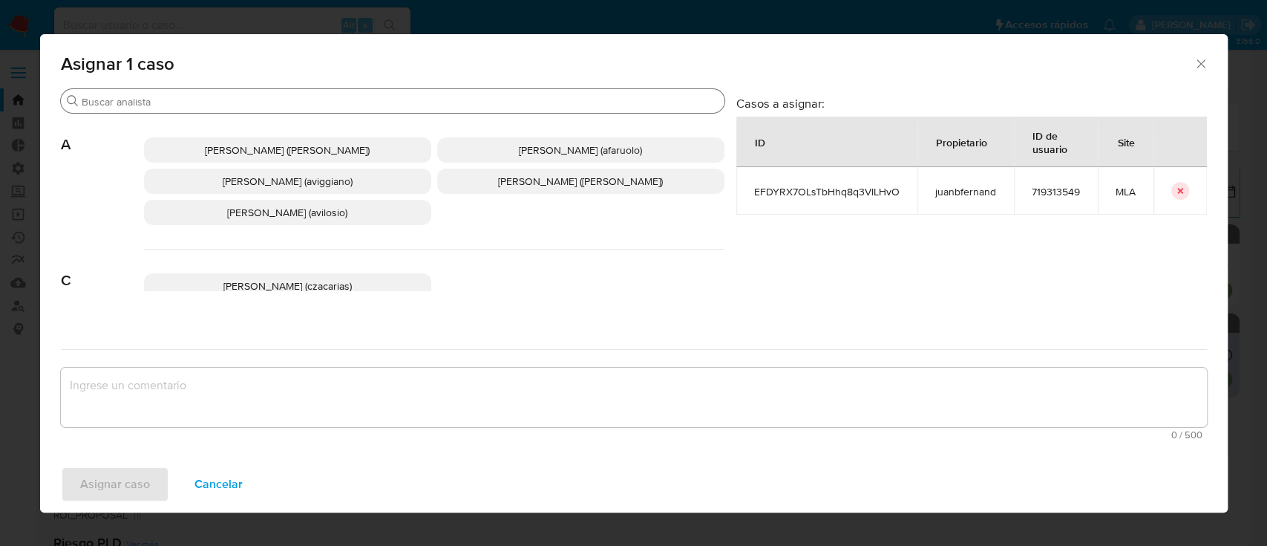
click at [295, 105] on input "Buscar" at bounding box center [400, 101] width 637 height 13
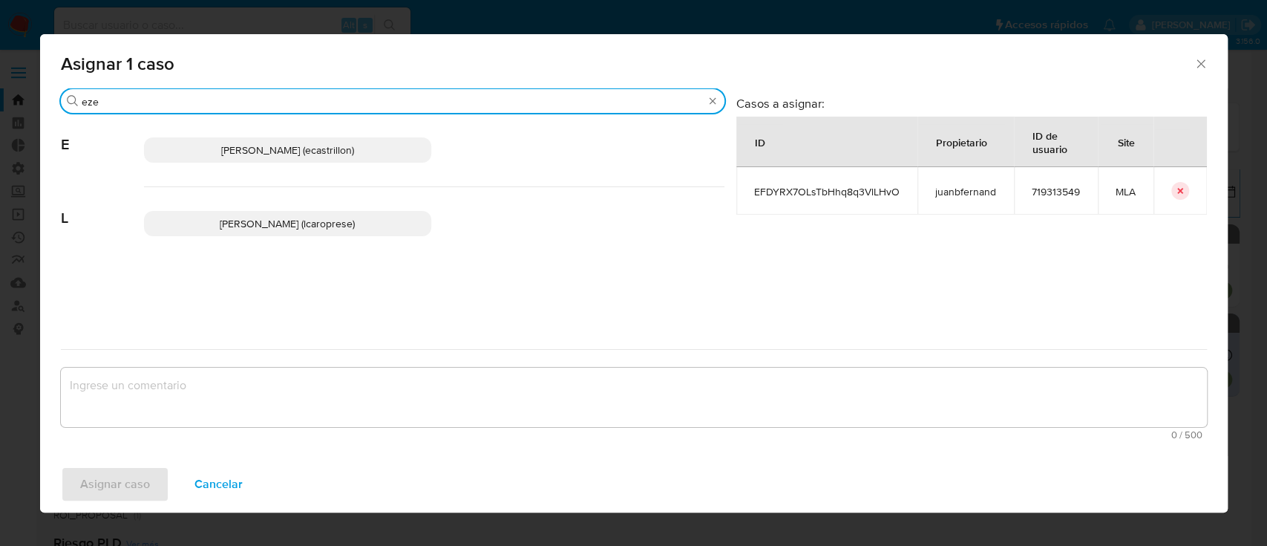
type input "eze"
click at [314, 145] on span "Ezequiel Gonzalo Castrillon (ecastrillon)" at bounding box center [287, 150] width 133 height 15
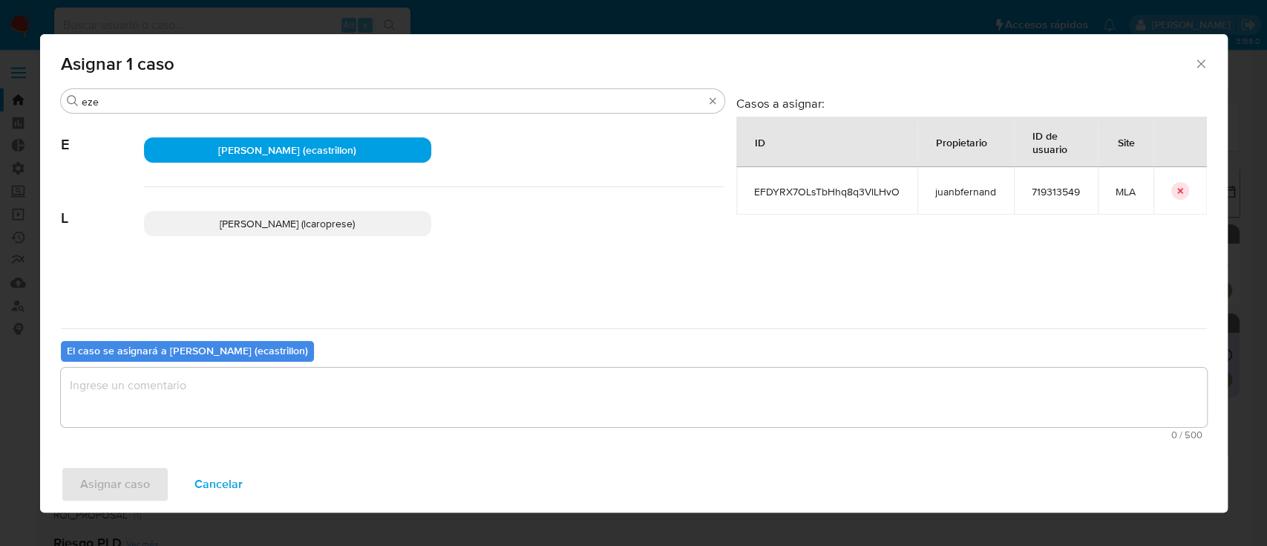
click at [267, 405] on textarea "assign-modal" at bounding box center [634, 396] width 1146 height 59
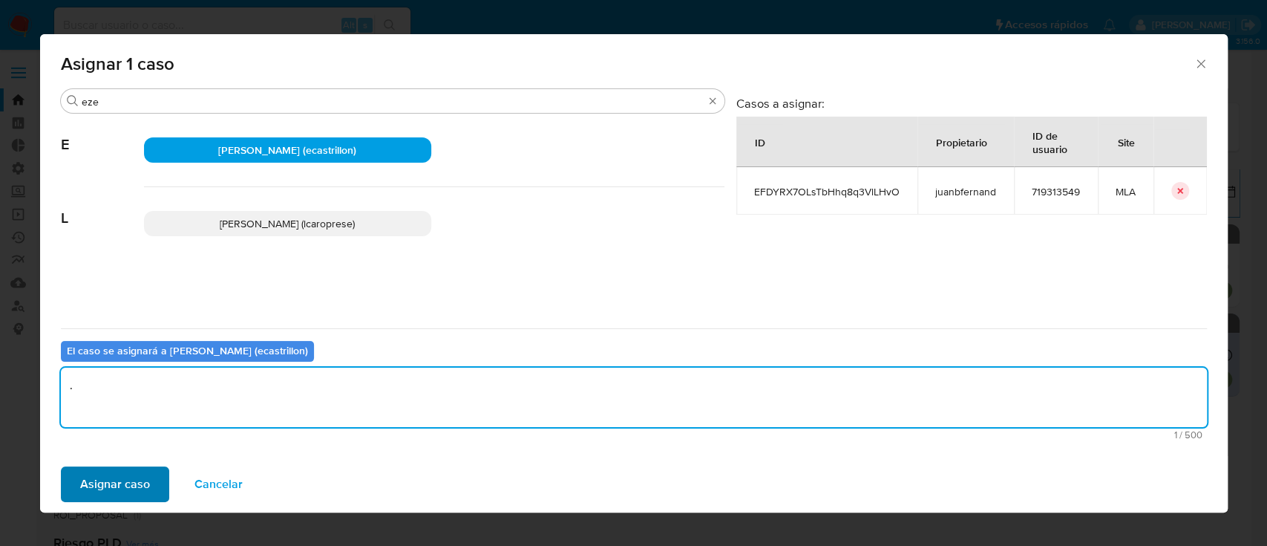
type textarea "."
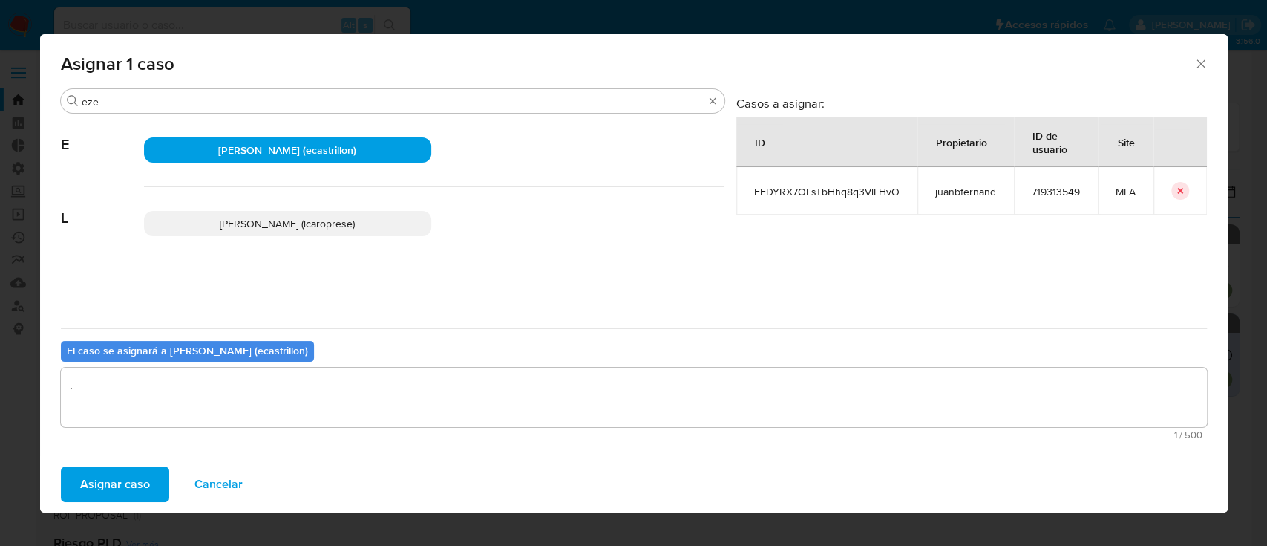
click at [154, 473] on button "Asignar caso" at bounding box center [115, 484] width 108 height 36
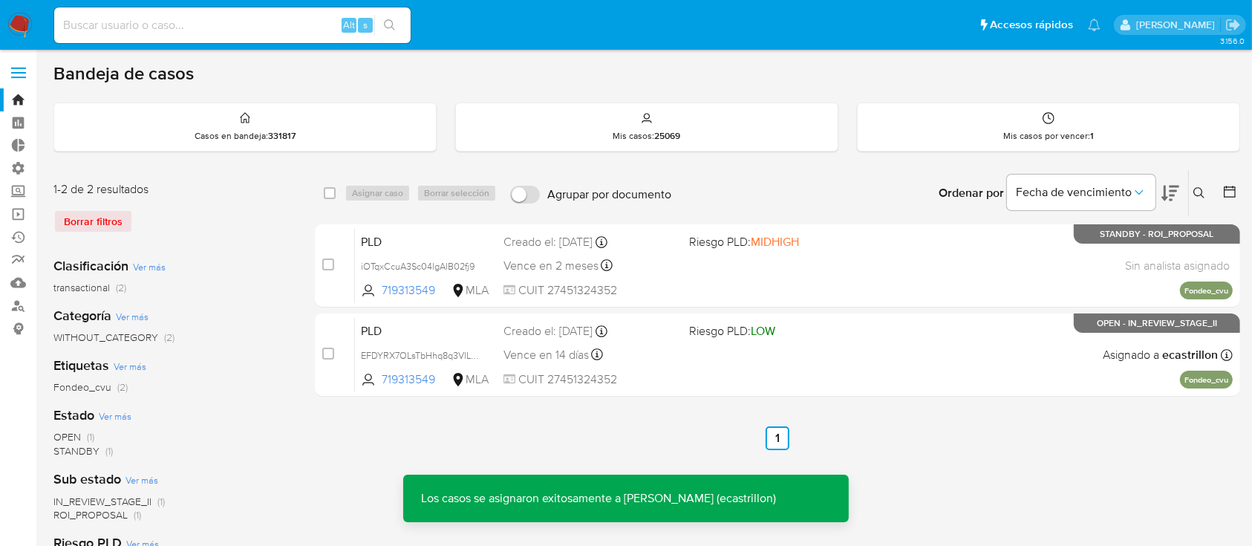
click at [739, 258] on div "PLD iOTqxCcuA3Sc04lgAIB02fj9 719313549 MLA Riesgo PLD: MIDHIGH Creado el: 12/08…" at bounding box center [794, 265] width 878 height 75
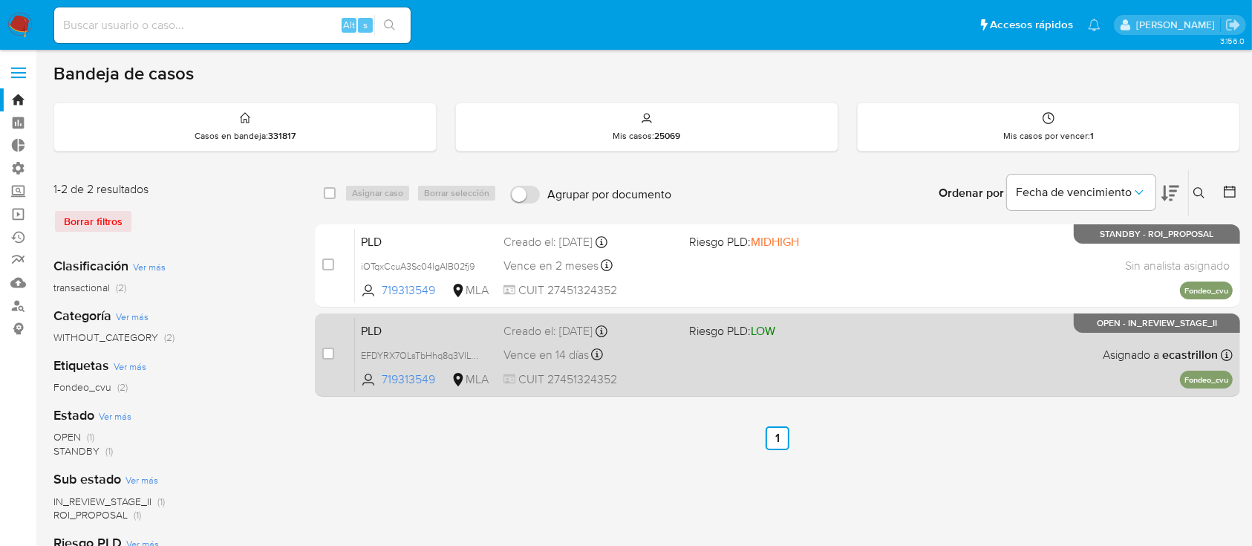
click at [826, 334] on span "Riesgo PLD: LOW" at bounding box center [775, 329] width 173 height 19
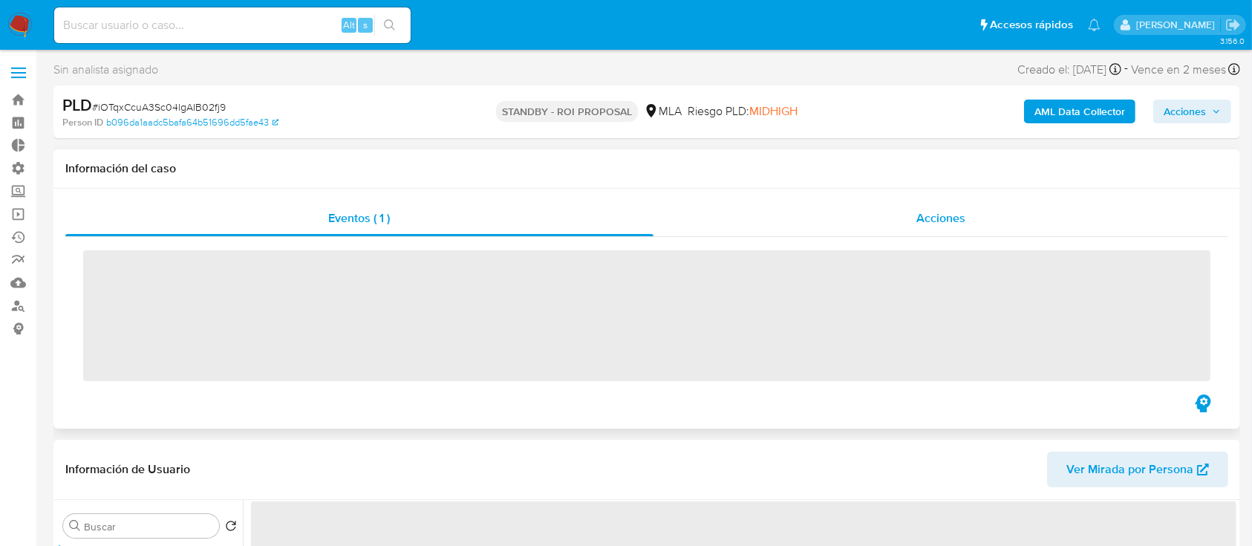
click at [925, 217] on span "Acciones" at bounding box center [940, 217] width 49 height 17
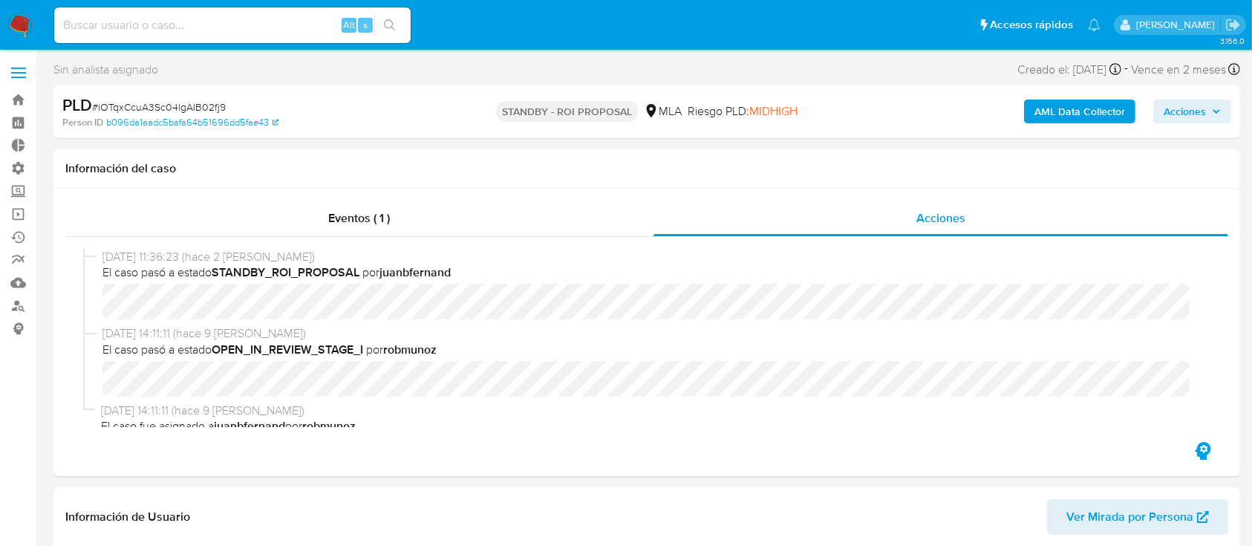
select select "10"
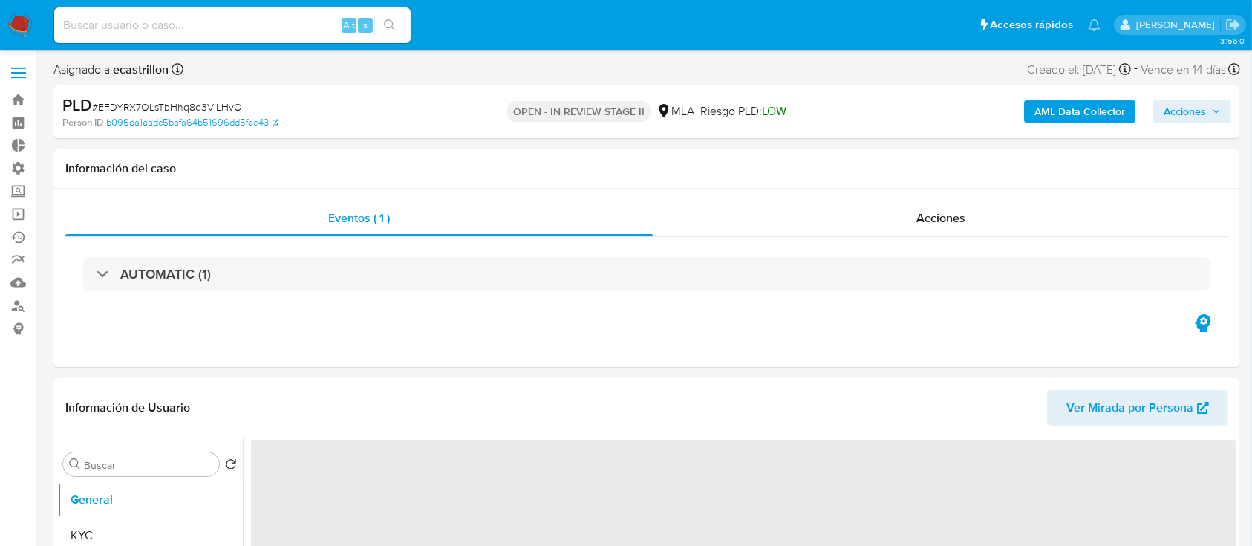
click at [1178, 107] on span "Acciones" at bounding box center [1184, 111] width 42 height 24
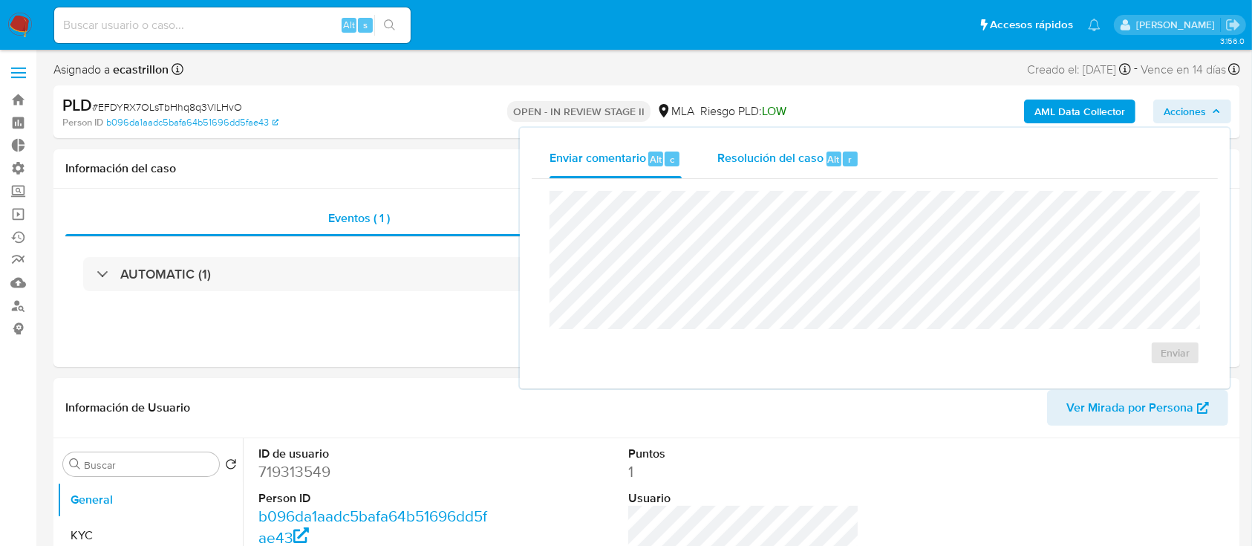
click at [817, 160] on span "Resolución del caso" at bounding box center [770, 158] width 106 height 17
select select "10"
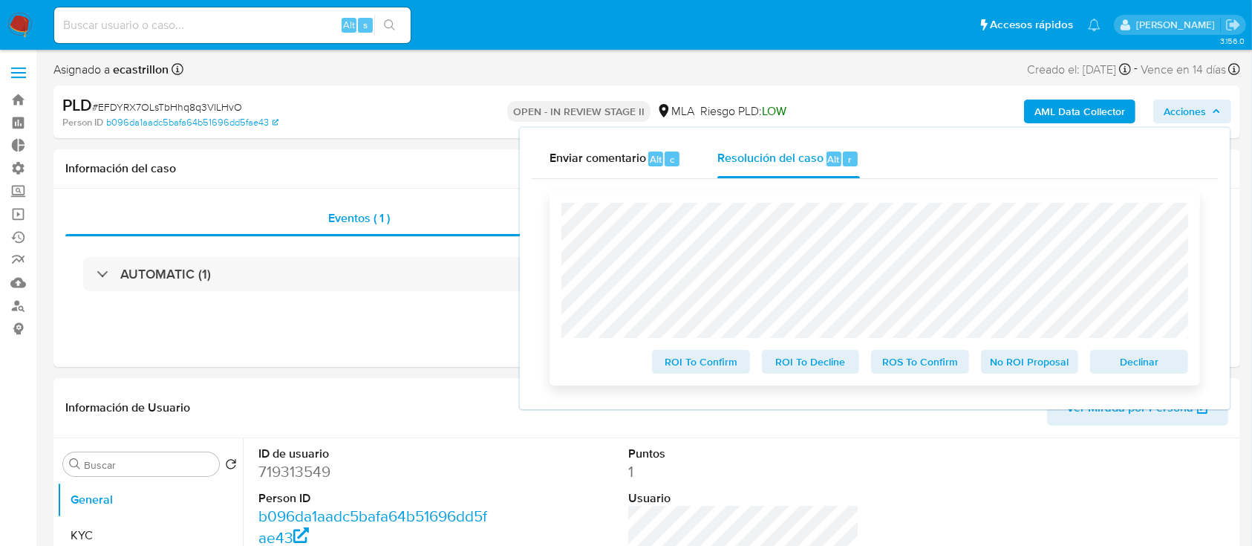
click at [1157, 356] on span "Declinar" at bounding box center [1138, 361] width 77 height 21
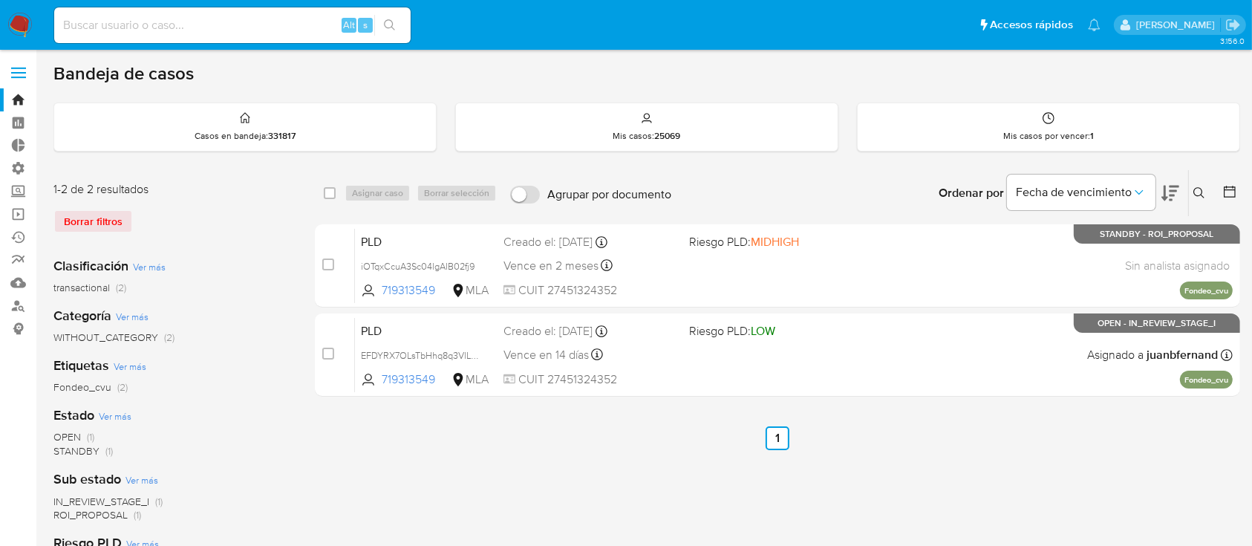
click at [1200, 192] on icon at bounding box center [1199, 193] width 12 height 12
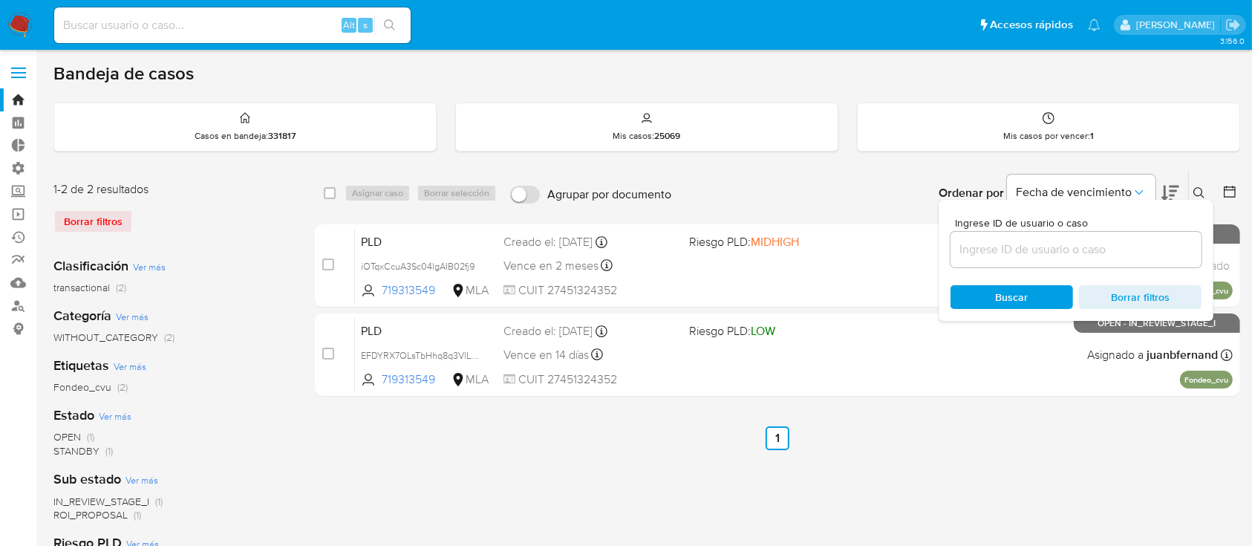
click at [1079, 246] on input at bounding box center [1075, 249] width 251 height 19
type input "704749270"
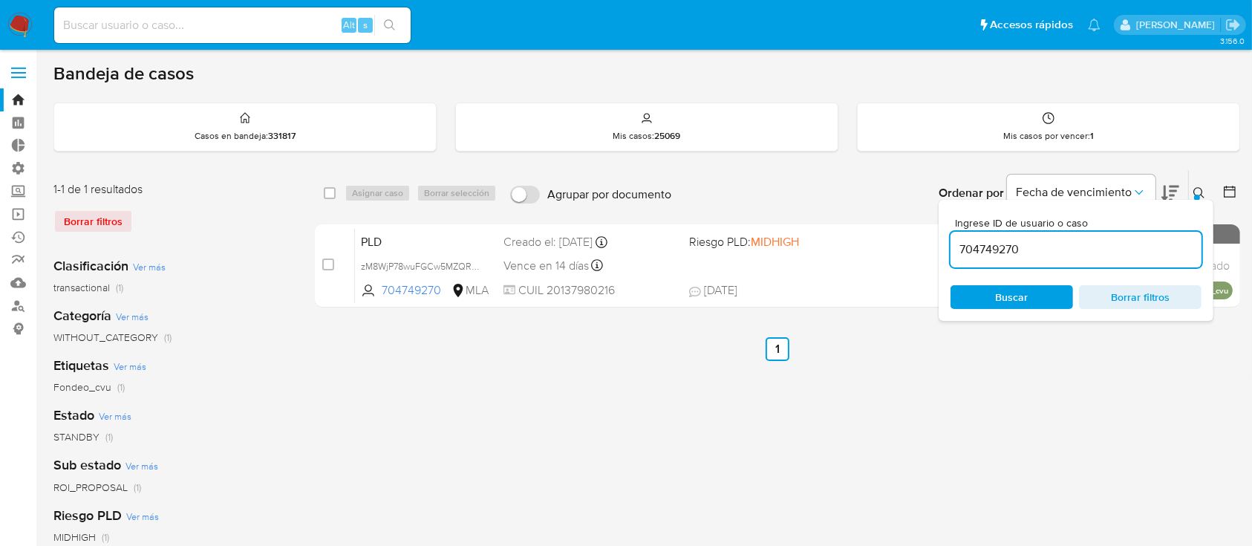
click at [1195, 189] on icon at bounding box center [1199, 193] width 12 height 12
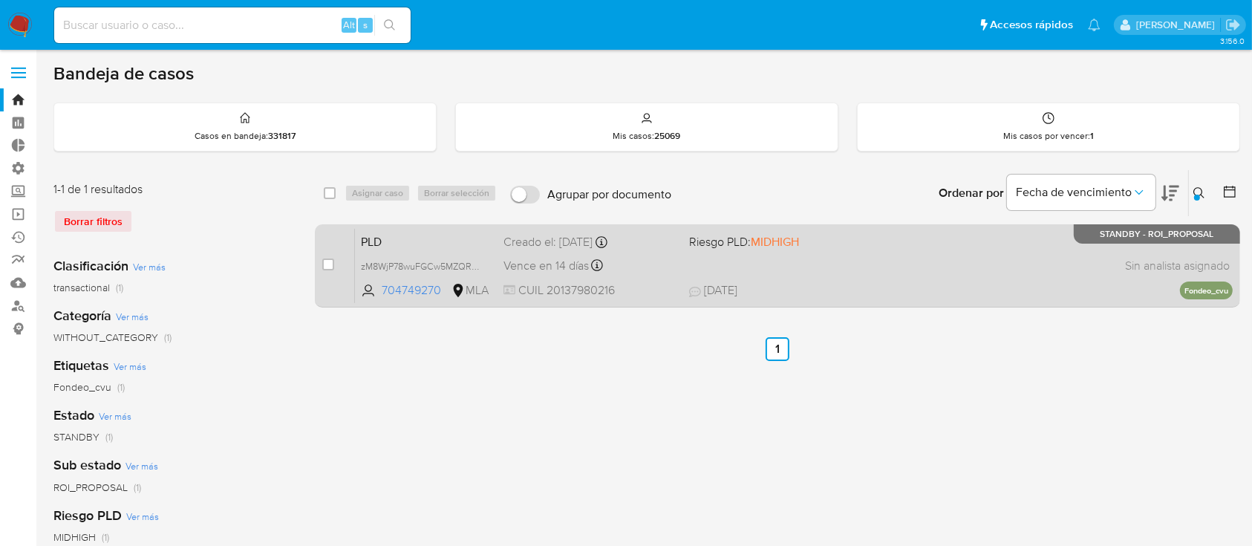
click at [1033, 291] on span "07/08/2025 07/08/2025 11:34" at bounding box center [868, 290] width 359 height 16
click at [765, 251] on div "PLD zM8WjP78wuFGCw5MZQRr3fTB 704749270 MLA Riesgo PLD: MIDHIGH Creado el: 12/06…" at bounding box center [794, 265] width 878 height 75
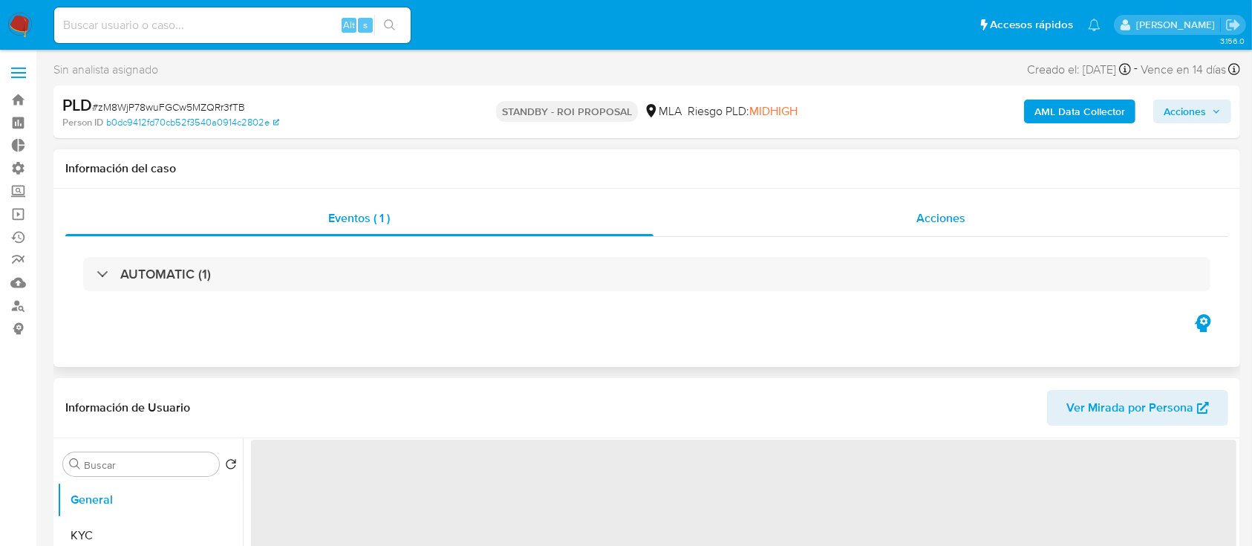
click at [944, 227] on div "Acciones" at bounding box center [940, 218] width 575 height 36
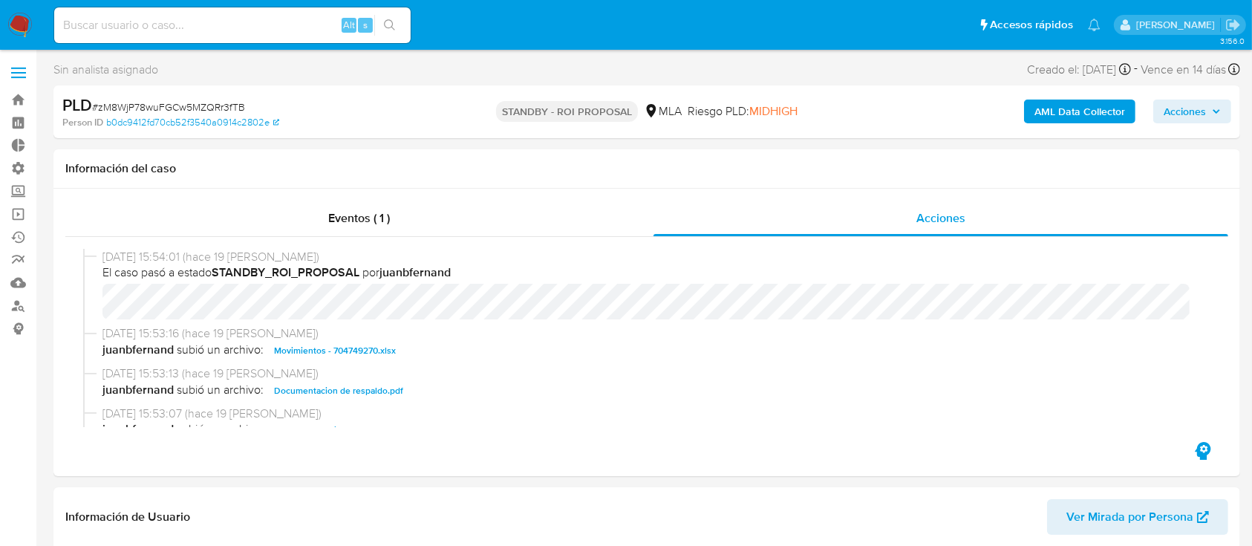
select select "10"
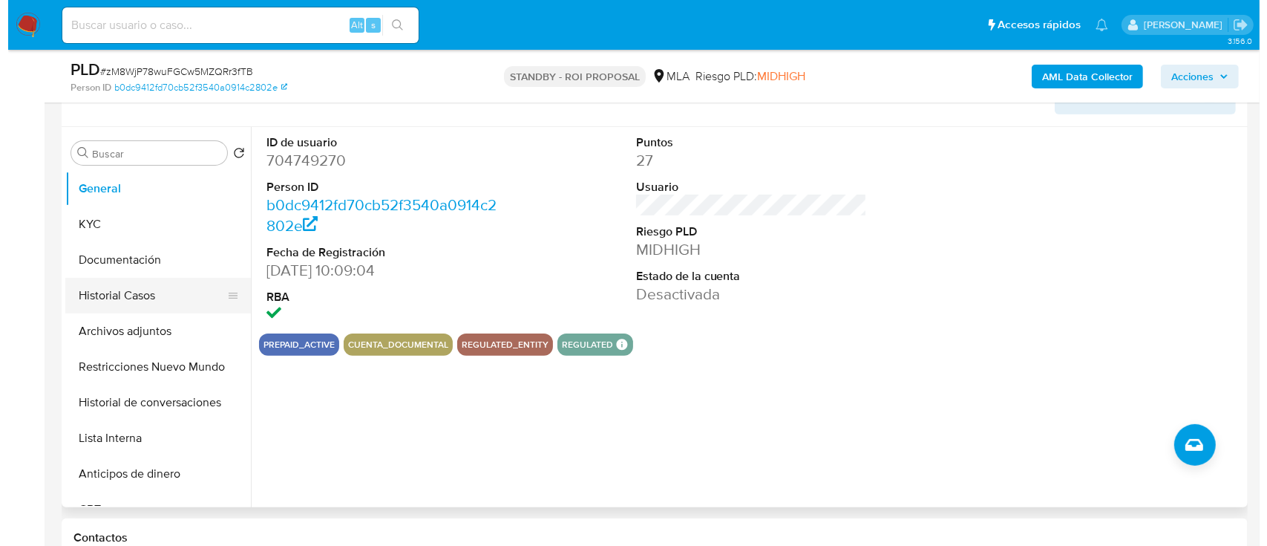
scroll to position [366, 0]
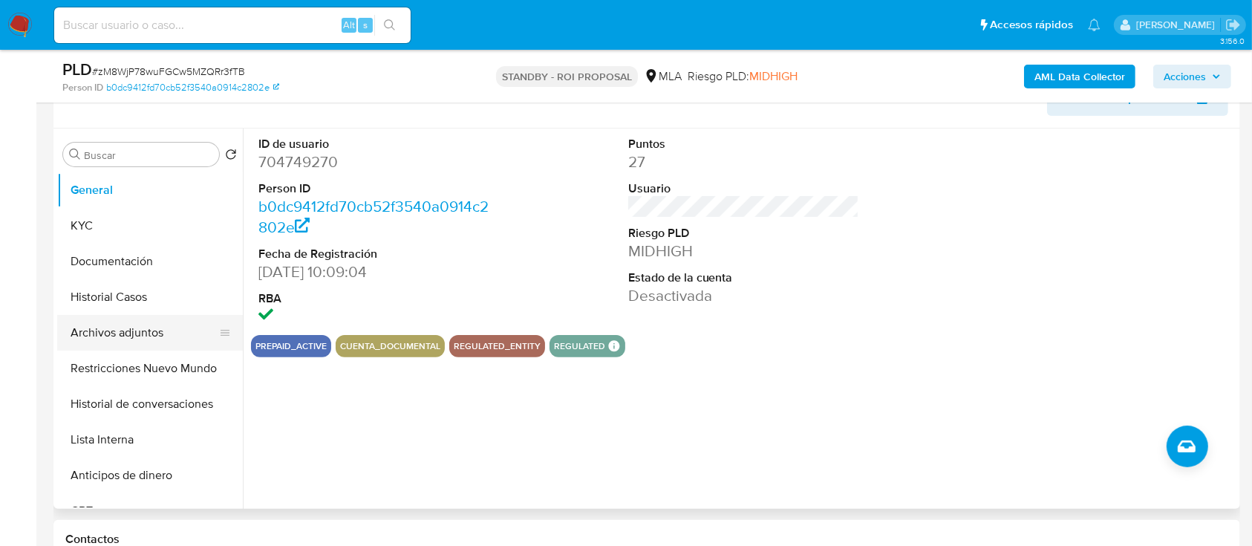
click at [95, 333] on button "Archivos adjuntos" at bounding box center [144, 333] width 174 height 36
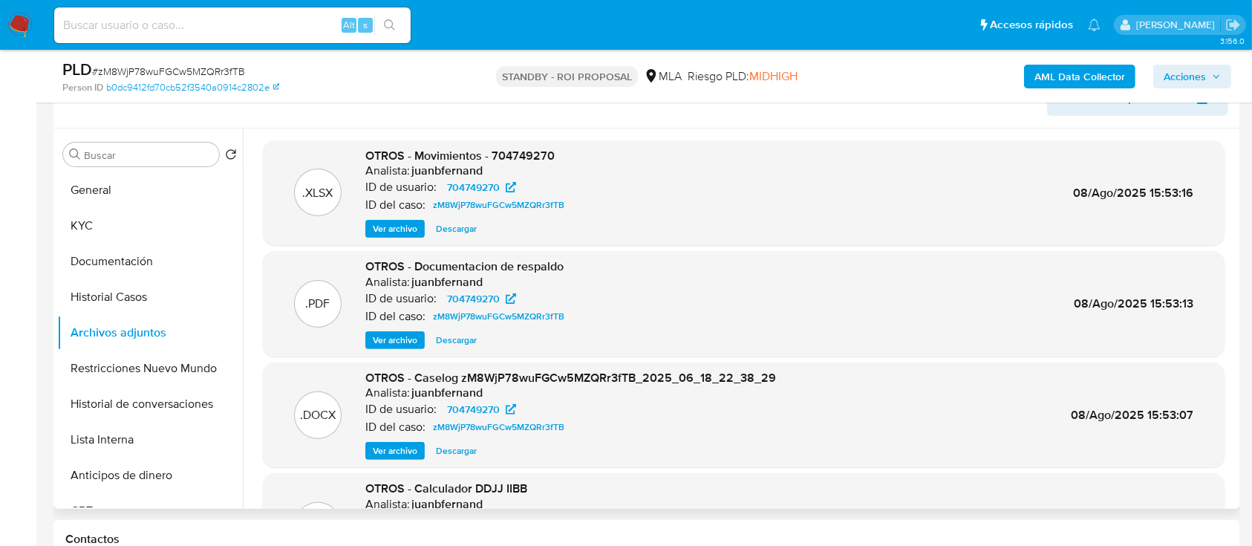
click at [409, 450] on span "Ver archivo" at bounding box center [395, 450] width 45 height 15
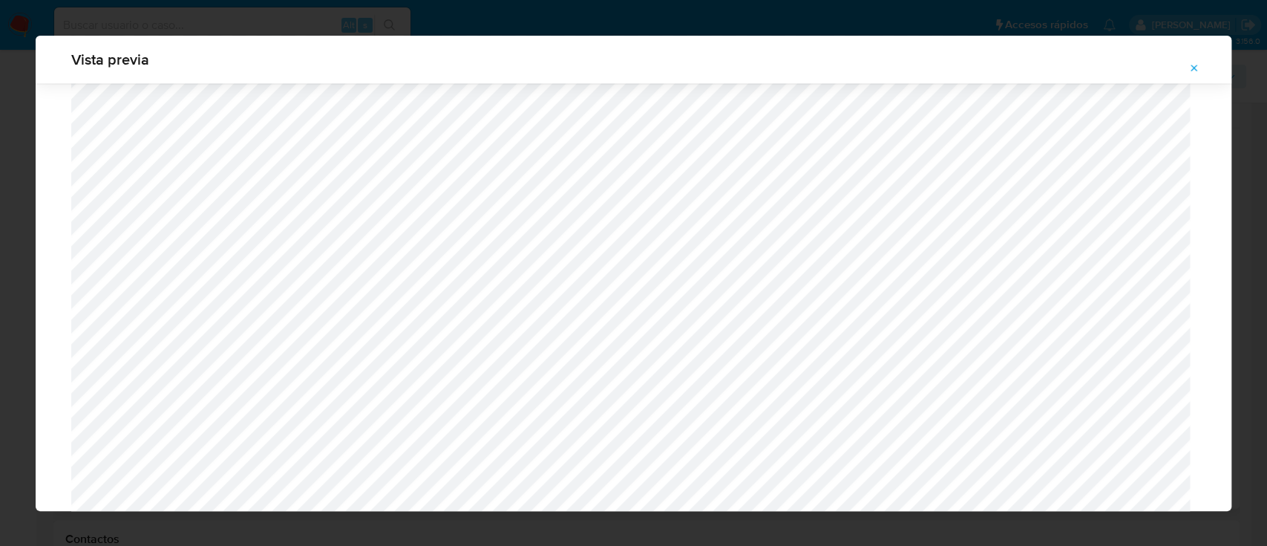
scroll to position [1584, 0]
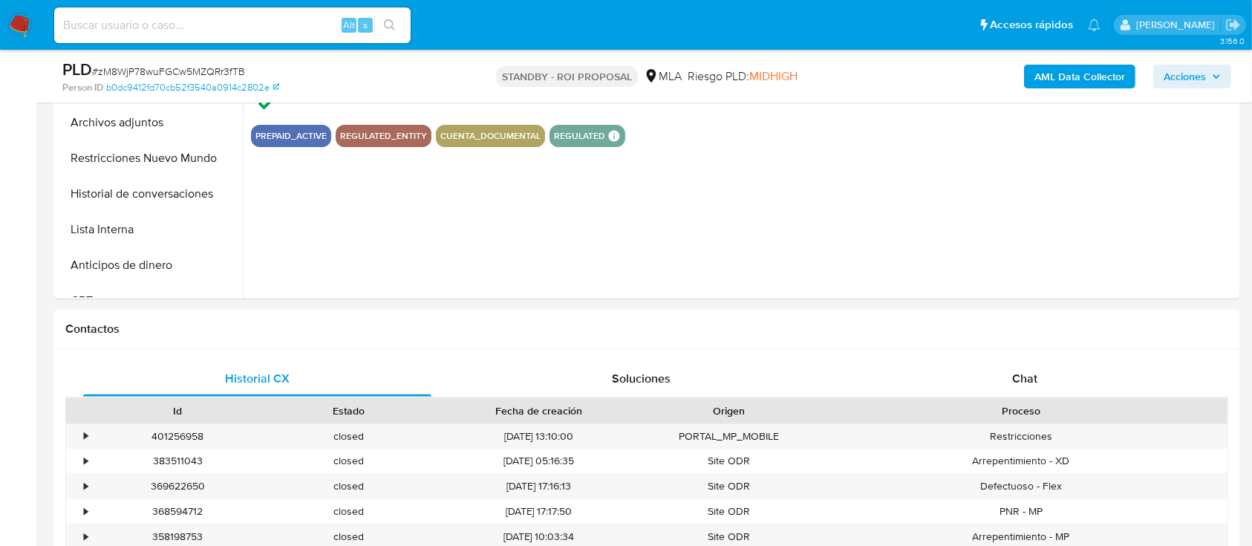
select select "10"
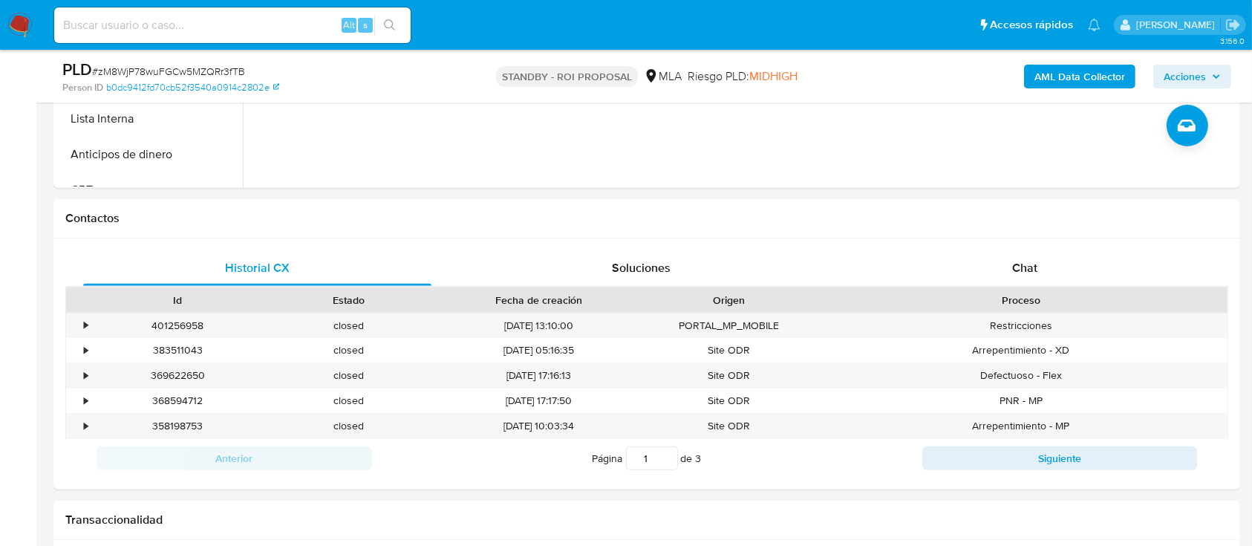
scroll to position [578, 0]
